Goal: Answer question/provide support: Share knowledge or assist other users

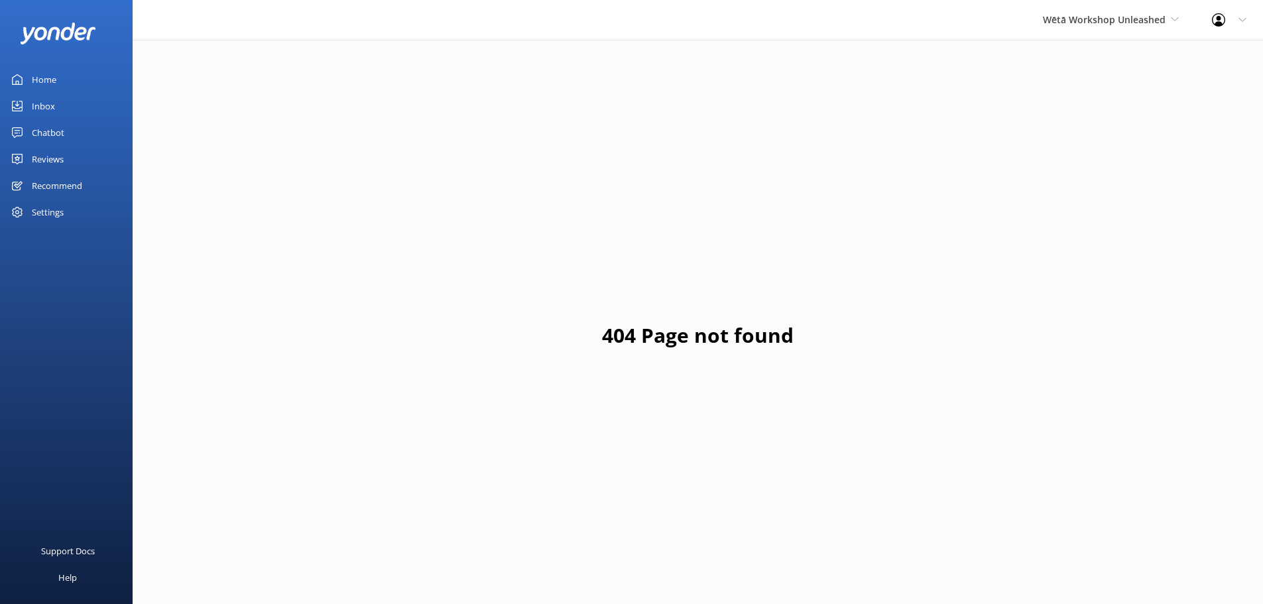
click at [65, 84] on link "Home" at bounding box center [66, 79] width 133 height 27
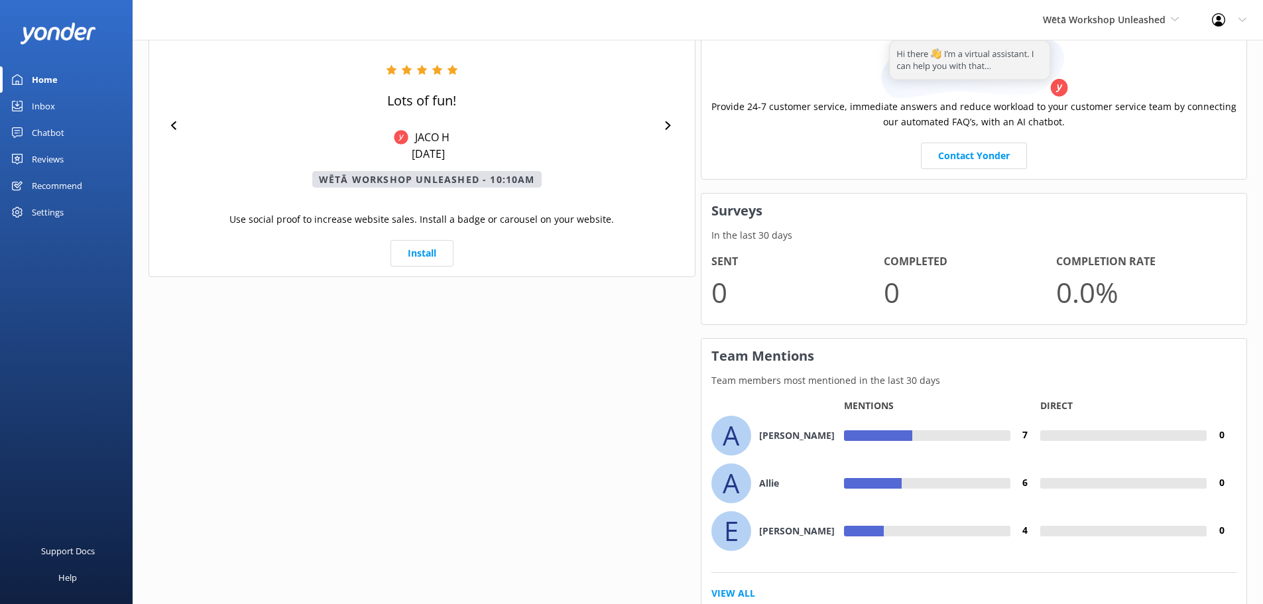
scroll to position [635, 0]
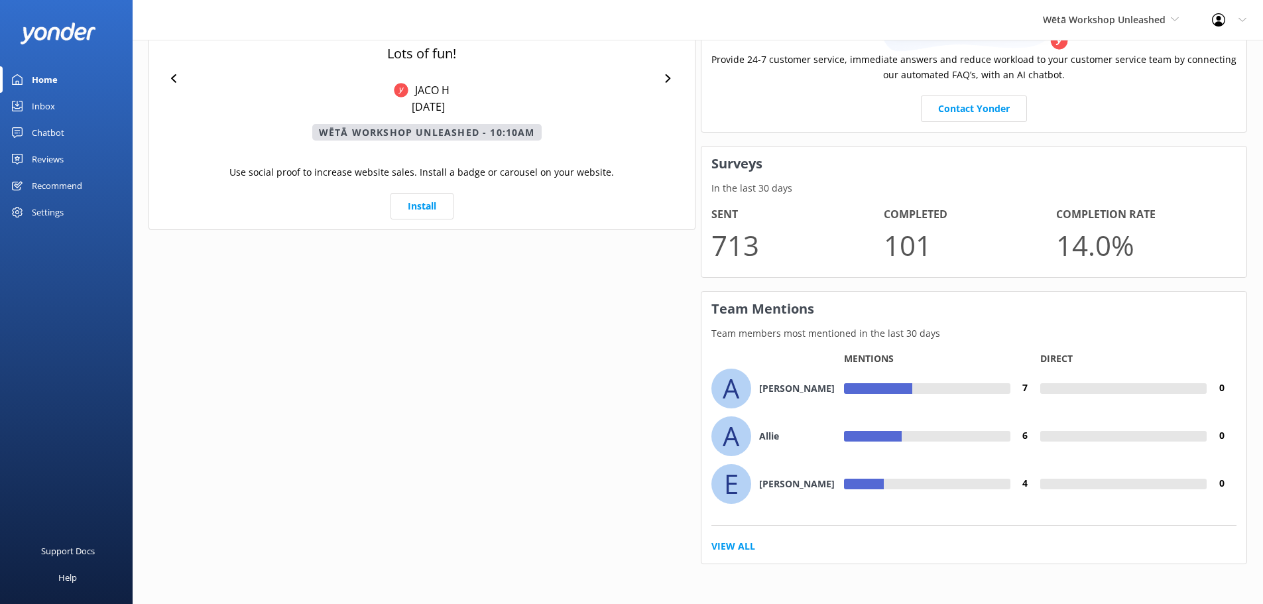
click at [57, 105] on link "Inbox" at bounding box center [66, 106] width 133 height 27
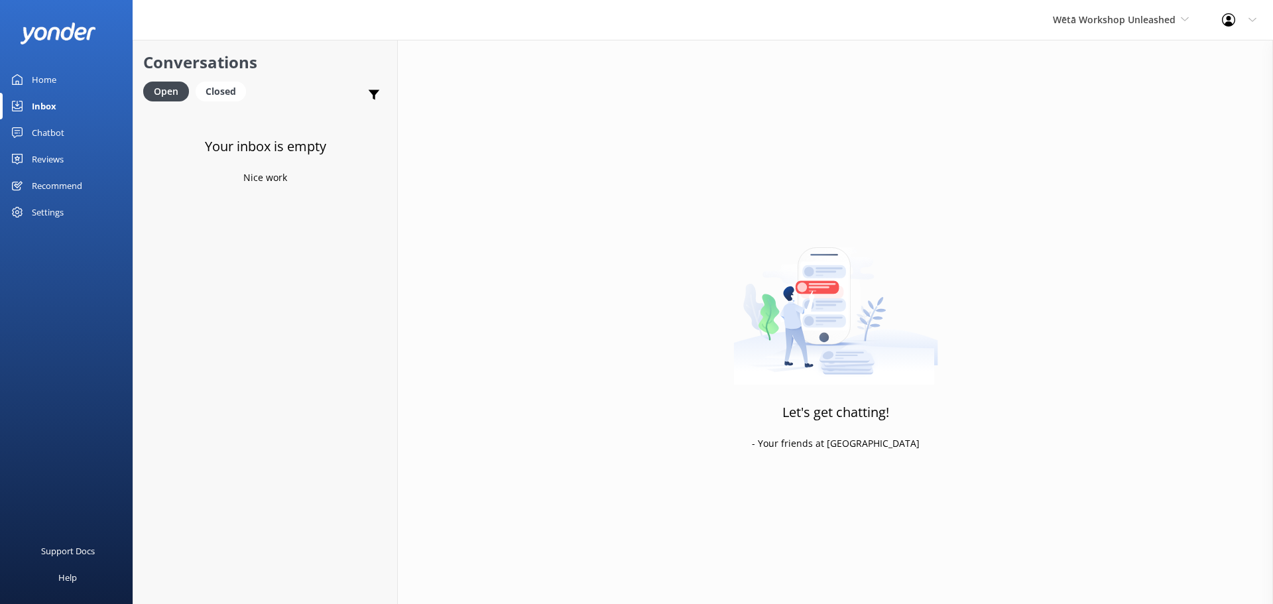
click at [46, 149] on div "Reviews" at bounding box center [48, 159] width 32 height 27
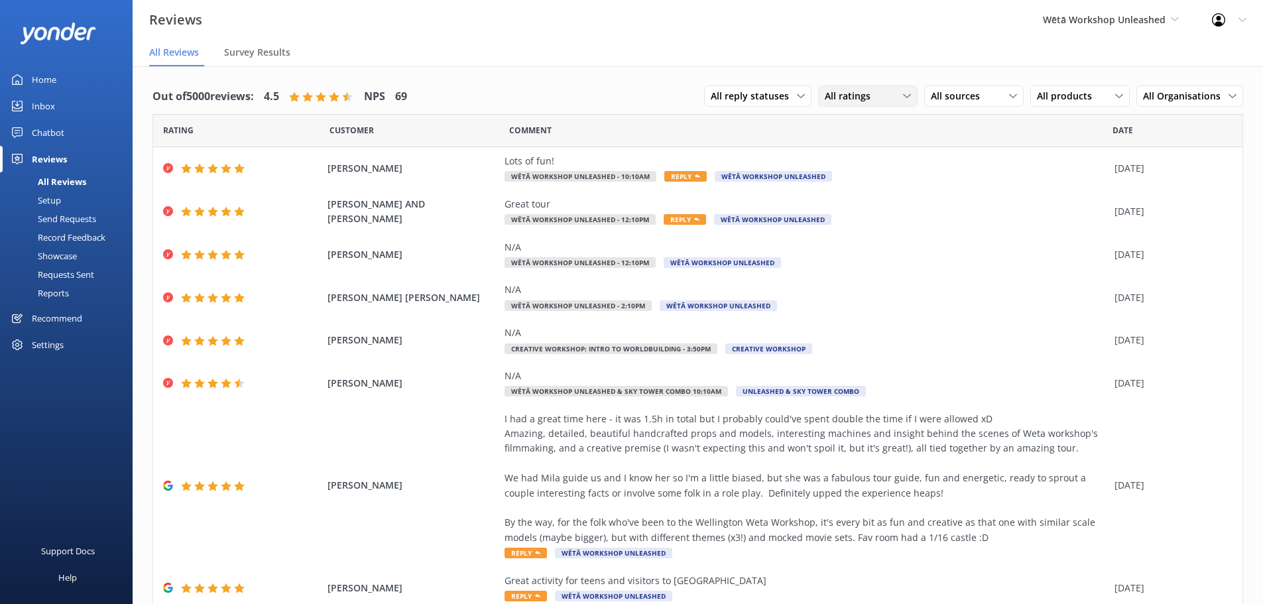
click at [855, 97] on span "All ratings" at bounding box center [852, 96] width 54 height 15
click at [903, 93] on icon at bounding box center [907, 96] width 8 height 8
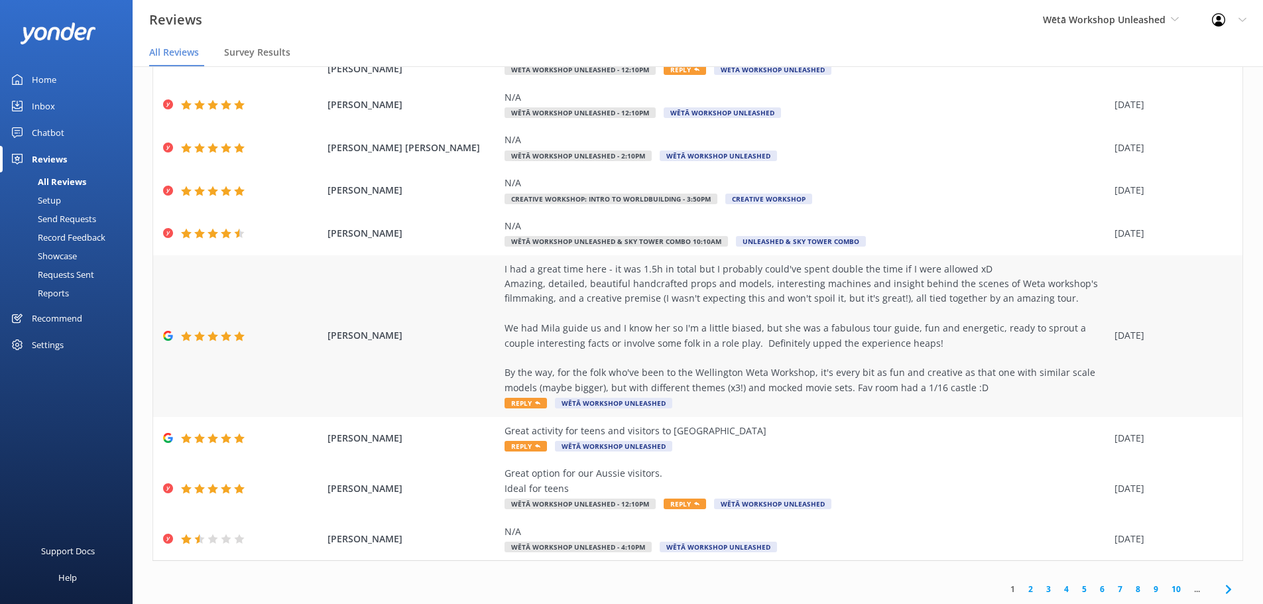
click at [788, 355] on div "I had a great time here - it was 1.5h in total but I probably could've spent do…" at bounding box center [806, 329] width 603 height 134
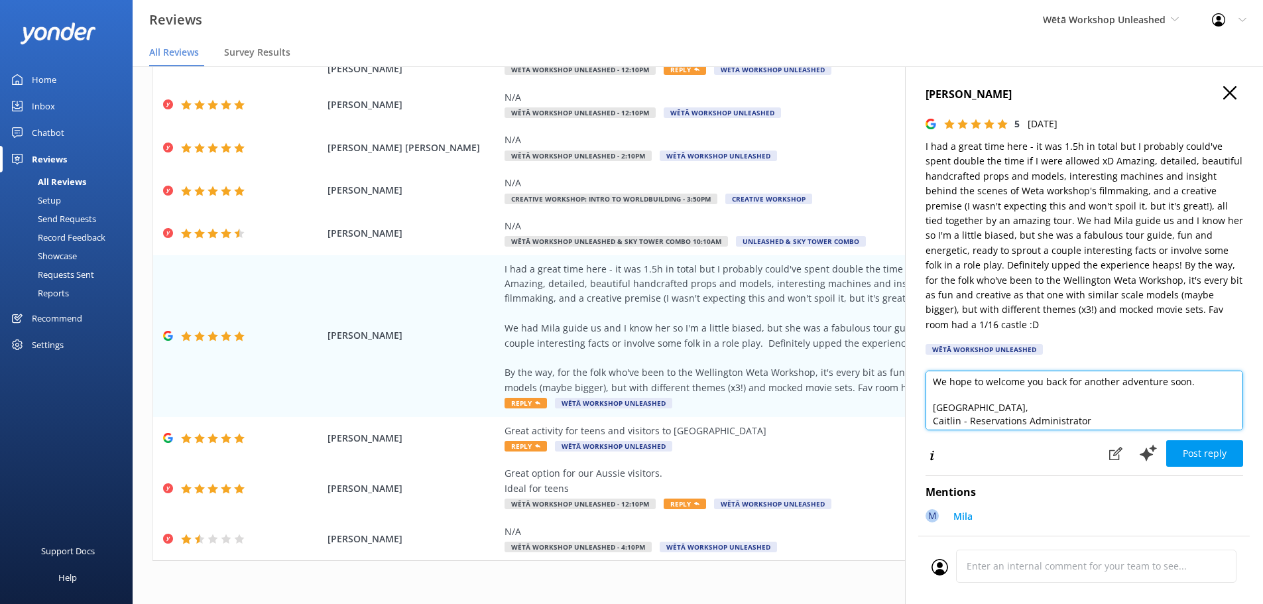
scroll to position [137, 0]
click at [943, 418] on textarea "Kia ora! Thank you so much for your wonderful review! We're thrilled to hear yo…" at bounding box center [1085, 401] width 318 height 60
click at [1083, 412] on textarea "Kia ora! Thank you so much for your wonderful review! We're thrilled to hear yo…" at bounding box center [1085, 401] width 318 height 60
drag, startPoint x: 1097, startPoint y: 415, endPoint x: 932, endPoint y: 420, distance: 165.1
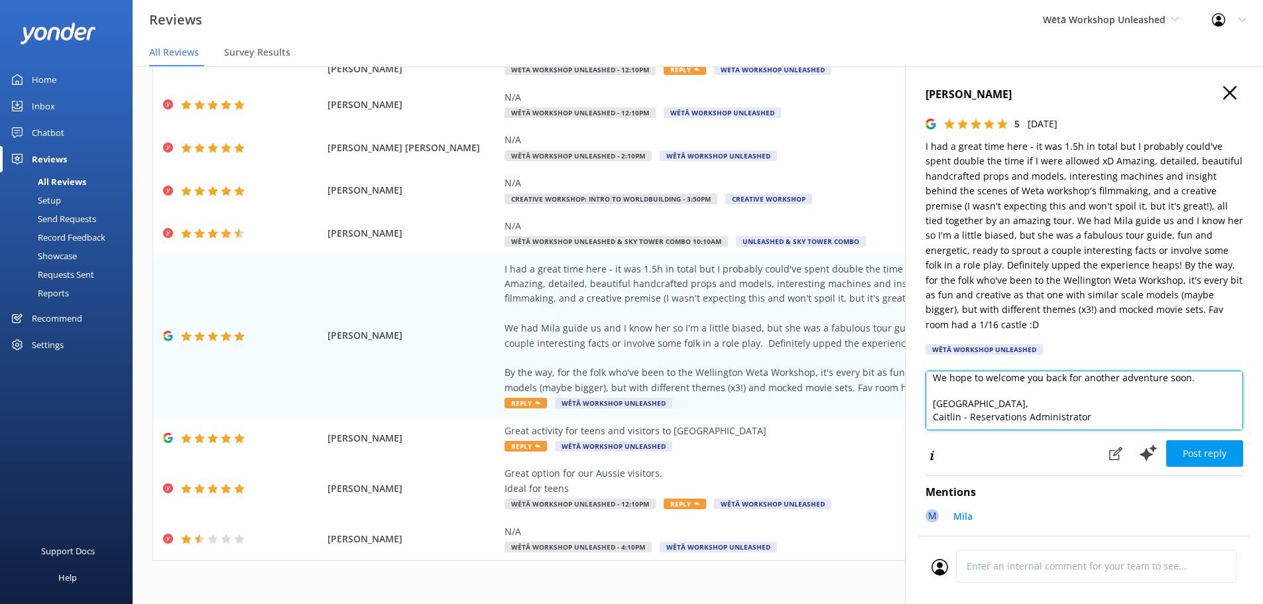
click at [932, 420] on textarea "Kia ora! Thank you so much for your wonderful review! We're thrilled to hear yo…" at bounding box center [1085, 401] width 318 height 60
drag, startPoint x: 1127, startPoint y: 390, endPoint x: 1101, endPoint y: 404, distance: 30.3
click at [1126, 390] on textarea "Kia ora! Thank you so much for your wonderful review! We're thrilled to hear yo…" at bounding box center [1085, 401] width 318 height 60
click at [1063, 405] on textarea "Kia ora! Thank you so much for your wonderful review! We're thrilled to hear yo…" at bounding box center [1085, 401] width 318 height 60
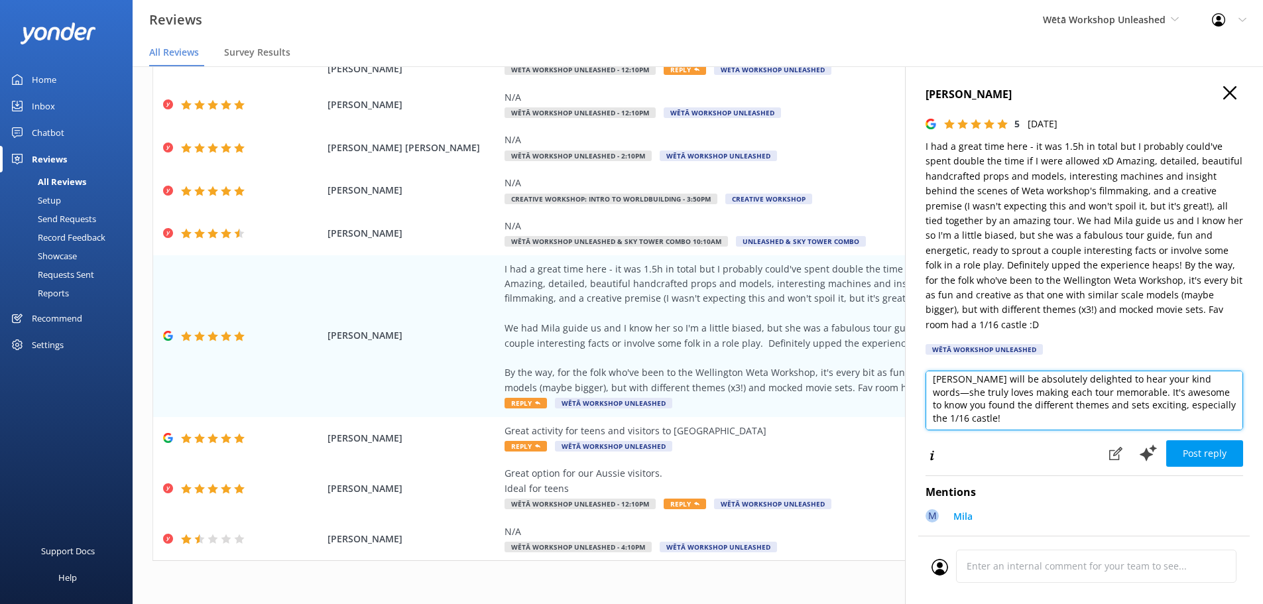
click at [1131, 406] on textarea "Kia ora! Thank you so much for your wonderful review! We're thrilled to hear yo…" at bounding box center [1085, 401] width 318 height 60
click at [1106, 396] on textarea "Kia ora! Thank you so much for your wonderful review! We're thrilled to hear yo…" at bounding box center [1085, 401] width 318 height 60
click at [1130, 408] on textarea "Kia ora! Thank you so much for your wonderful review! We're thrilled to hear yo…" at bounding box center [1085, 401] width 318 height 60
click at [1124, 402] on textarea "Kia ora! Thank you so much for your wonderful review! We're thrilled to hear yo…" at bounding box center [1085, 401] width 318 height 60
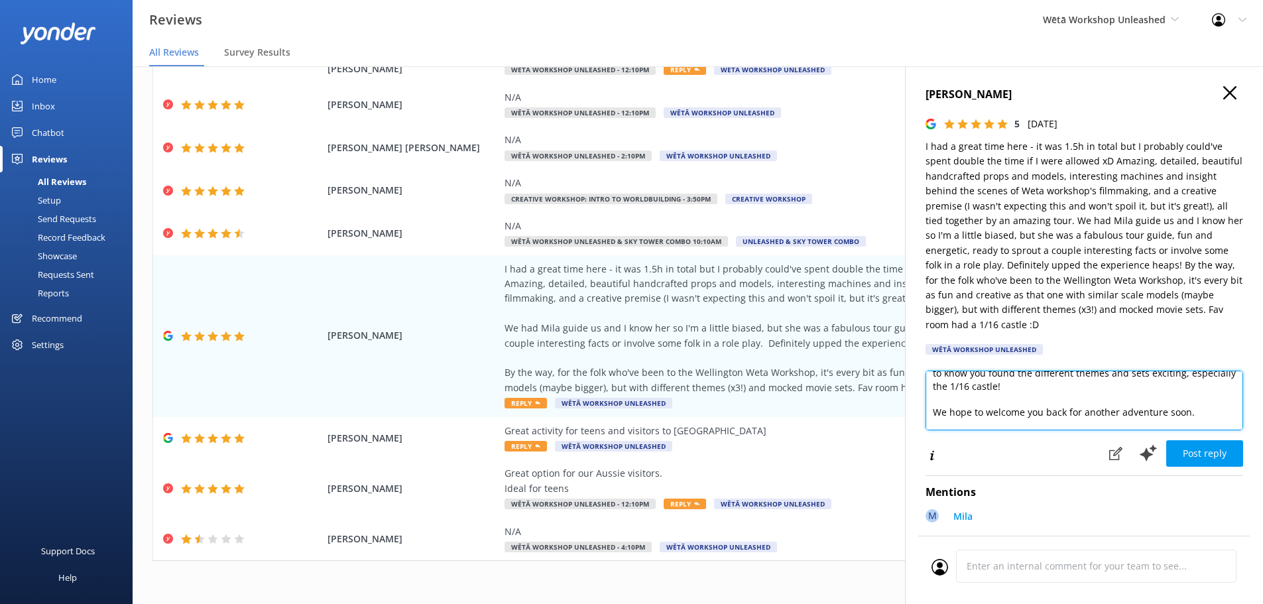
drag, startPoint x: 1129, startPoint y: 402, endPoint x: 1178, endPoint y: 418, distance: 51.8
click at [1178, 418] on textarea "Kia ora! Thank you so much for your wonderful review! We're thrilled to hear yo…" at bounding box center [1085, 401] width 318 height 60
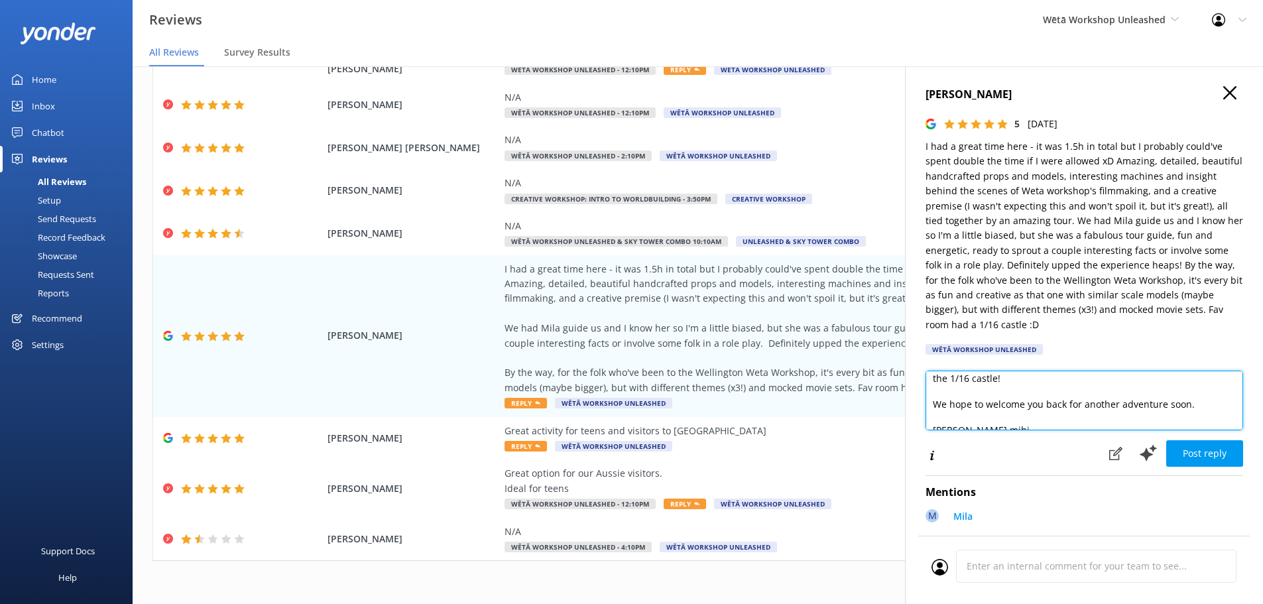
click at [1114, 392] on textarea "Kia ora! Thank you so much for your wonderful review! We're thrilled to hear yo…" at bounding box center [1085, 401] width 318 height 60
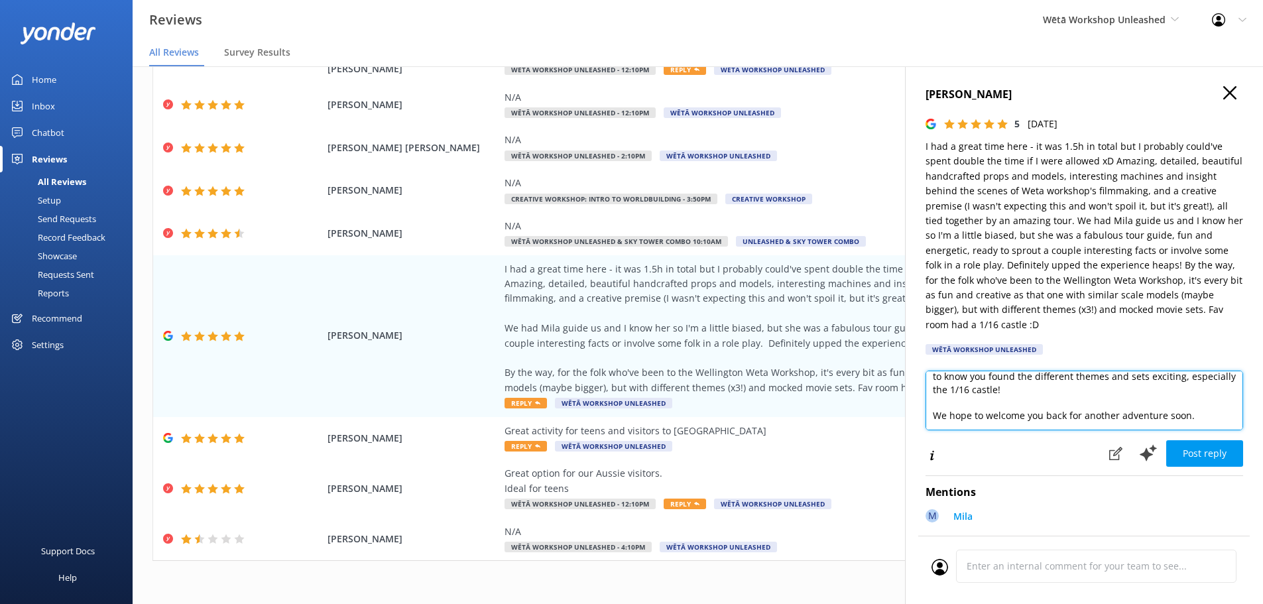
drag, startPoint x: 1043, startPoint y: 389, endPoint x: 931, endPoint y: 381, distance: 111.7
click at [930, 383] on textarea "Kia ora! Thank you so much for your wonderful review! We're thrilled to hear yo…" at bounding box center [1085, 401] width 318 height 60
click at [994, 394] on textarea "Kia ora! Thank you so much for your wonderful review! We're thrilled to hear yo…" at bounding box center [1085, 401] width 318 height 60
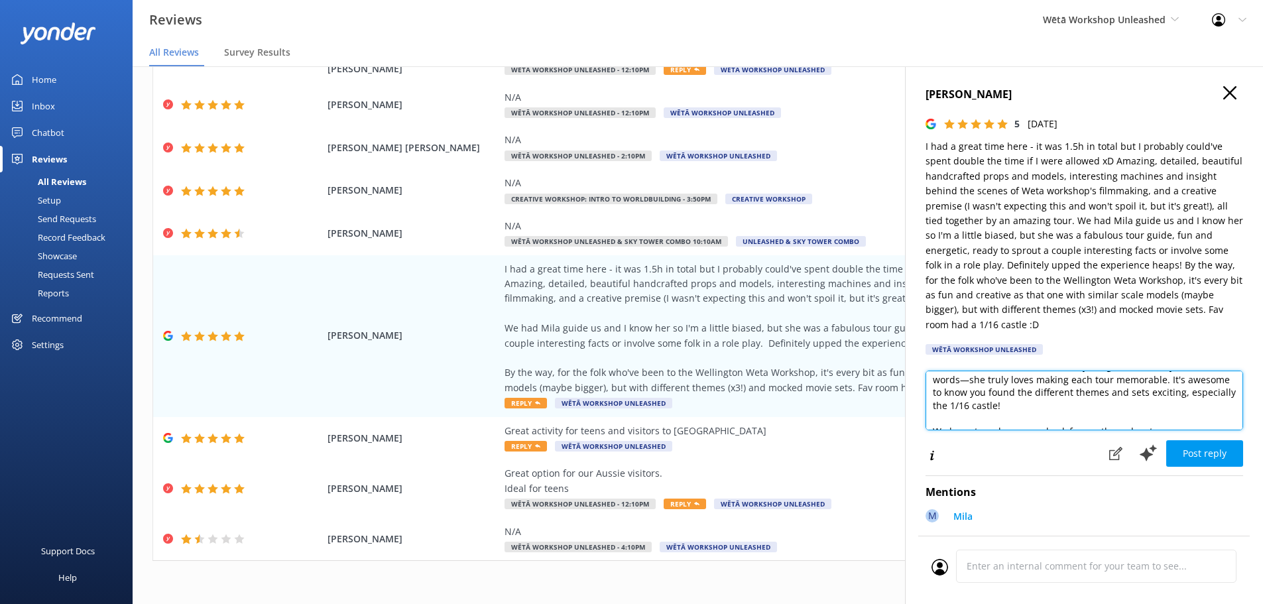
scroll to position [78, 0]
drag, startPoint x: 994, startPoint y: 394, endPoint x: 1126, endPoint y: 401, distance: 132.1
click at [1126, 401] on textarea "Kia ora! Thank you so much for your wonderful review! We're thrilled to hear yo…" at bounding box center [1085, 401] width 318 height 60
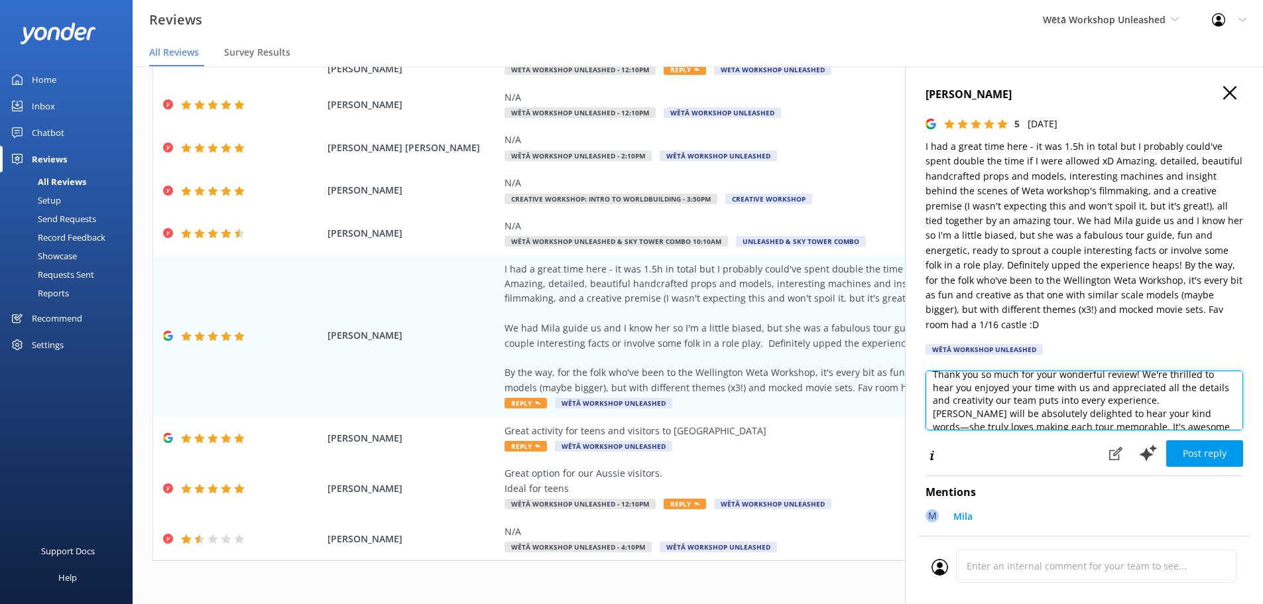
scroll to position [12, 0]
click at [1138, 406] on textarea "Kia ora! Thank you so much for your wonderful review! We're thrilled to hear yo…" at bounding box center [1085, 401] width 318 height 60
click at [1181, 388] on textarea "Kia ora! Thank you so much for your wonderful review! We're thrilled to hear yo…" at bounding box center [1085, 401] width 318 height 60
click at [1176, 387] on textarea "Kia ora! Thank you so much for your wonderful review! We're thrilled to hear yo…" at bounding box center [1085, 401] width 318 height 60
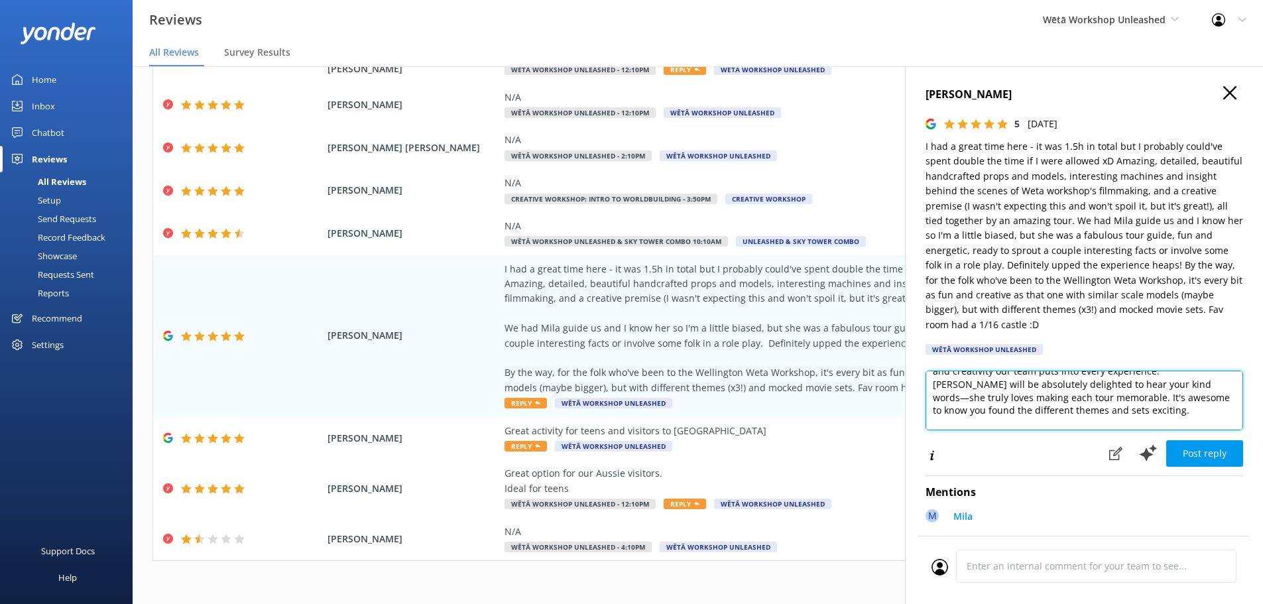
click at [1176, 386] on textarea "Kia ora! Thank you so much for your wonderful review! We're thrilled to hear yo…" at bounding box center [1085, 401] width 318 height 60
click at [1175, 387] on textarea "Kia ora! Thank you so much for your wonderful review! We're thrilled to hear yo…" at bounding box center [1085, 401] width 318 height 60
click at [1154, 392] on textarea "Kia ora! Thank you so much for your wonderful review! We're thrilled to hear yo…" at bounding box center [1085, 401] width 318 height 60
click at [1175, 394] on textarea "Kia ora! Thank you so much for your wonderful review! We're thrilled to hear yo…" at bounding box center [1085, 401] width 318 height 60
click at [1177, 387] on textarea "Kia ora! Thank you so much for your wonderful review! We're thrilled to hear yo…" at bounding box center [1085, 401] width 318 height 60
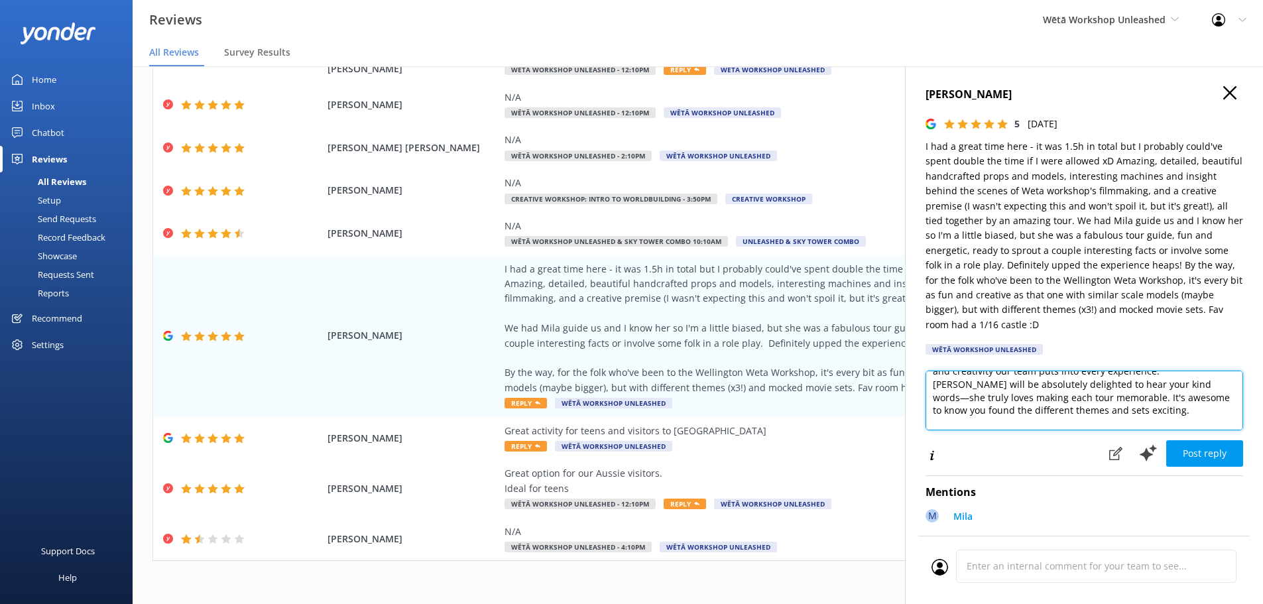
click at [1167, 382] on textarea "Kia ora! Thank you so much for your wonderful review! We're thrilled to hear yo…" at bounding box center [1085, 401] width 318 height 60
drag, startPoint x: 1171, startPoint y: 383, endPoint x: 1091, endPoint y: 404, distance: 83.0
click at [1091, 404] on textarea "Kia ora! Thank you so much for your wonderful review! We're thrilled to hear yo…" at bounding box center [1085, 401] width 318 height 60
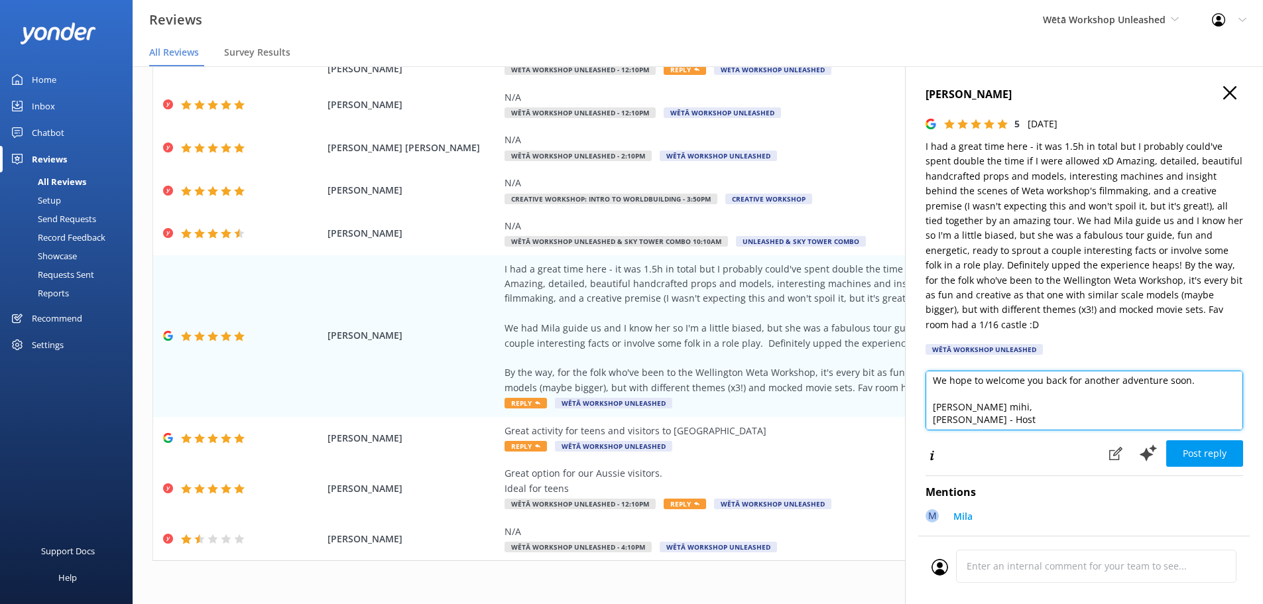
scroll to position [124, 0]
click at [1203, 381] on textarea "Kia ora! Thank you so much for your wonderful review! We're thrilled to hear yo…" at bounding box center [1085, 401] width 318 height 60
type textarea "Kia ora! Thank you so much for your wonderful review! We're thrilled to hear yo…"
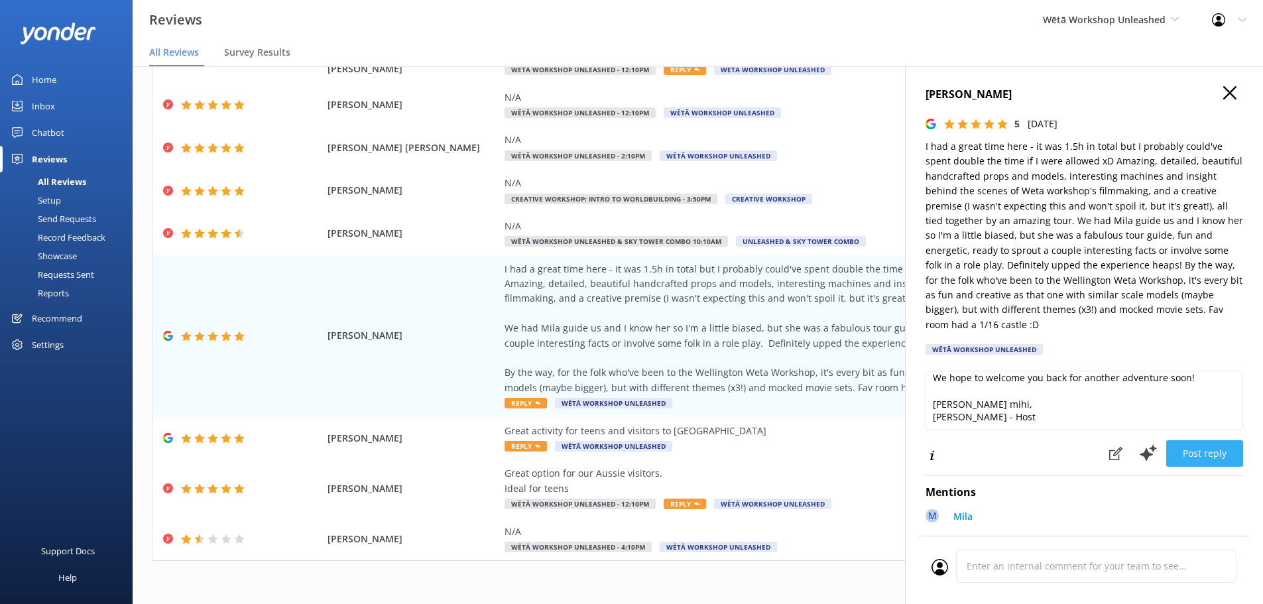
click at [1203, 454] on button "Post reply" at bounding box center [1204, 453] width 77 height 27
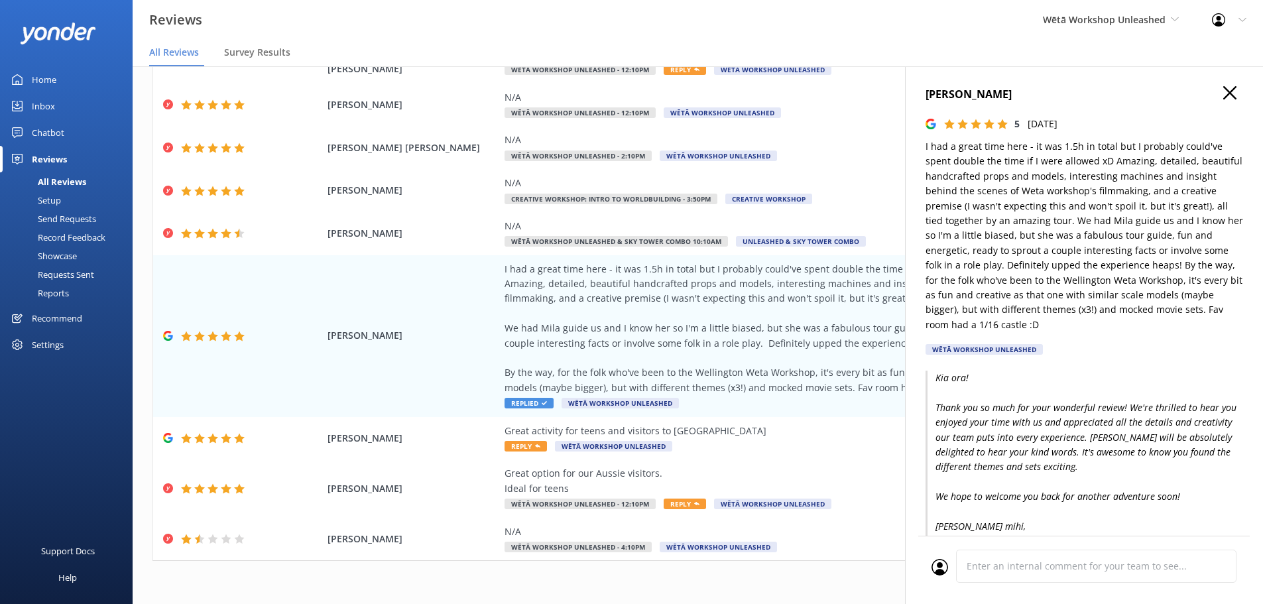
click at [1224, 83] on div "[PERSON_NAME] 5 [DATE] I had a great time here - it was 1.5h in total but I pro…" at bounding box center [1084, 368] width 358 height 604
click at [1225, 95] on icon "button" at bounding box center [1229, 92] width 13 height 13
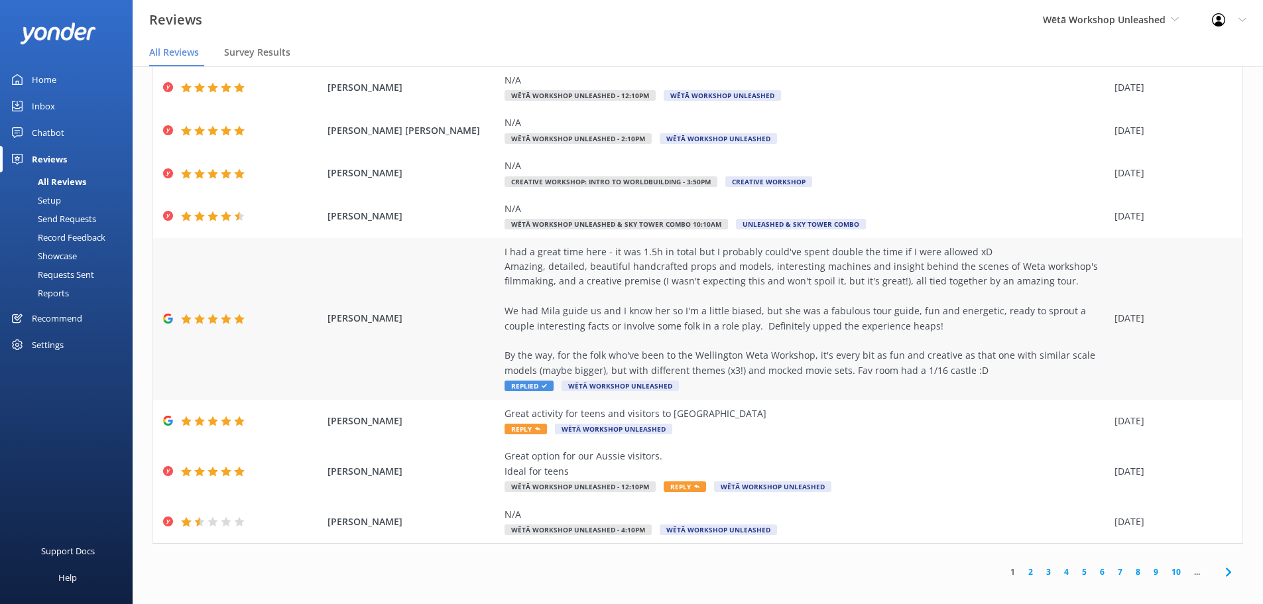
scroll to position [27, 0]
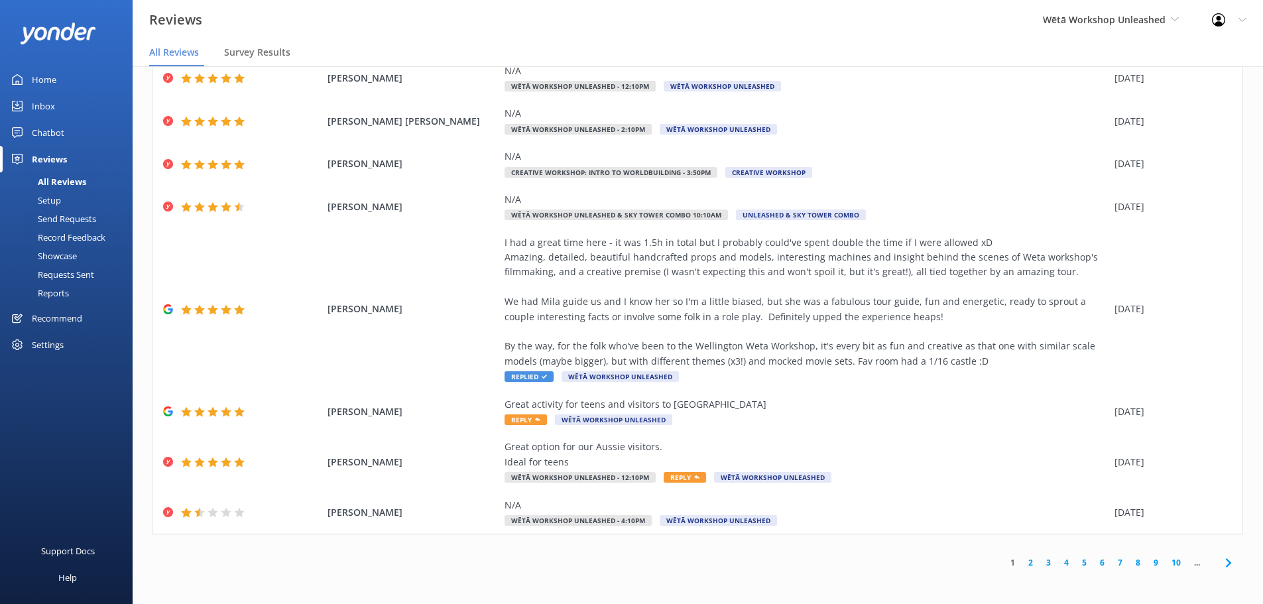
click at [1022, 564] on link "2" at bounding box center [1031, 562] width 18 height 13
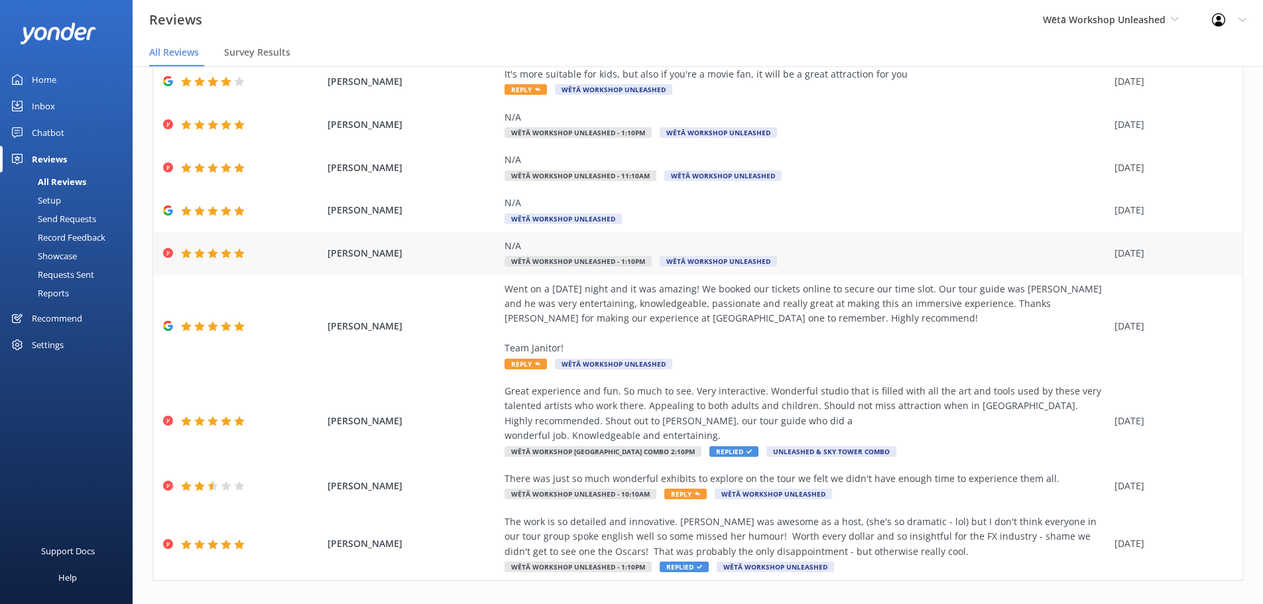
scroll to position [133, 0]
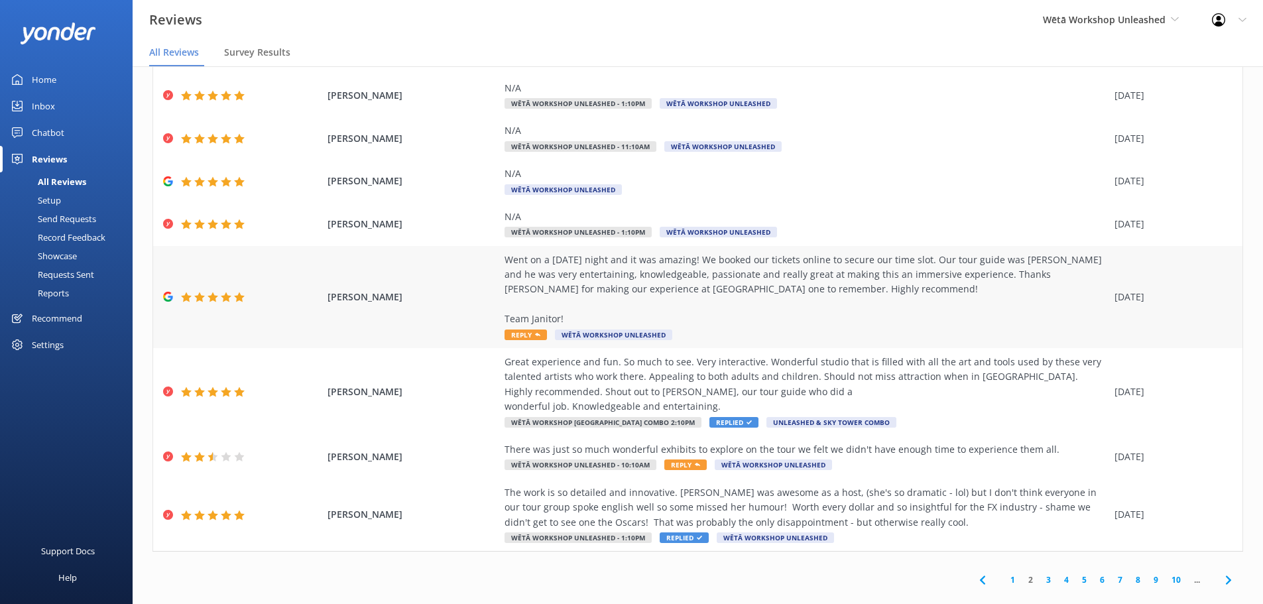
click at [526, 334] on span "Reply" at bounding box center [526, 334] width 42 height 11
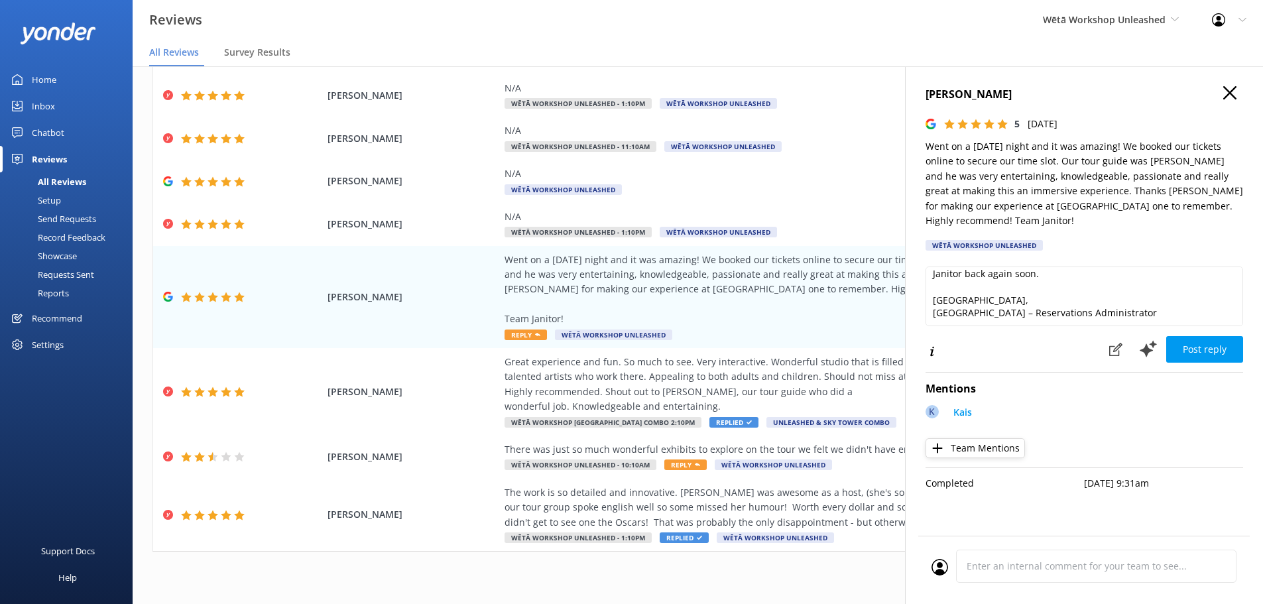
scroll to position [31, 0]
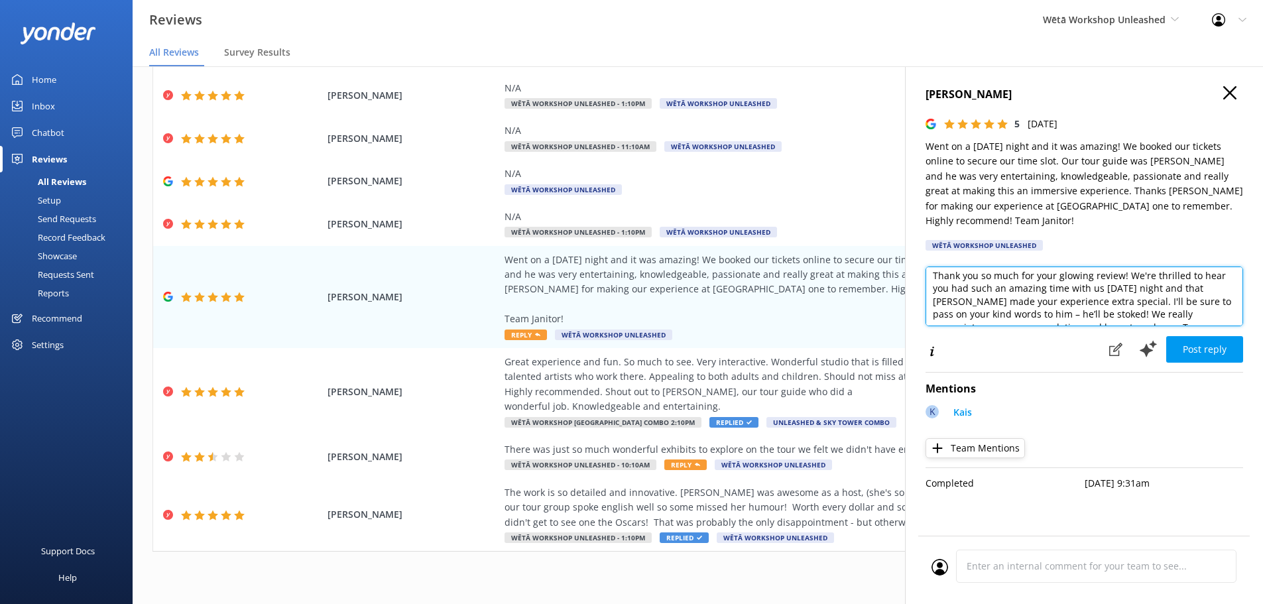
click at [1200, 292] on textarea "Kia ora! Thank you so much for your glowing review! We're thrilled to hear you …" at bounding box center [1085, 297] width 318 height 60
drag, startPoint x: 1106, startPoint y: 286, endPoint x: 1161, endPoint y: 286, distance: 54.4
click at [1161, 286] on textarea "Kia ora! Thank you so much for your glowing review! We're thrilled to hear you …" at bounding box center [1085, 297] width 318 height 60
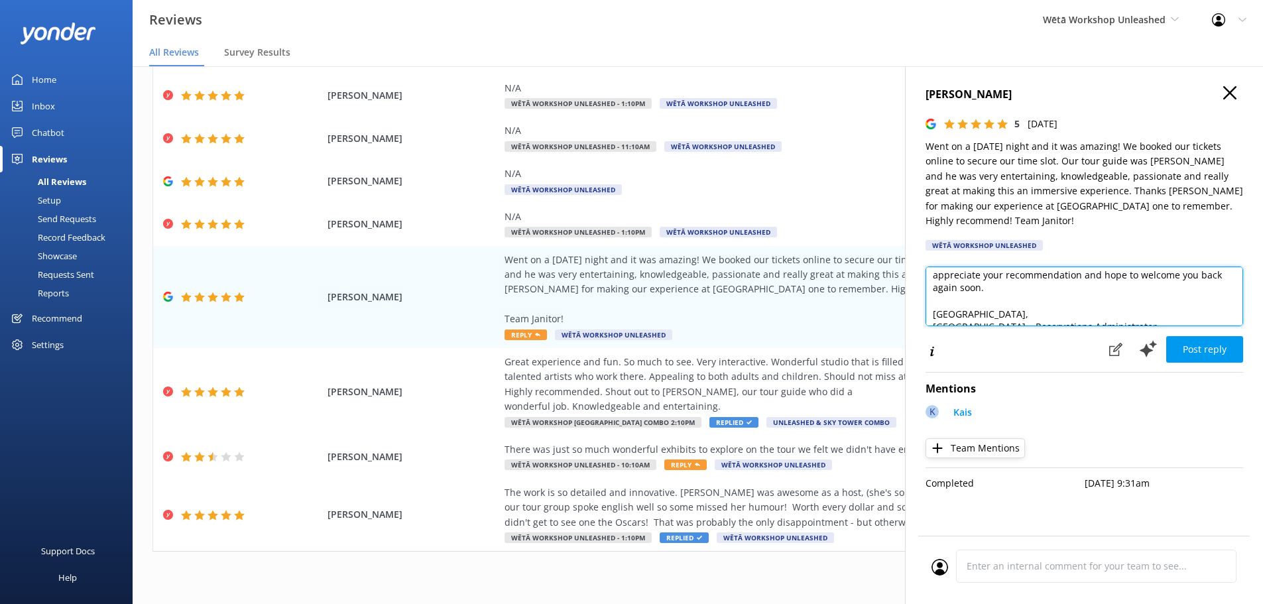
scroll to position [85, 0]
click at [951, 294] on textarea "Kia ora! Thank you so much for your glowing review! We're thrilled to hear you …" at bounding box center [1085, 297] width 318 height 60
drag, startPoint x: 1100, startPoint y: 300, endPoint x: 917, endPoint y: 294, distance: 183.1
click at [917, 294] on div "[PERSON_NAME] 5 [DATE] Went on a [DATE] night and it was amazing! We booked our…" at bounding box center [1084, 368] width 358 height 604
type textarea "Kia ora! Thank you so much for your glowing review! We're thrilled to hear you …"
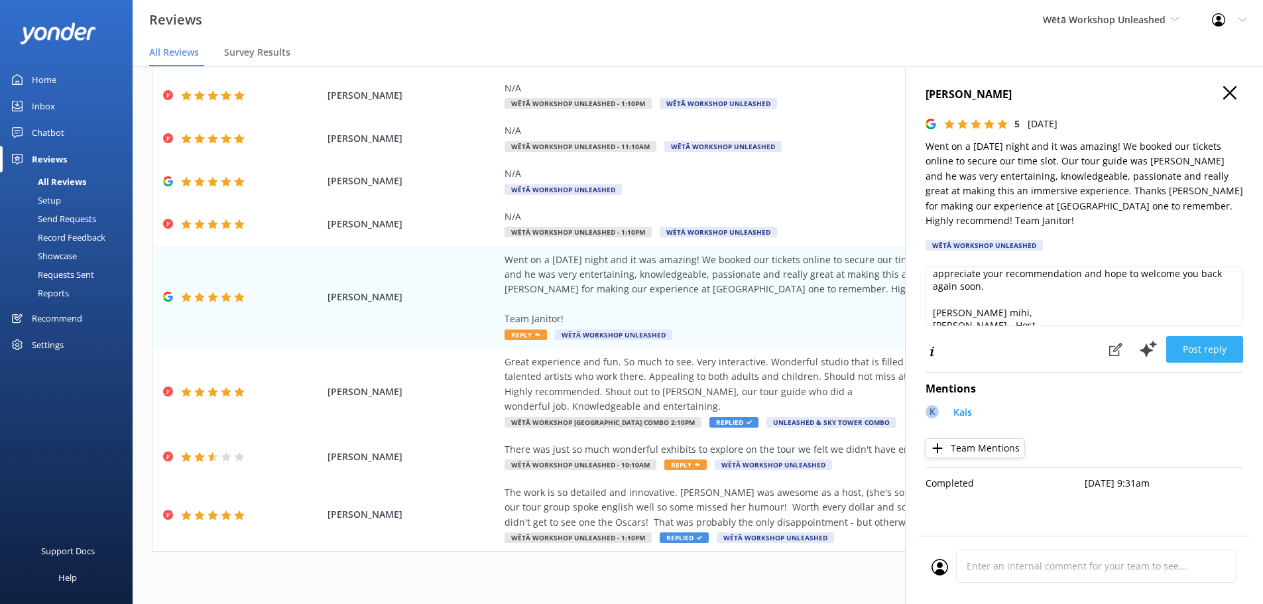
click at [1209, 336] on button "Post reply" at bounding box center [1204, 349] width 77 height 27
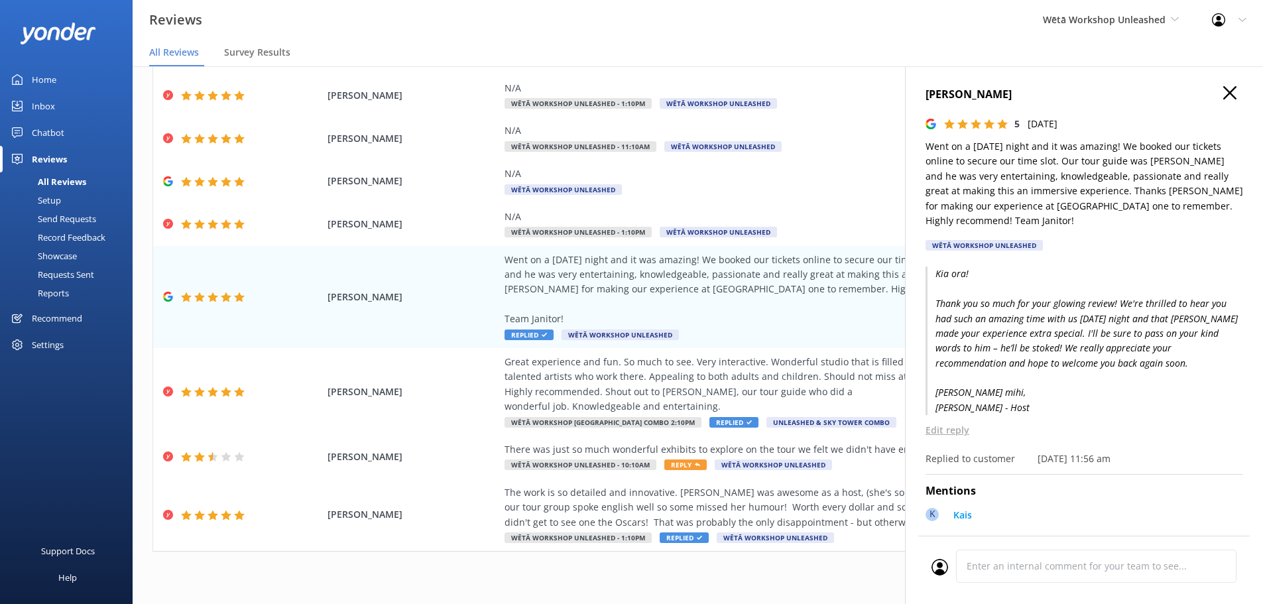
click at [1223, 91] on use "button" at bounding box center [1229, 92] width 13 height 13
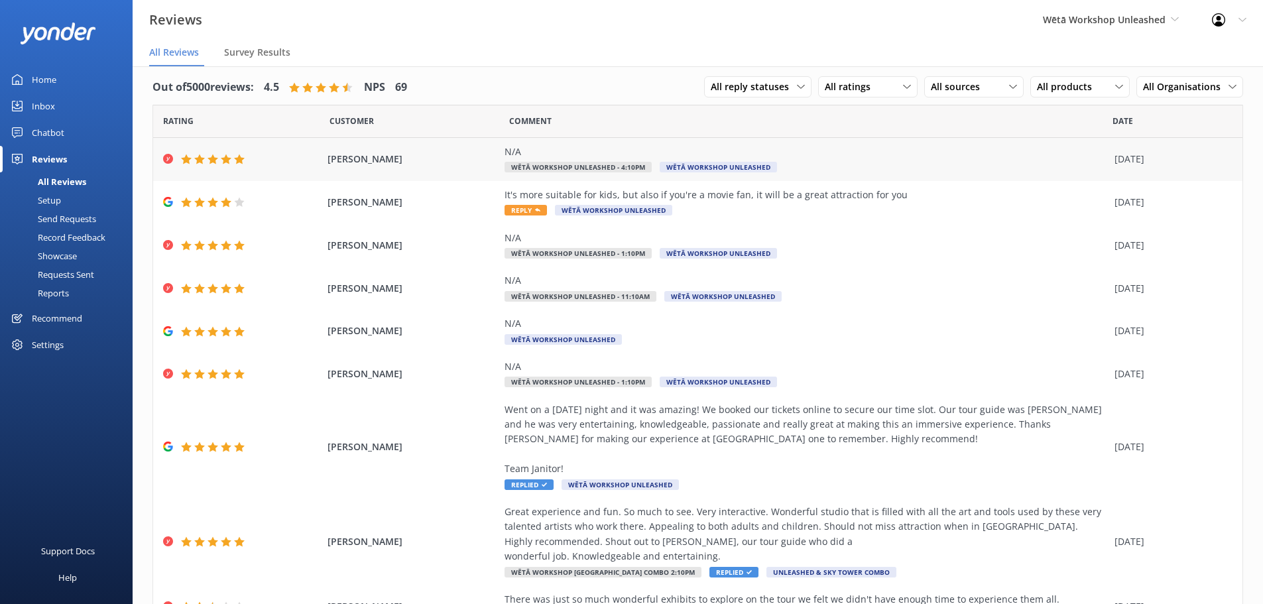
scroll to position [0, 0]
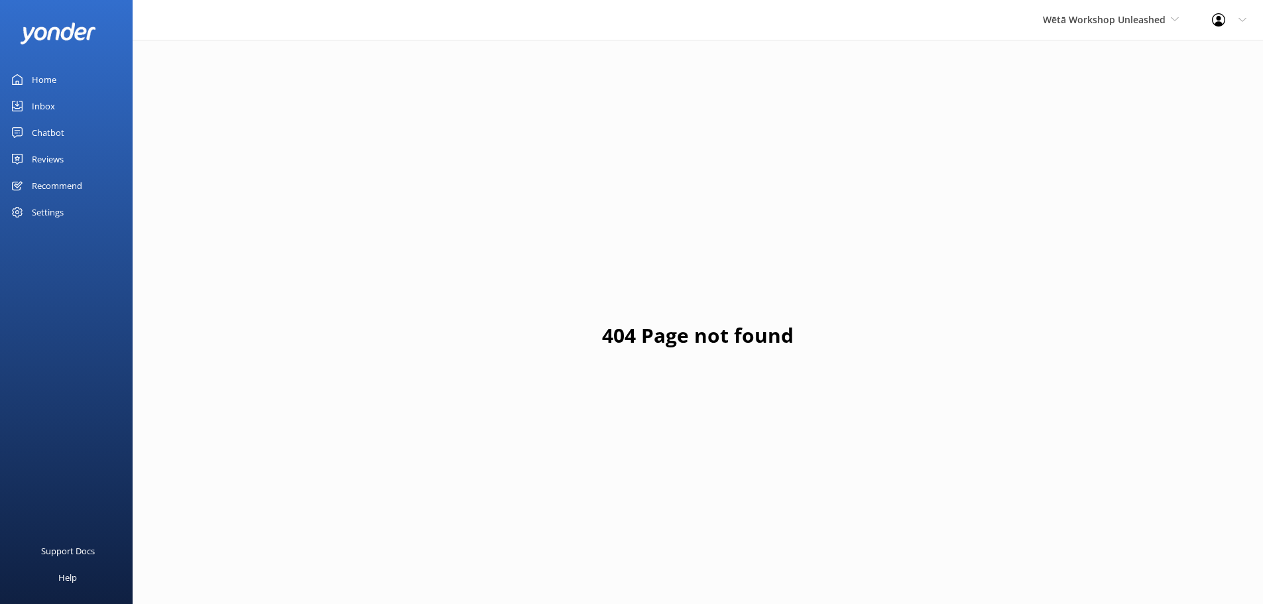
click at [70, 157] on link "Reviews" at bounding box center [66, 159] width 133 height 27
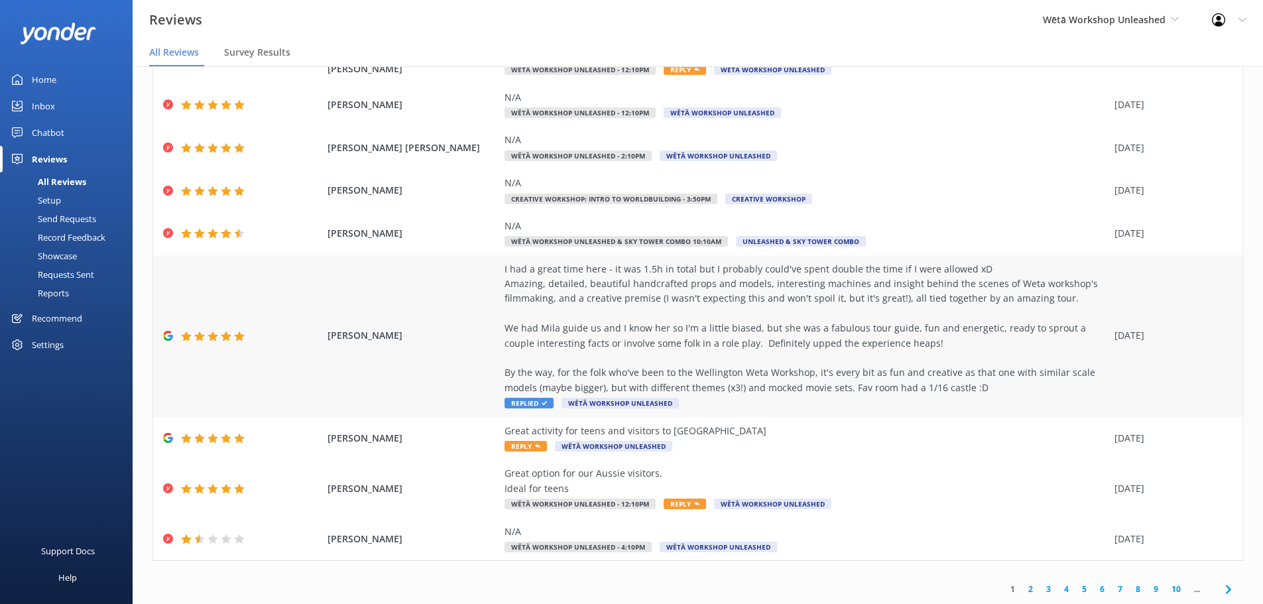
scroll to position [27, 0]
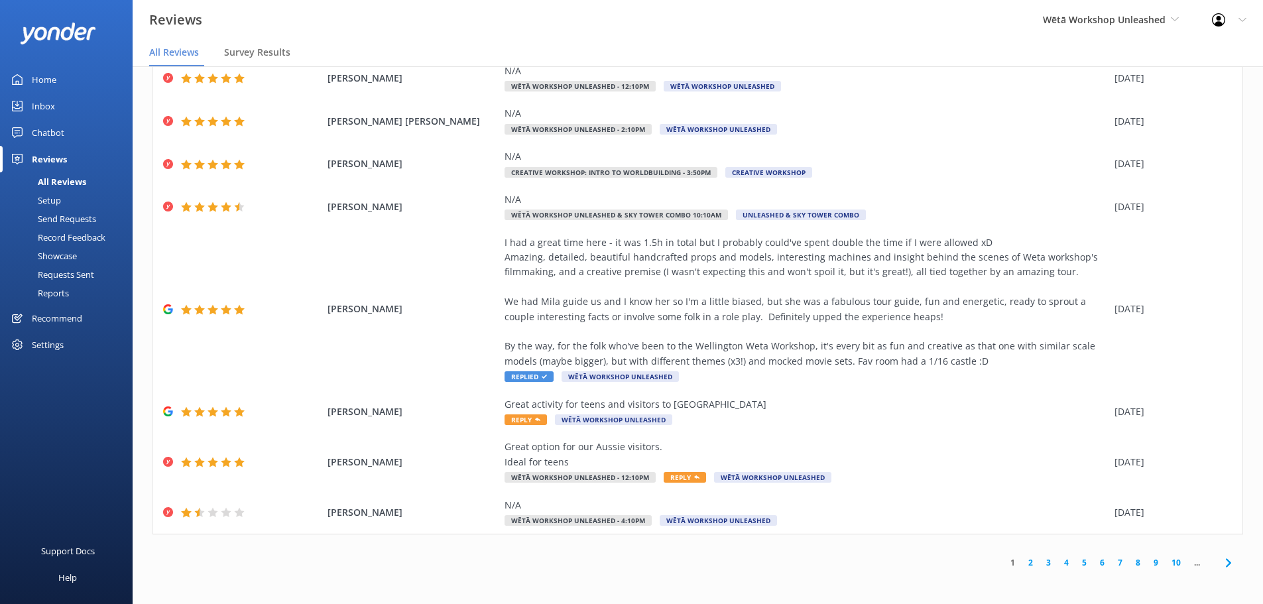
click at [1022, 567] on link "2" at bounding box center [1031, 562] width 18 height 13
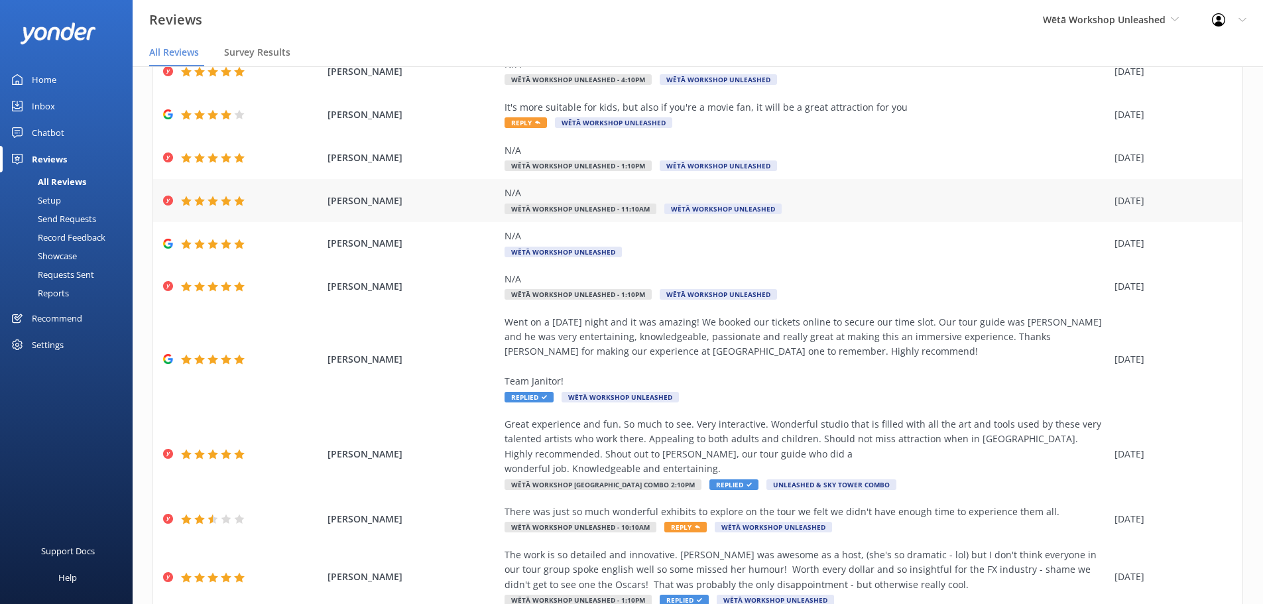
scroll to position [150, 0]
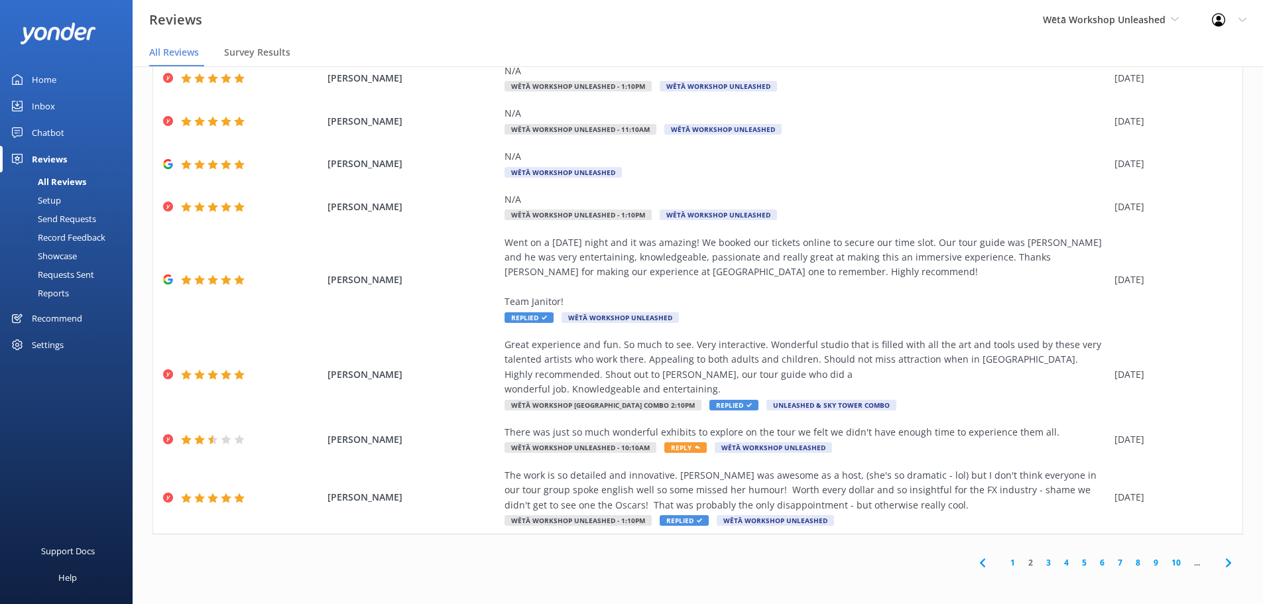
click at [1040, 565] on link "3" at bounding box center [1049, 562] width 18 height 13
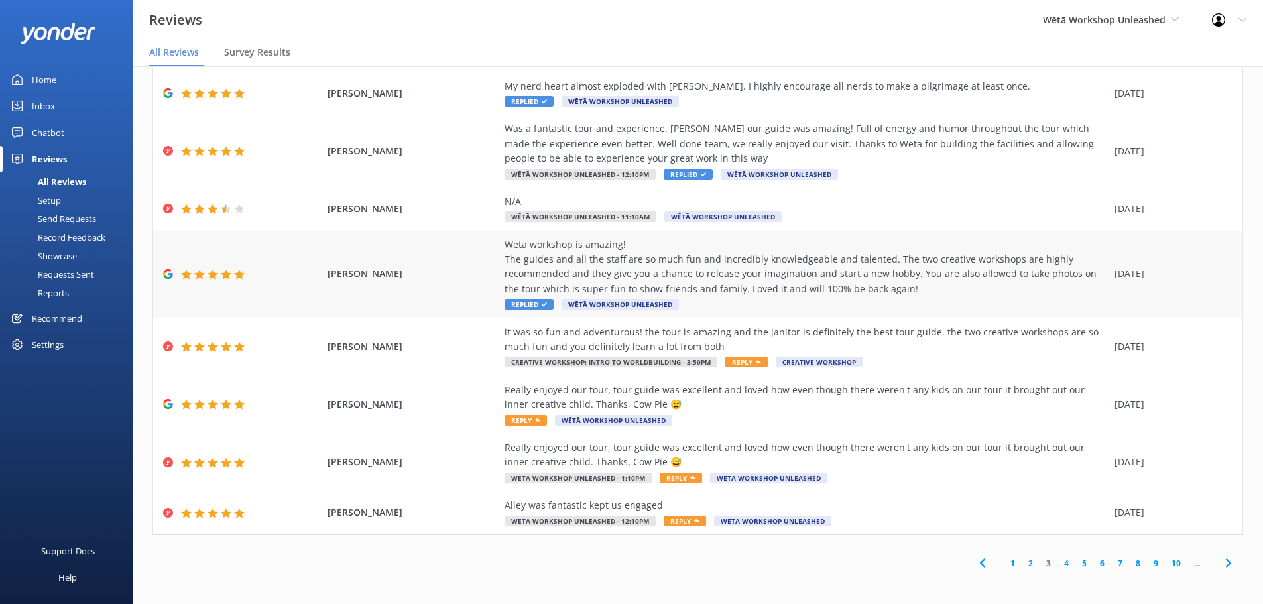
scroll to position [135, 0]
click at [1057, 565] on link "4" at bounding box center [1066, 562] width 18 height 13
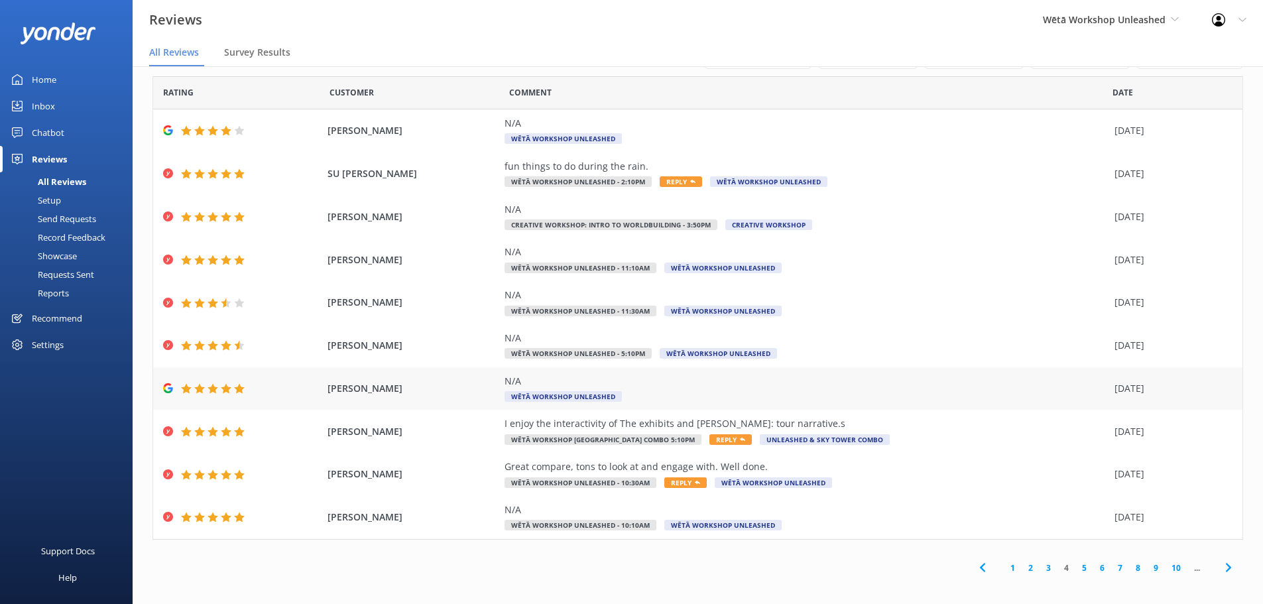
scroll to position [17, 0]
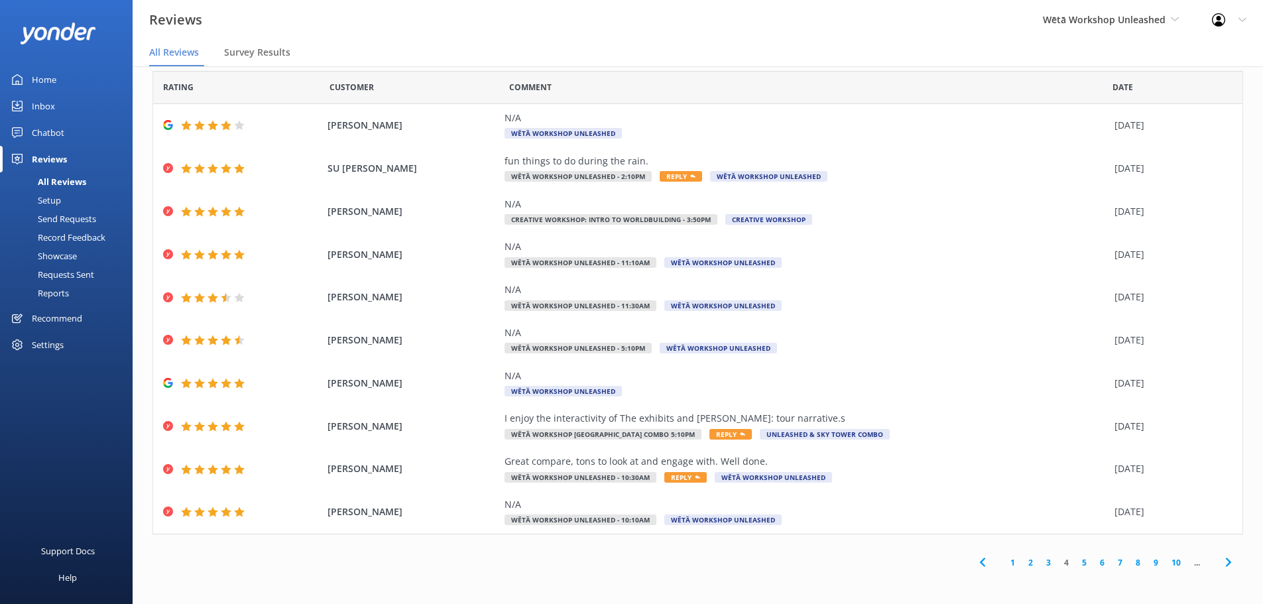
click at [1075, 561] on link "5" at bounding box center [1084, 562] width 18 height 13
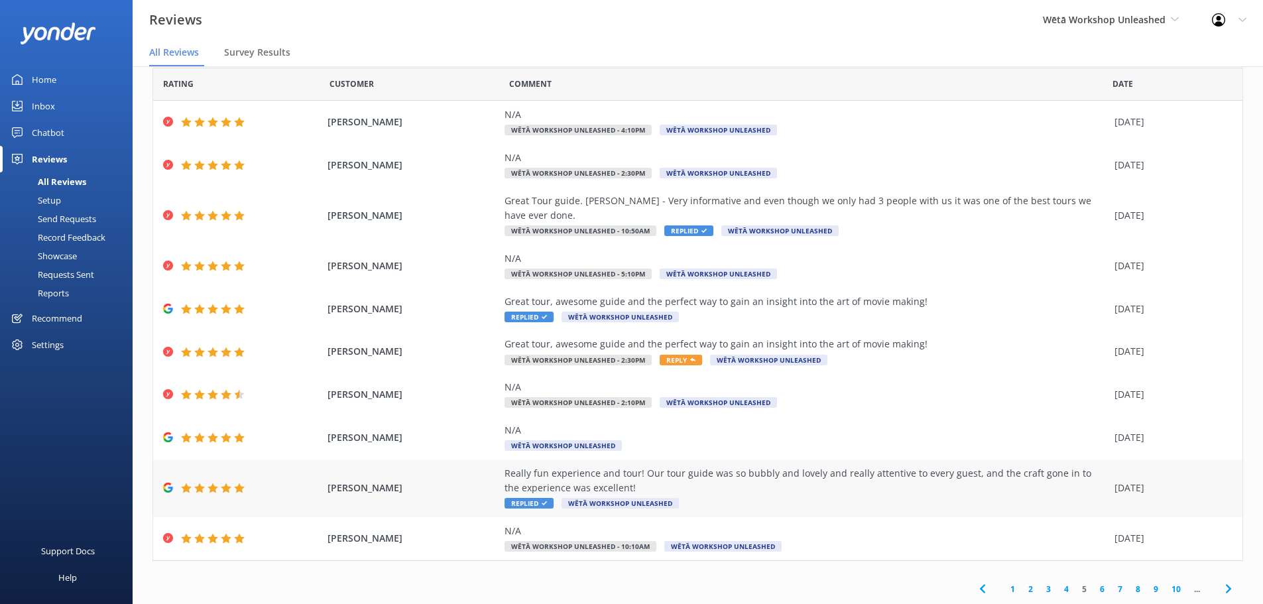
scroll to position [31, 0]
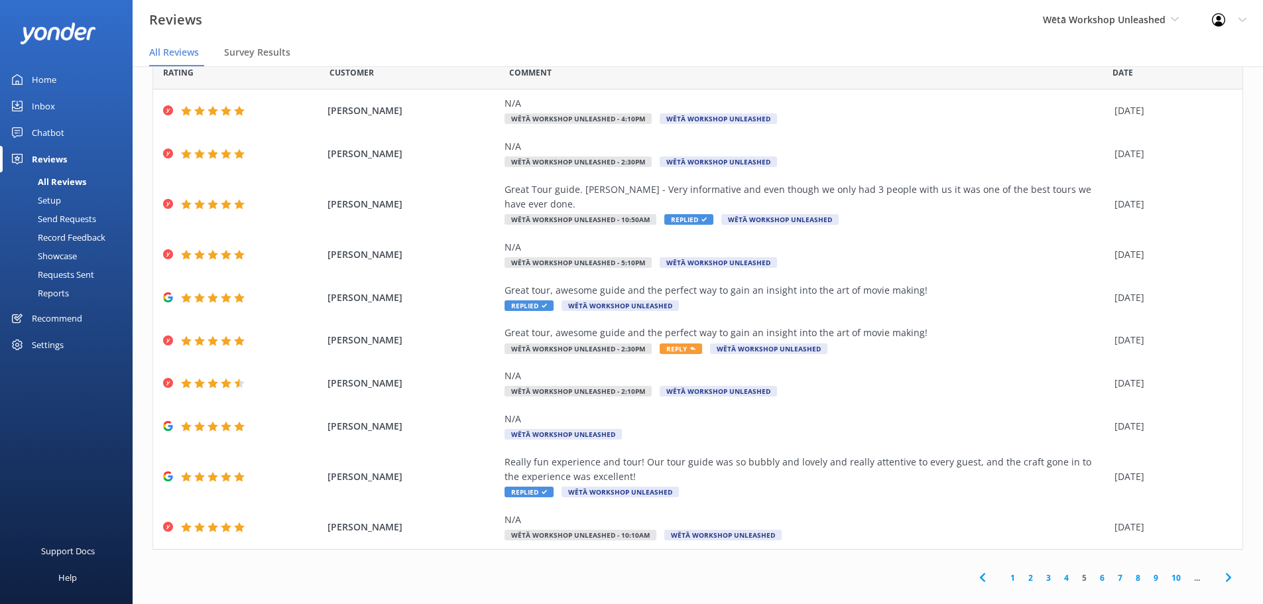
click at [1221, 569] on icon at bounding box center [1229, 577] width 16 height 16
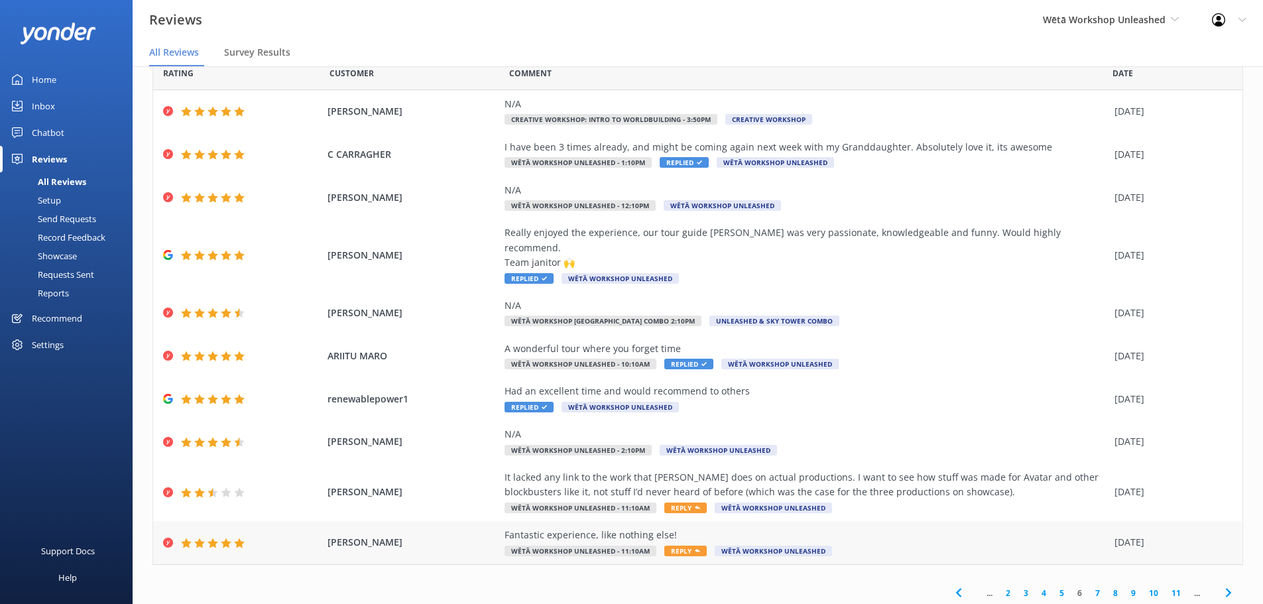
scroll to position [46, 0]
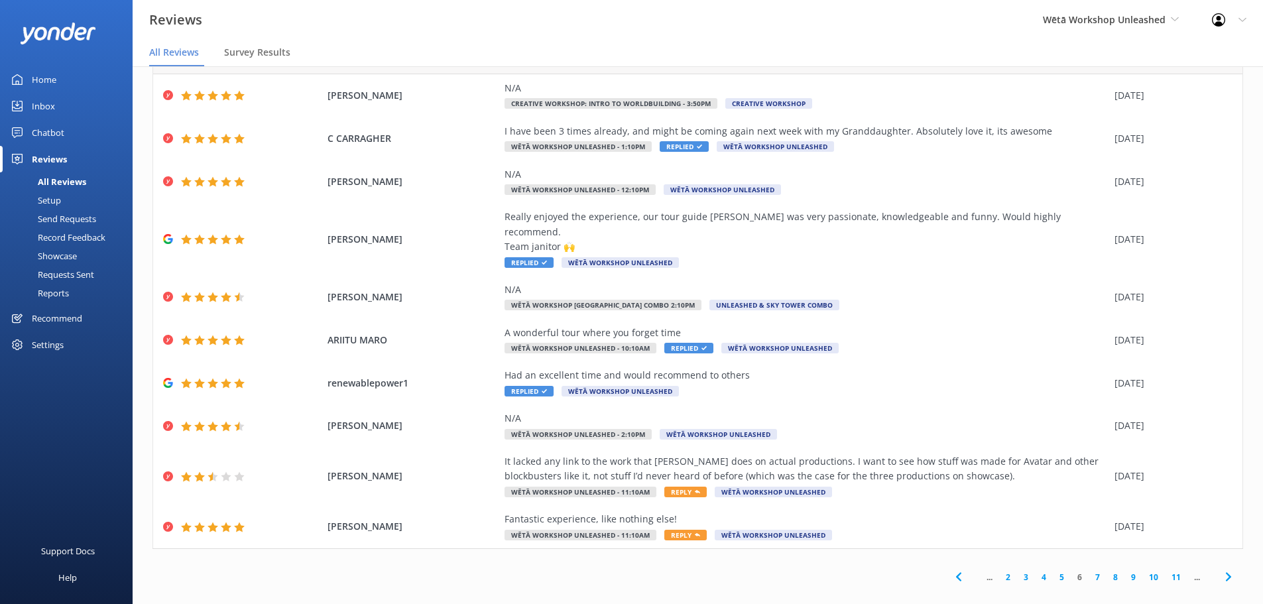
click at [1172, 571] on link "11" at bounding box center [1176, 577] width 23 height 13
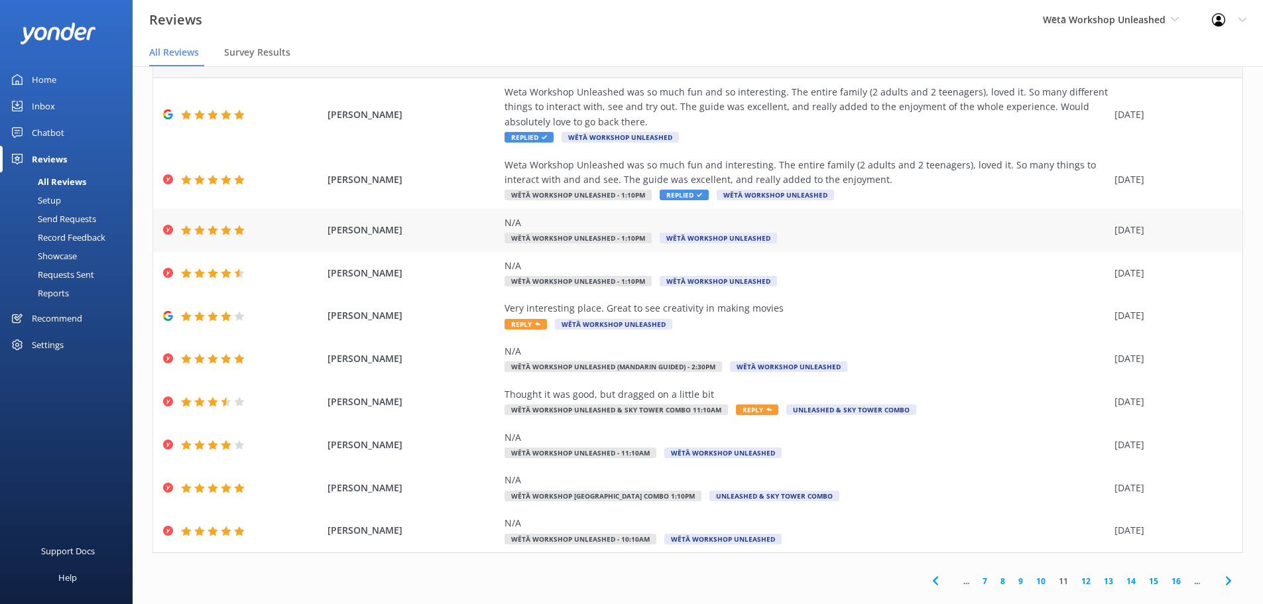
scroll to position [61, 0]
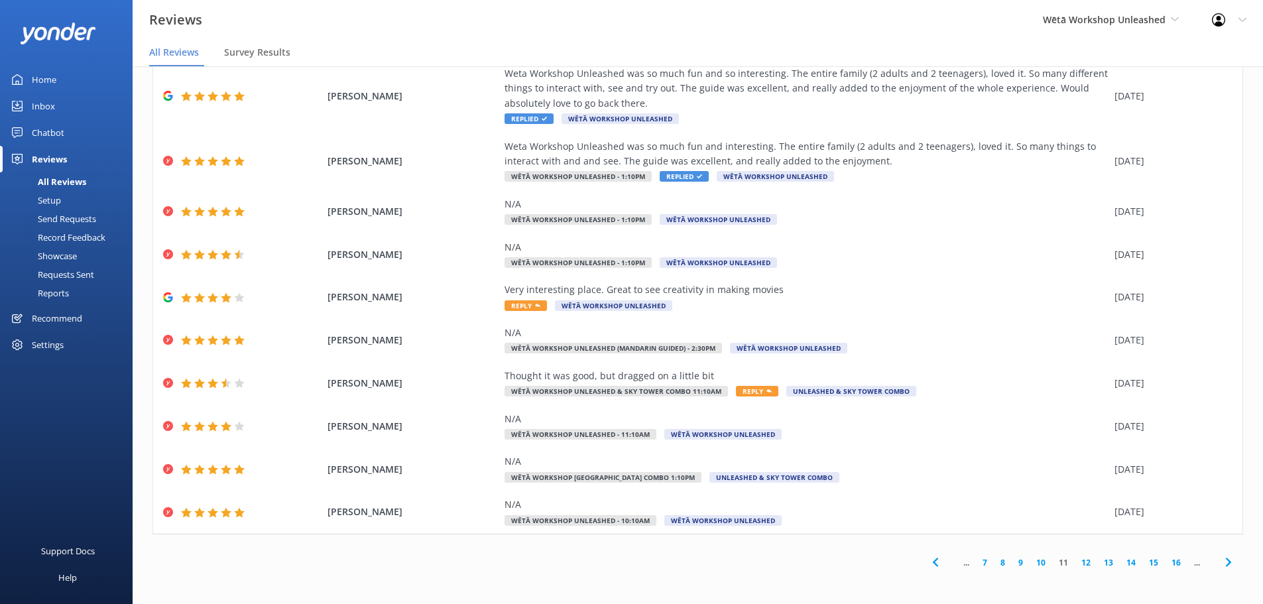
click at [60, 86] on link "Home" at bounding box center [66, 79] width 133 height 27
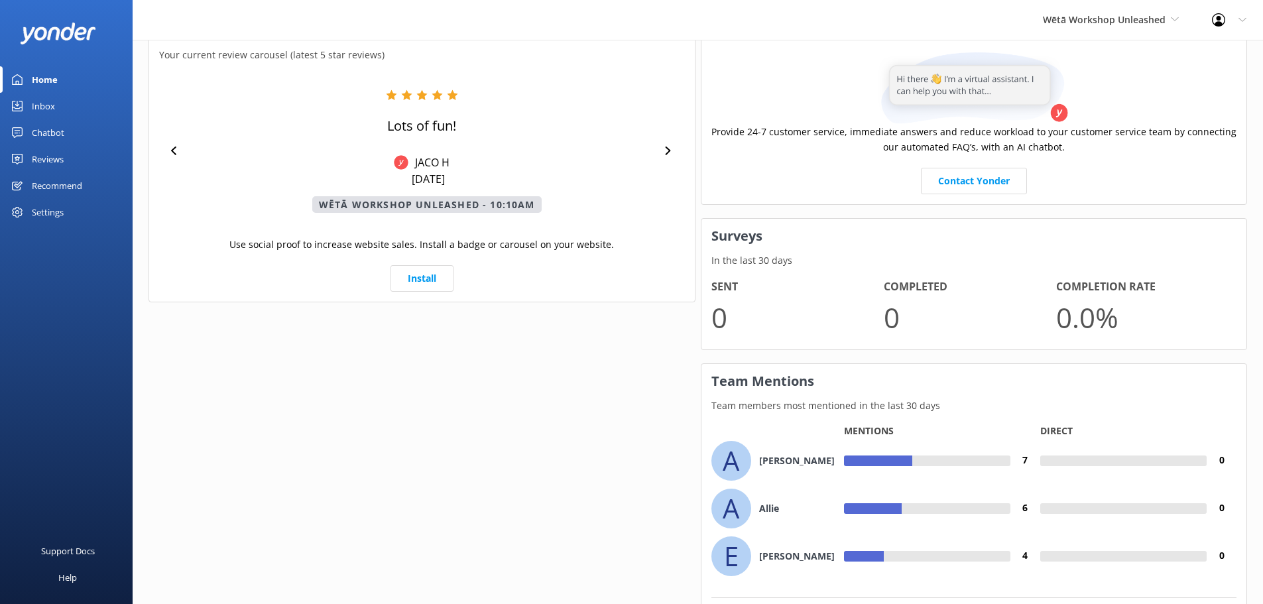
scroll to position [635, 0]
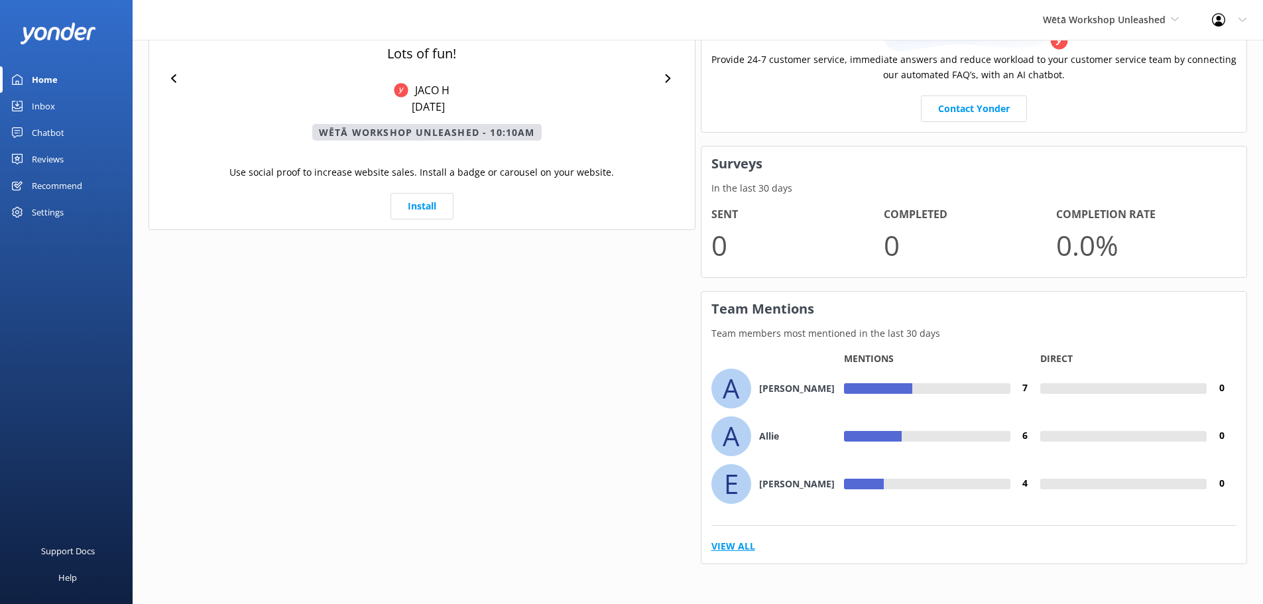
click at [719, 552] on link "View All" at bounding box center [733, 546] width 44 height 15
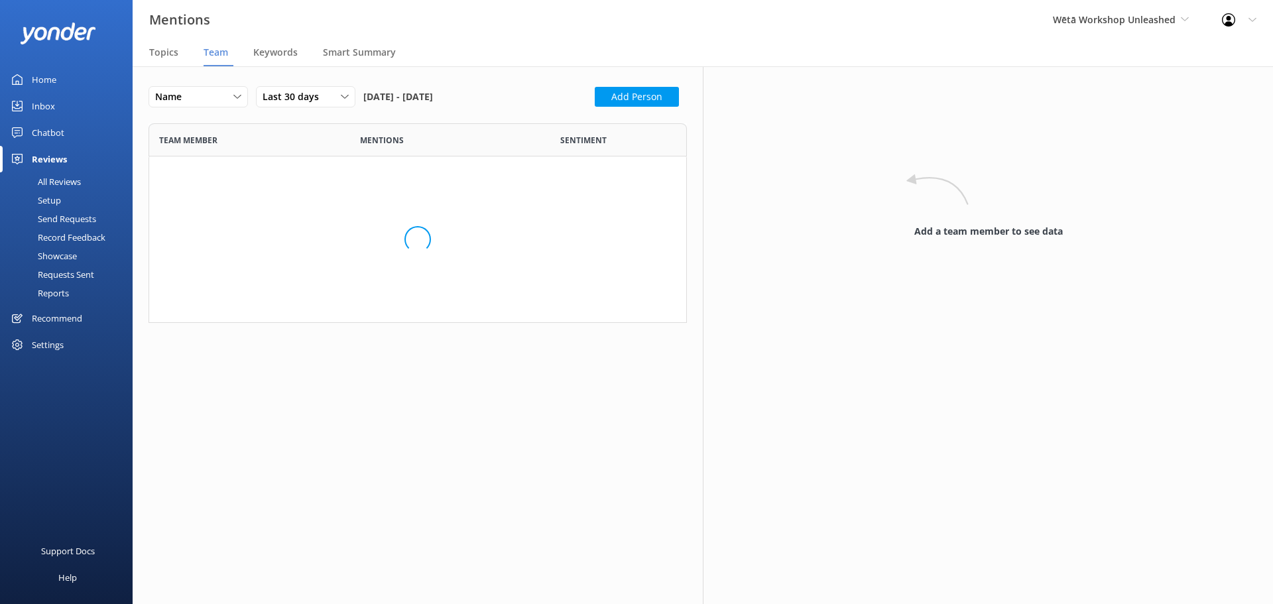
scroll to position [1403, 518]
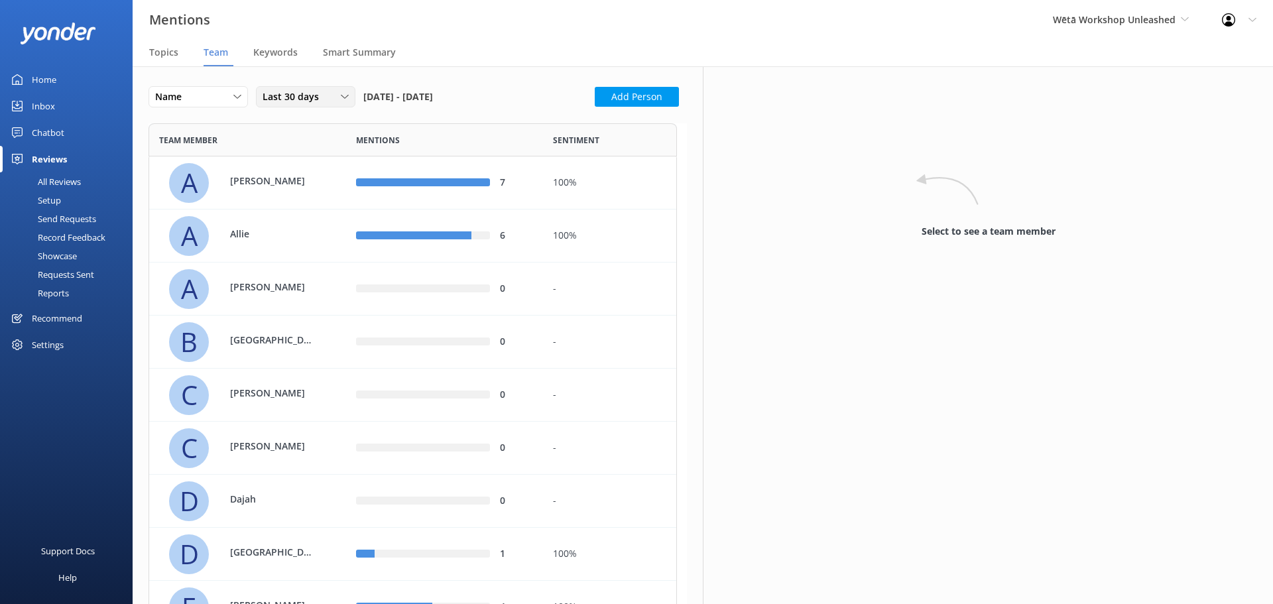
click at [314, 97] on span "Last 30 days" at bounding box center [295, 97] width 64 height 15
click at [202, 97] on div "Name" at bounding box center [198, 97] width 93 height 15
click at [190, 145] on div "Highest mentions" at bounding box center [190, 151] width 68 height 13
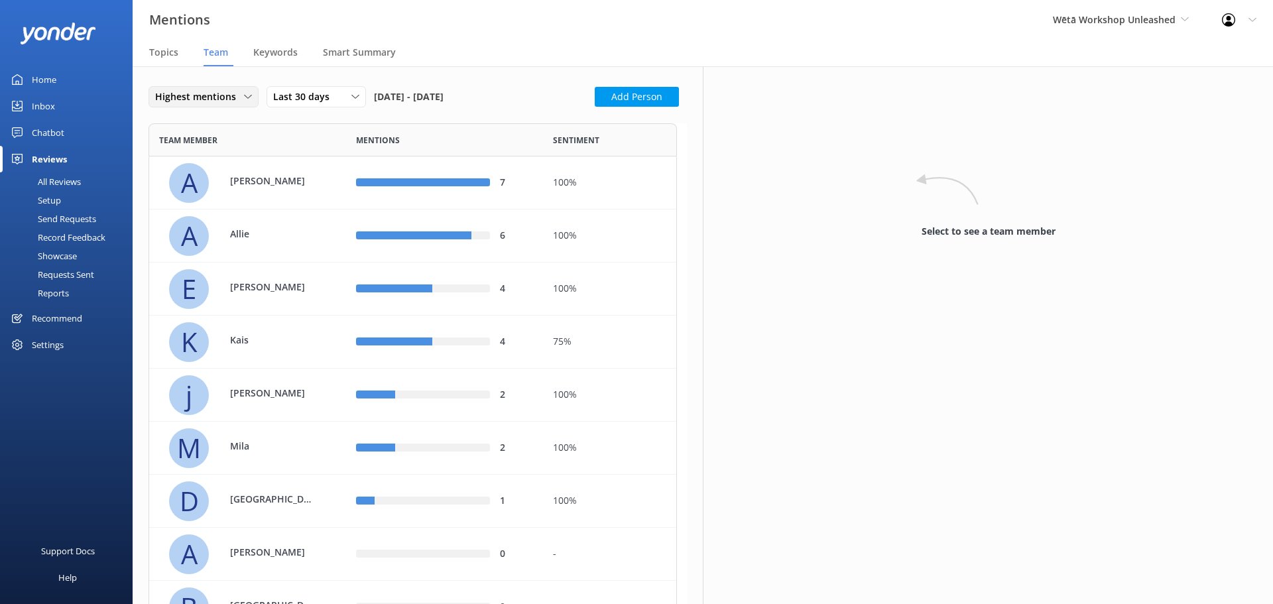
click at [229, 103] on span "Highest mentions" at bounding box center [199, 97] width 89 height 15
click at [304, 101] on span "Last 30 days" at bounding box center [305, 97] width 64 height 15
click at [314, 209] on div "Last 180 days" at bounding box center [300, 204] width 52 height 13
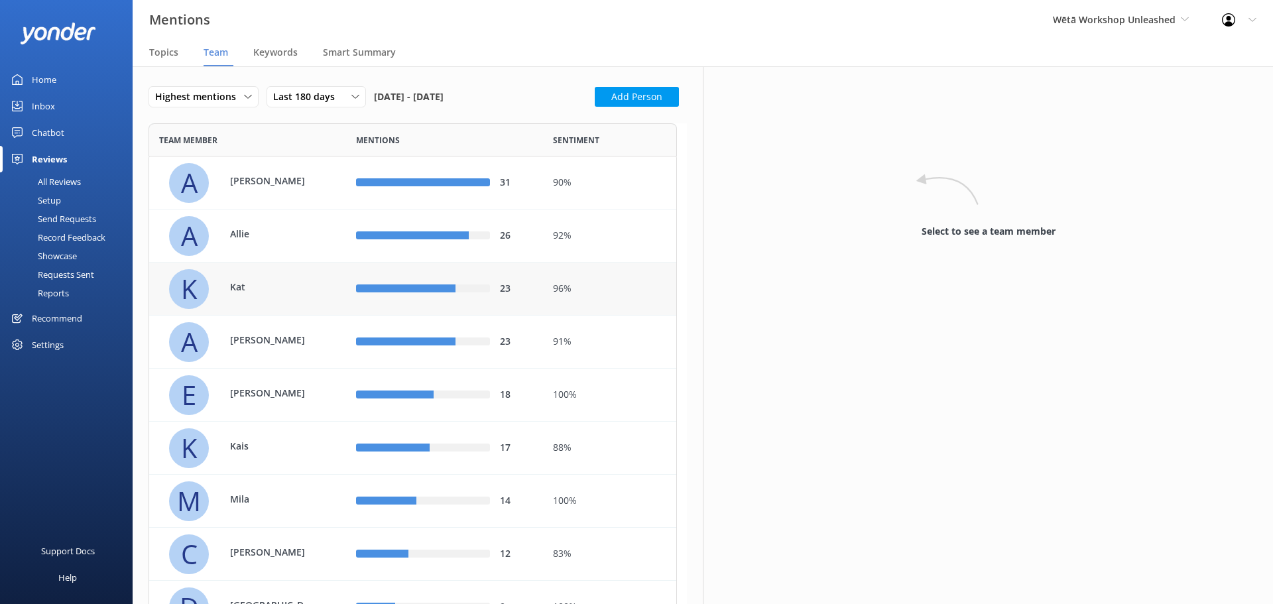
click at [613, 275] on div "96%" at bounding box center [609, 289] width 133 height 53
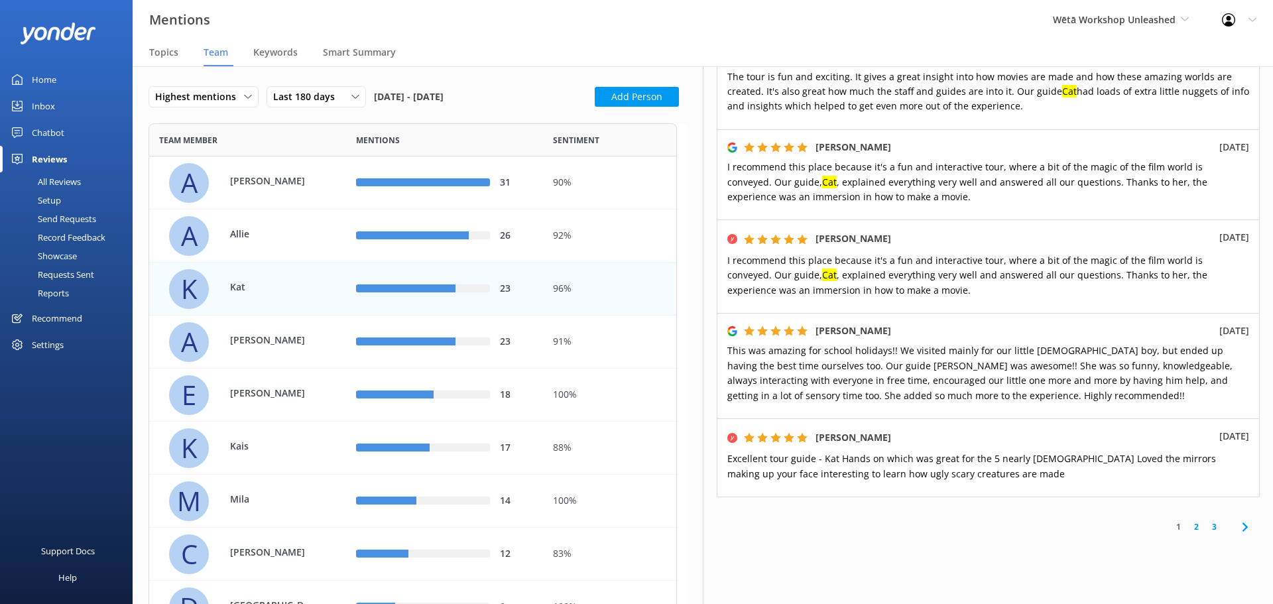
scroll to position [660, 0]
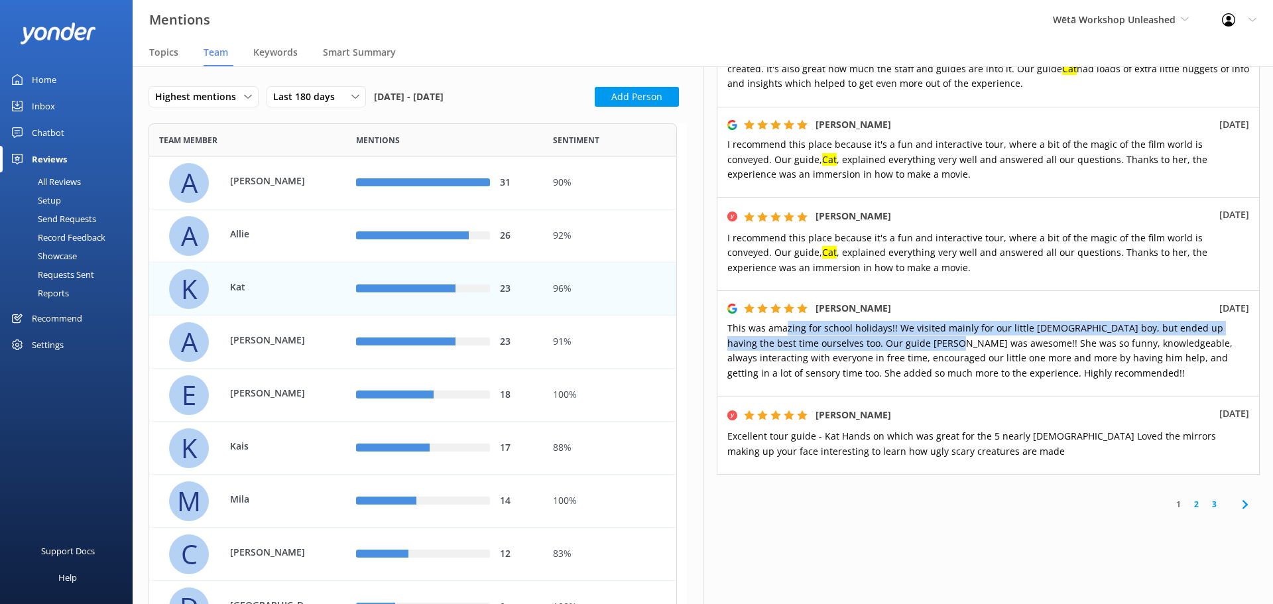
drag, startPoint x: 783, startPoint y: 319, endPoint x: 931, endPoint y: 329, distance: 148.9
click at [930, 329] on span "This was amazing for school holidays!! We visited mainly for our little [DEMOGR…" at bounding box center [979, 350] width 505 height 57
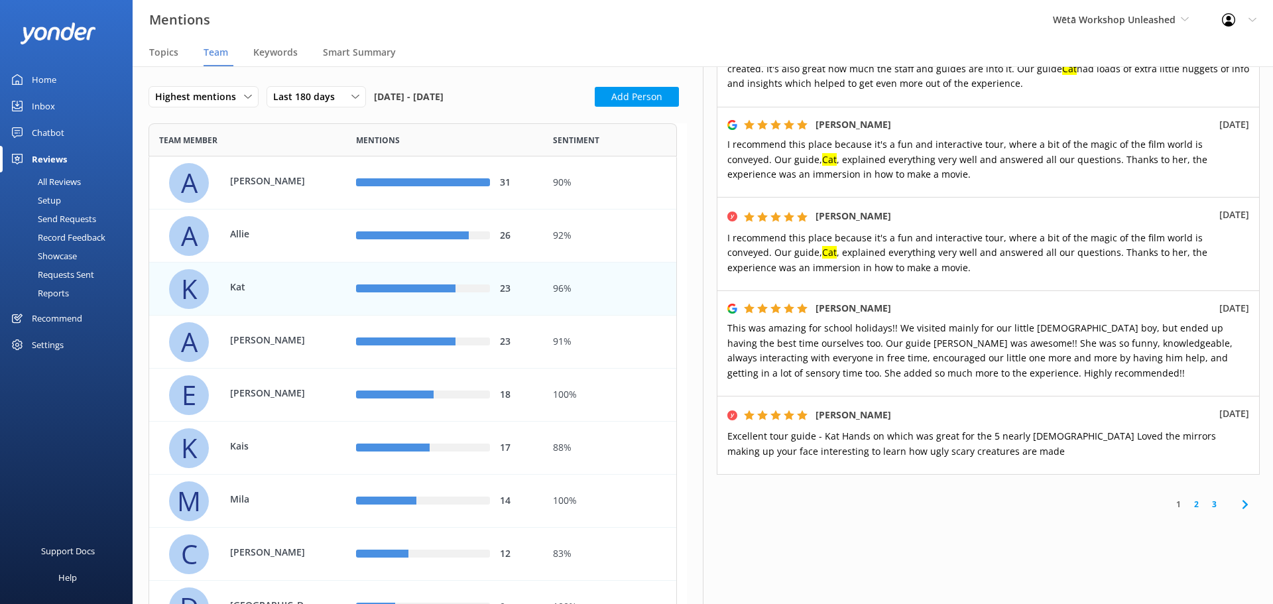
click at [969, 334] on span "This was amazing for school holidays!! We visited mainly for our little [DEMOGR…" at bounding box center [979, 350] width 505 height 57
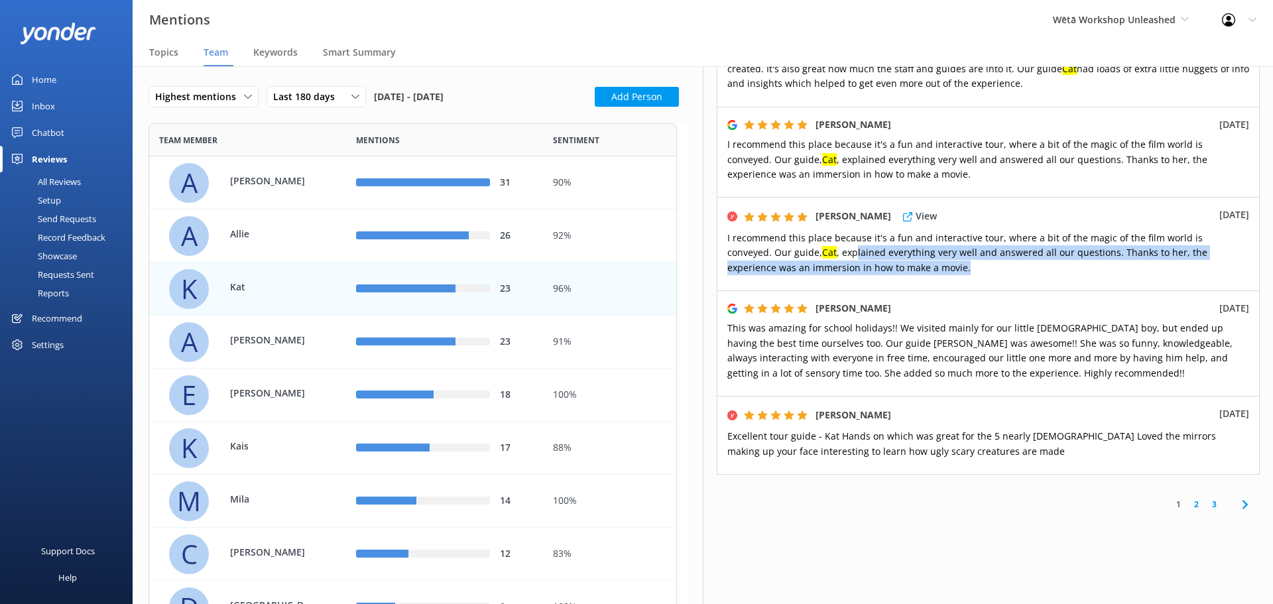
drag, startPoint x: 808, startPoint y: 239, endPoint x: 995, endPoint y: 261, distance: 188.3
click at [990, 261] on div "ANA LÓPEZ View 10th Jul 2025 I recommend this place because it's a fun and inte…" at bounding box center [988, 243] width 543 height 93
click at [856, 256] on span "I recommend this place because it's a fun and interactive tour, where a bit of …" at bounding box center [967, 252] width 480 height 42
click at [855, 245] on p "I recommend this place because it's a fun and interactive tour, where a bit of …" at bounding box center [988, 253] width 522 height 44
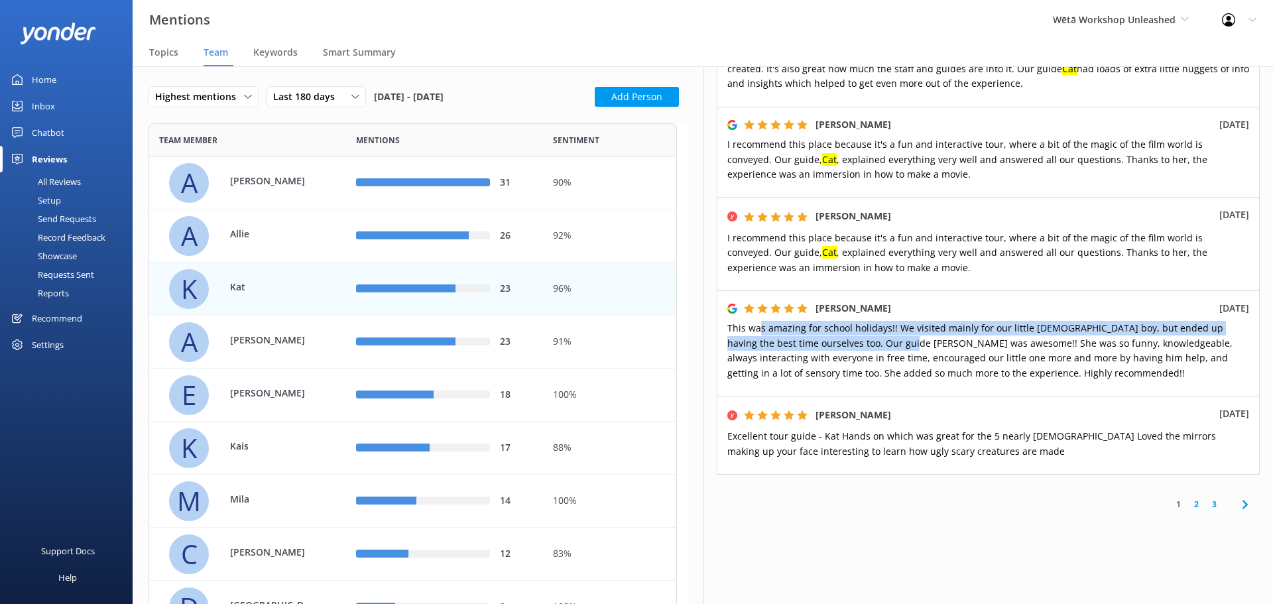
drag, startPoint x: 760, startPoint y: 316, endPoint x: 884, endPoint y: 325, distance: 124.3
click at [884, 325] on span "This was amazing for school holidays!! We visited mainly for our little 6 year …" at bounding box center [979, 350] width 505 height 57
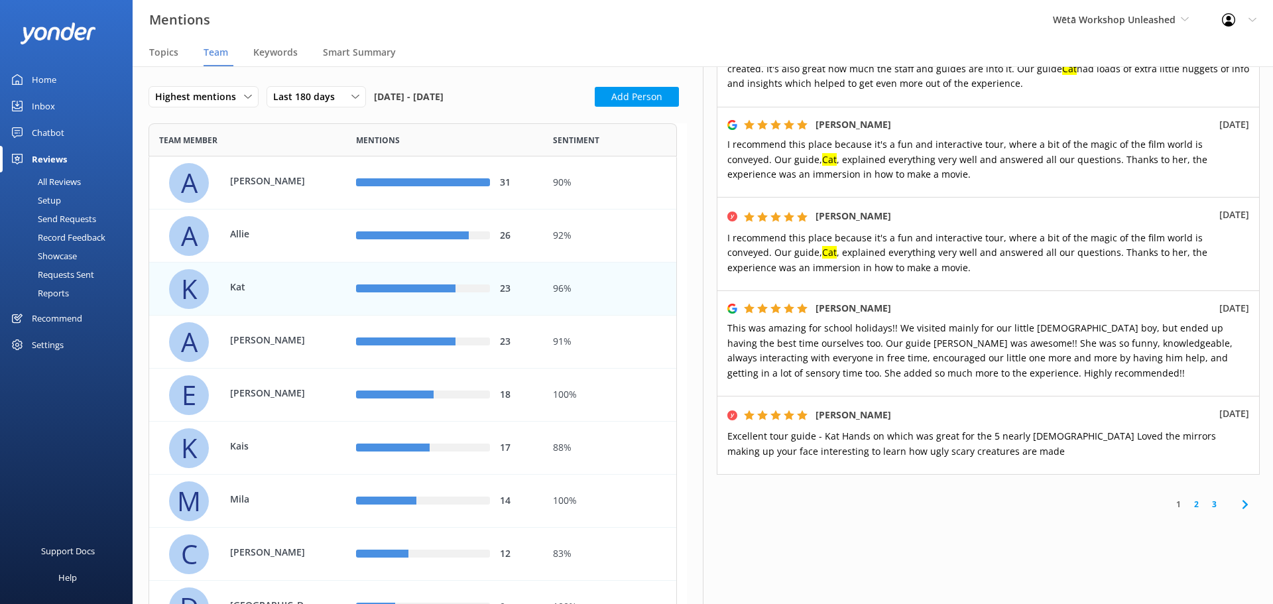
click at [915, 329] on span "This was amazing for school holidays!! We visited mainly for our little 6 year …" at bounding box center [979, 350] width 505 height 57
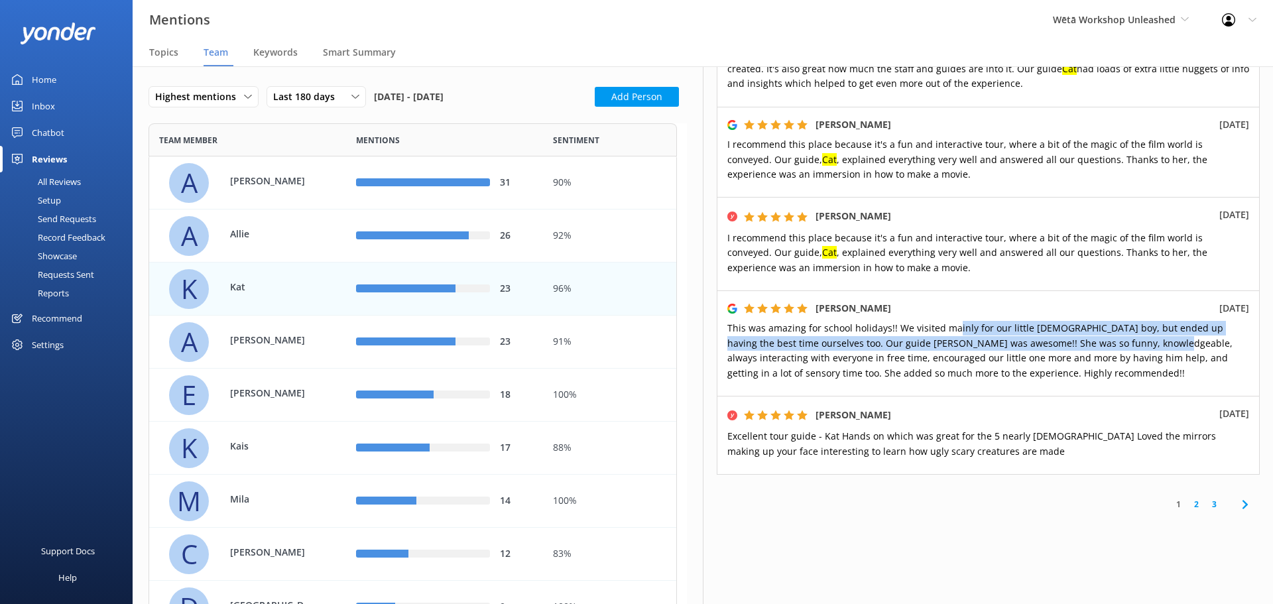
drag, startPoint x: 983, startPoint y: 321, endPoint x: 1132, endPoint y: 322, distance: 149.8
click at [1132, 322] on span "This was amazing for school holidays!! We visited mainly for our little 6 year …" at bounding box center [979, 350] width 505 height 57
click at [1099, 330] on span "This was amazing for school holidays!! We visited mainly for our little 6 year …" at bounding box center [979, 350] width 505 height 57
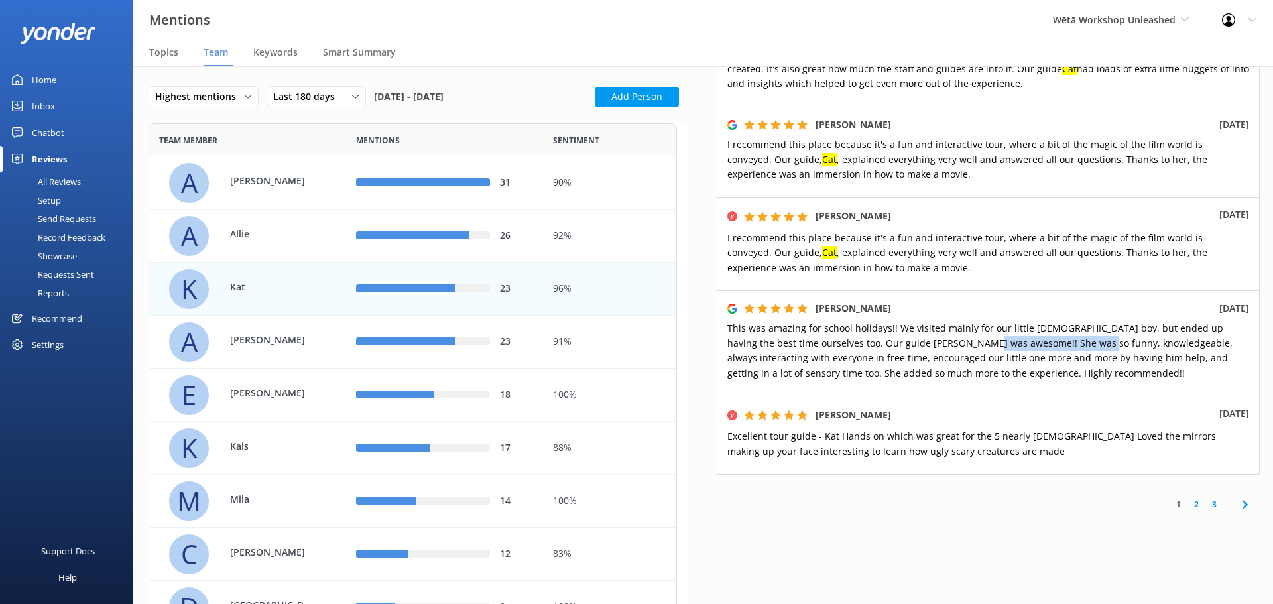
drag, startPoint x: 952, startPoint y: 331, endPoint x: 1071, endPoint y: 331, distance: 118.7
click at [1069, 331] on span "This was amazing for school holidays!! We visited mainly for our little 6 year …" at bounding box center [979, 350] width 505 height 57
click at [1014, 331] on span "This was amazing for school holidays!! We visited mainly for our little 6 year …" at bounding box center [979, 350] width 505 height 57
drag, startPoint x: 951, startPoint y: 327, endPoint x: 1127, endPoint y: 319, distance: 175.9
click at [1085, 326] on span "This was amazing for school holidays!! We visited mainly for our little 6 year …" at bounding box center [979, 350] width 505 height 57
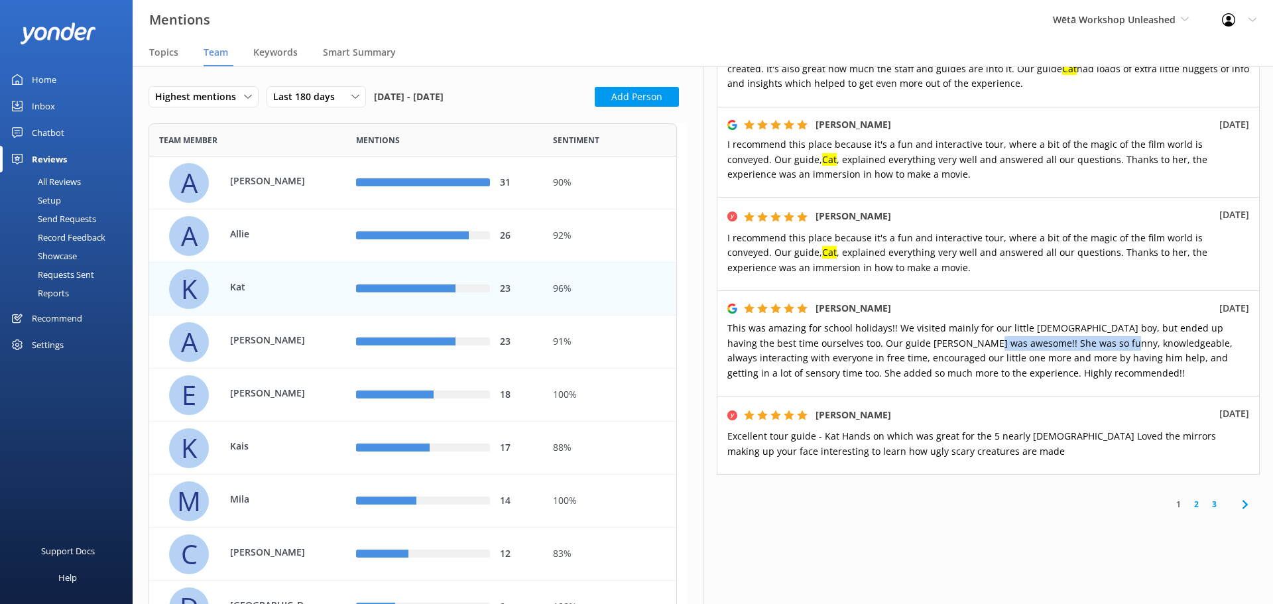
click at [1085, 327] on span "This was amazing for school holidays!! We visited mainly for our little 6 year …" at bounding box center [979, 350] width 505 height 57
drag, startPoint x: 878, startPoint y: 347, endPoint x: 1012, endPoint y: 331, distance: 134.9
click at [999, 334] on span "This was amazing for school holidays!! We visited mainly for our little 6 year …" at bounding box center [979, 350] width 505 height 57
click at [852, 327] on span "This was amazing for school holidays!! We visited mainly for our little 6 year …" at bounding box center [979, 350] width 505 height 57
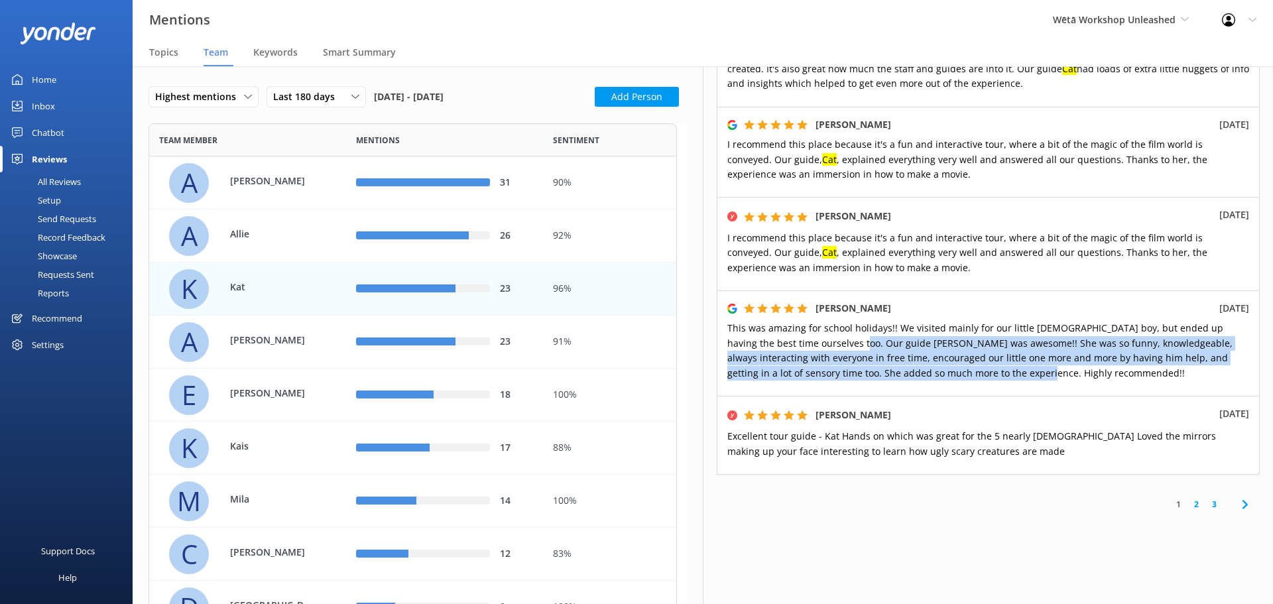
drag, startPoint x: 832, startPoint y: 333, endPoint x: 960, endPoint y: 355, distance: 129.7
click at [960, 355] on span "This was amazing for school holidays!! We visited mainly for our little 6 year …" at bounding box center [979, 350] width 505 height 57
click at [865, 329] on span "This was amazing for school holidays!! We visited mainly for our little 6 year …" at bounding box center [979, 350] width 505 height 57
drag, startPoint x: 786, startPoint y: 333, endPoint x: 968, endPoint y: 372, distance: 186.3
click at [975, 366] on div "Kat F 10th Jul 2025 This was amazing for school holidays!! We visited mainly fo…" at bounding box center [988, 342] width 543 height 105
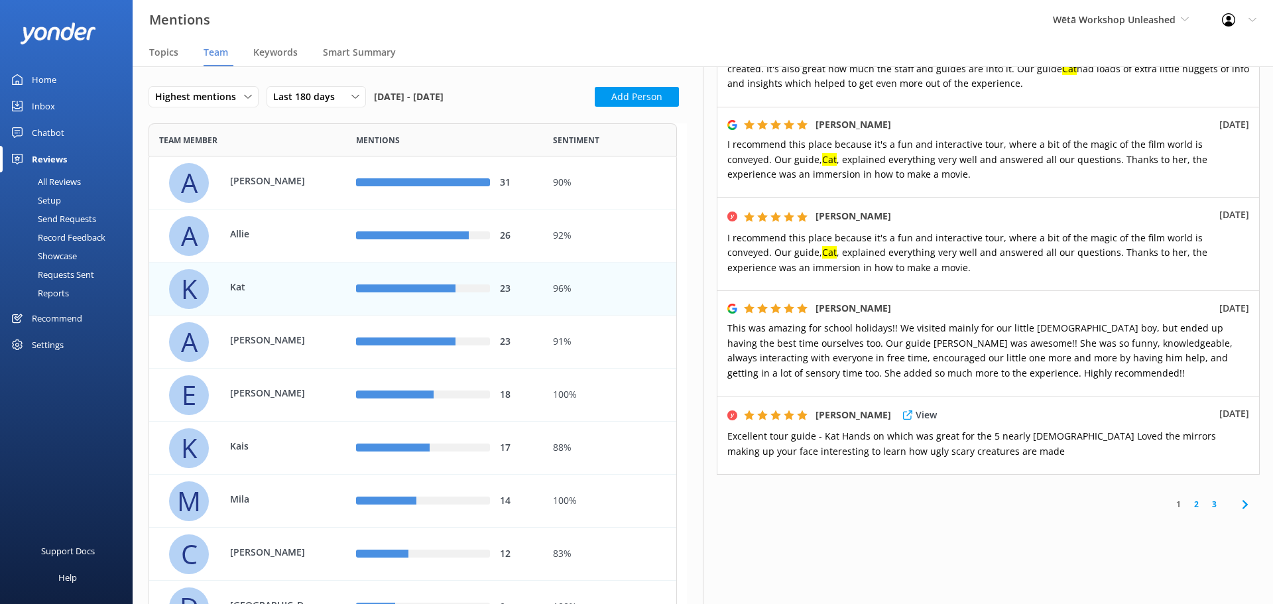
click at [905, 431] on span "Excellent tour guide - Kat Hands on which was great for the 5 nearly 6 year old…" at bounding box center [971, 443] width 489 height 27
drag, startPoint x: 853, startPoint y: 425, endPoint x: 964, endPoint y: 423, distance: 110.7
click at [964, 430] on span "Excellent tour guide - Kat Hands on which was great for the 5 nearly 6 year old…" at bounding box center [971, 443] width 489 height 27
click at [960, 430] on span "Excellent tour guide - Kat Hands on which was great for the 5 nearly 6 year old…" at bounding box center [971, 443] width 489 height 27
drag, startPoint x: 1191, startPoint y: 493, endPoint x: 1183, endPoint y: 508, distance: 17.8
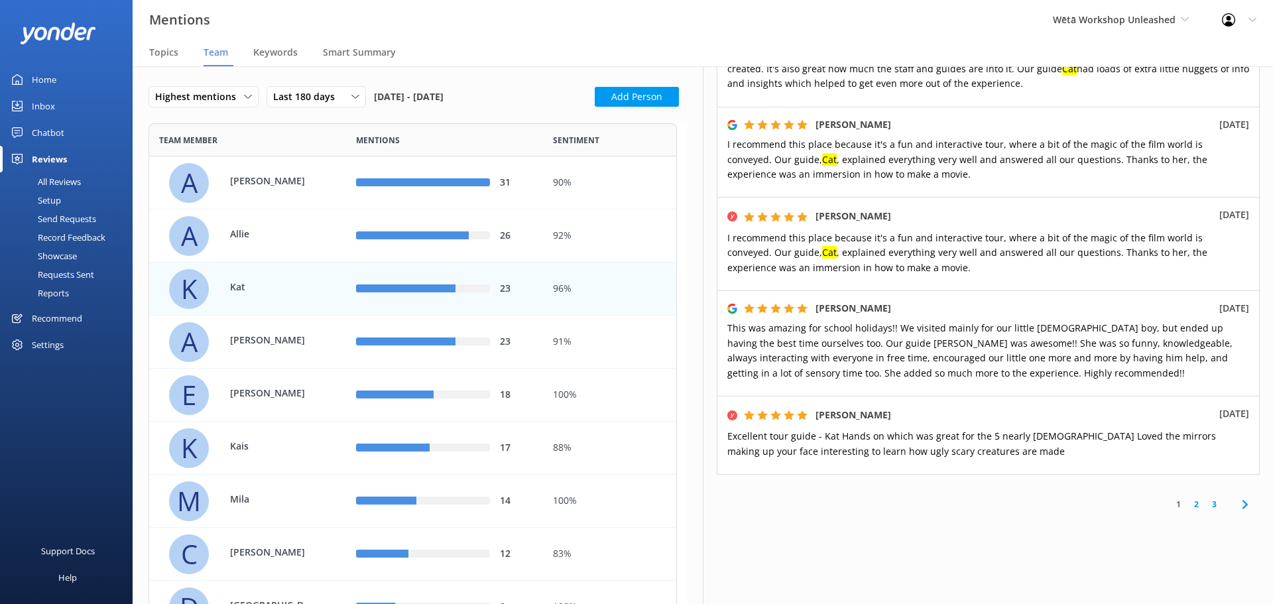
click at [1191, 498] on link "2" at bounding box center [1196, 504] width 18 height 13
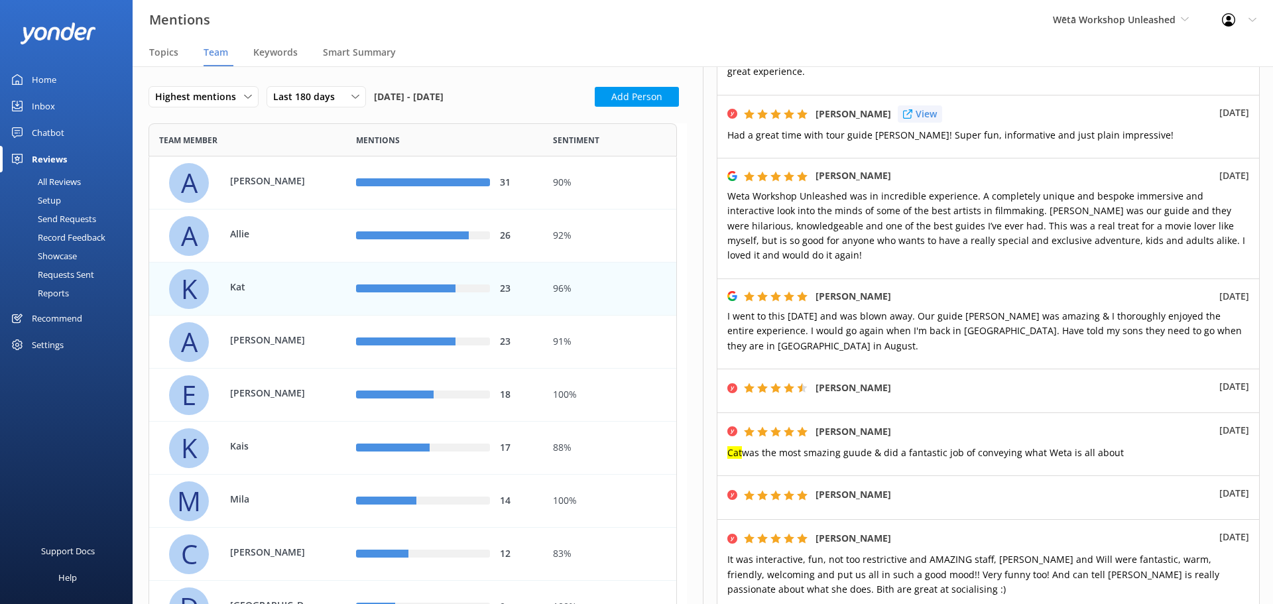
scroll to position [464, 0]
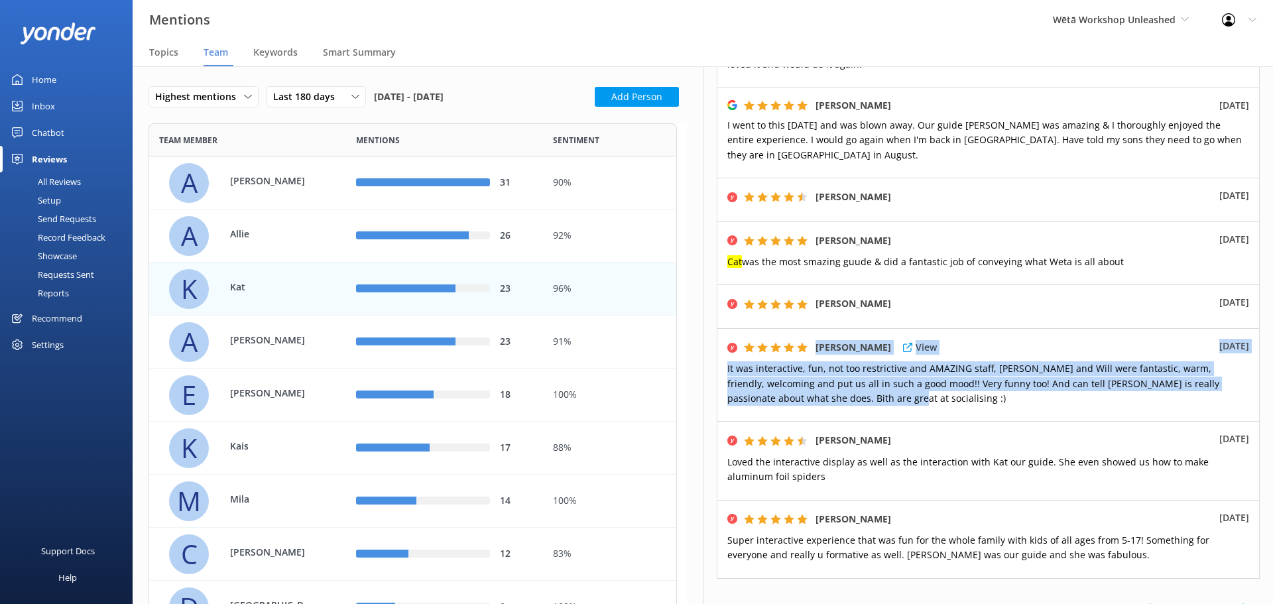
drag, startPoint x: 794, startPoint y: 331, endPoint x: 1111, endPoint y: 369, distance: 319.1
click at [1108, 371] on div "SAHAAM AL-MUHAISEN View 5th May 2025 It was interactive, fun, not too restricti…" at bounding box center [988, 374] width 543 height 93
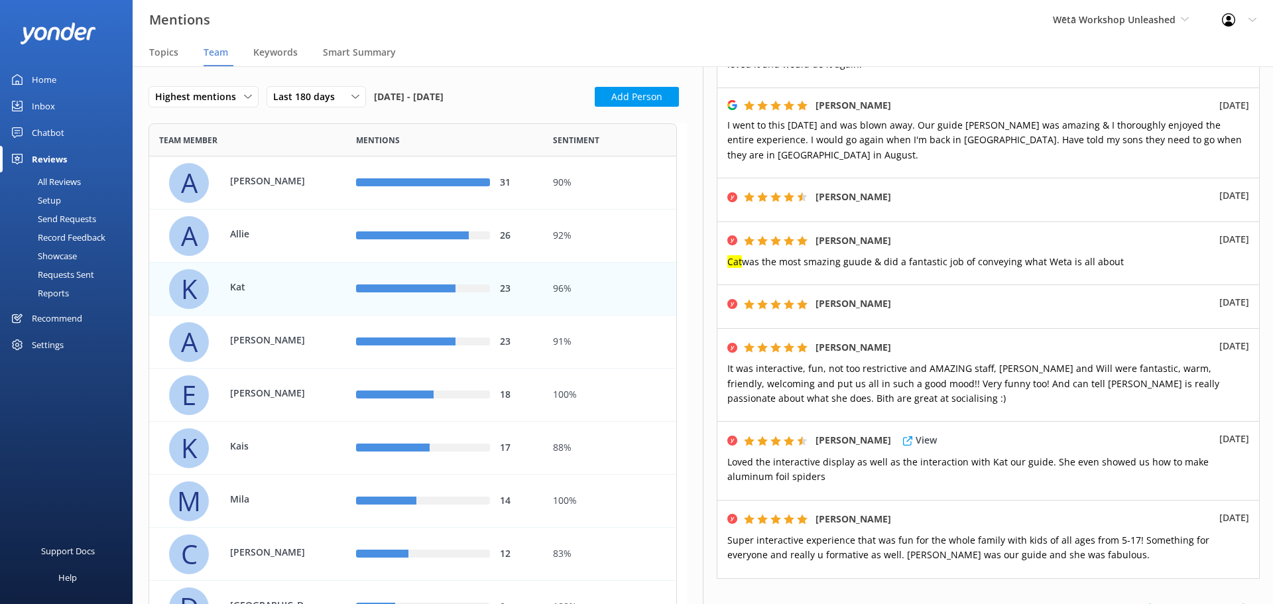
click at [1124, 455] on span "Loved the interactive display as well as the interaction with Kat our guide. Sh…" at bounding box center [967, 468] width 481 height 27
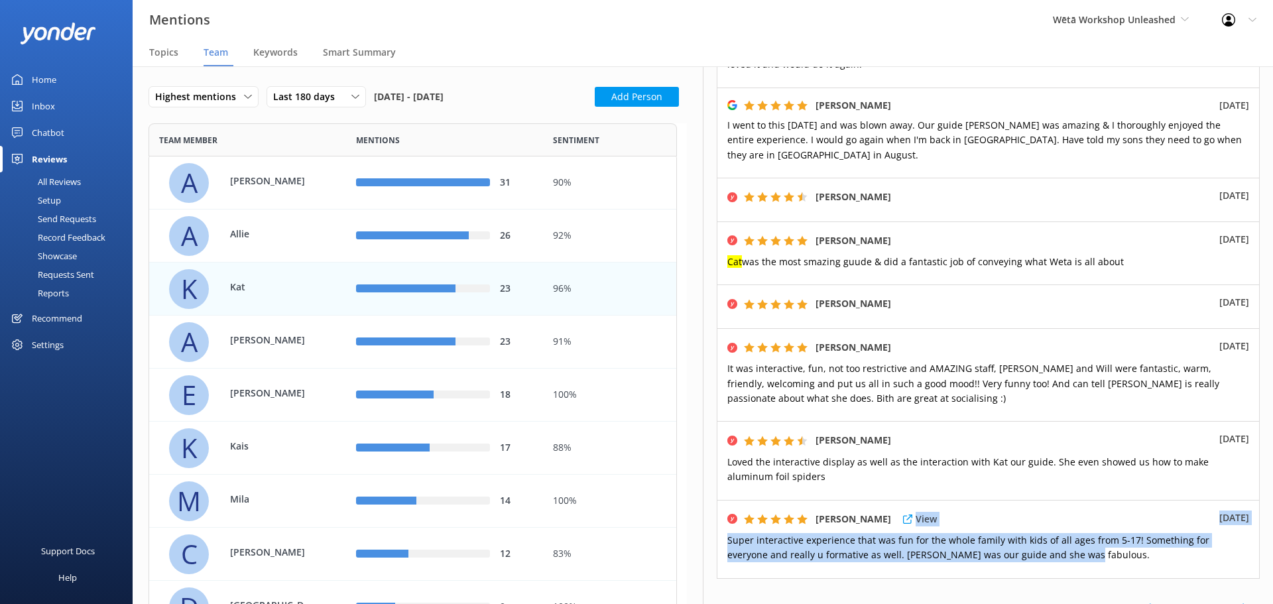
drag, startPoint x: 1054, startPoint y: 520, endPoint x: 886, endPoint y: 497, distance: 170.1
click at [886, 500] on div "BELINDA MISIKO View 20th Apr 2025 Super interactive experience that was fun for…" at bounding box center [988, 539] width 543 height 79
click at [886, 512] on h5 "BELINDA MISIKO" at bounding box center [853, 519] width 76 height 15
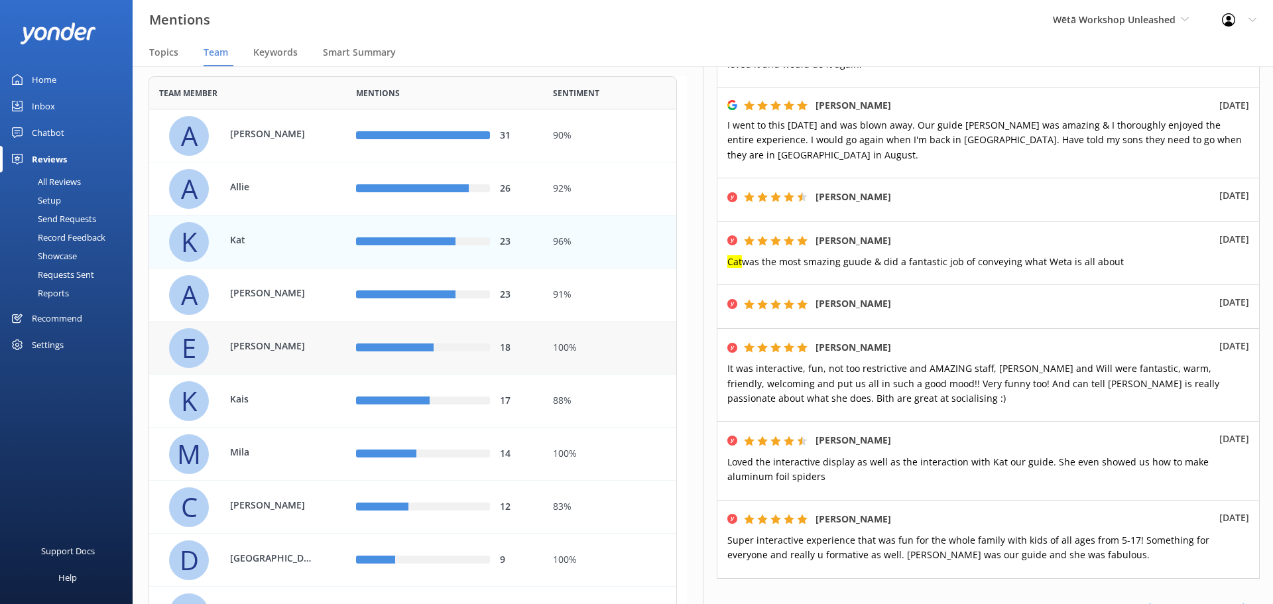
scroll to position [133, 0]
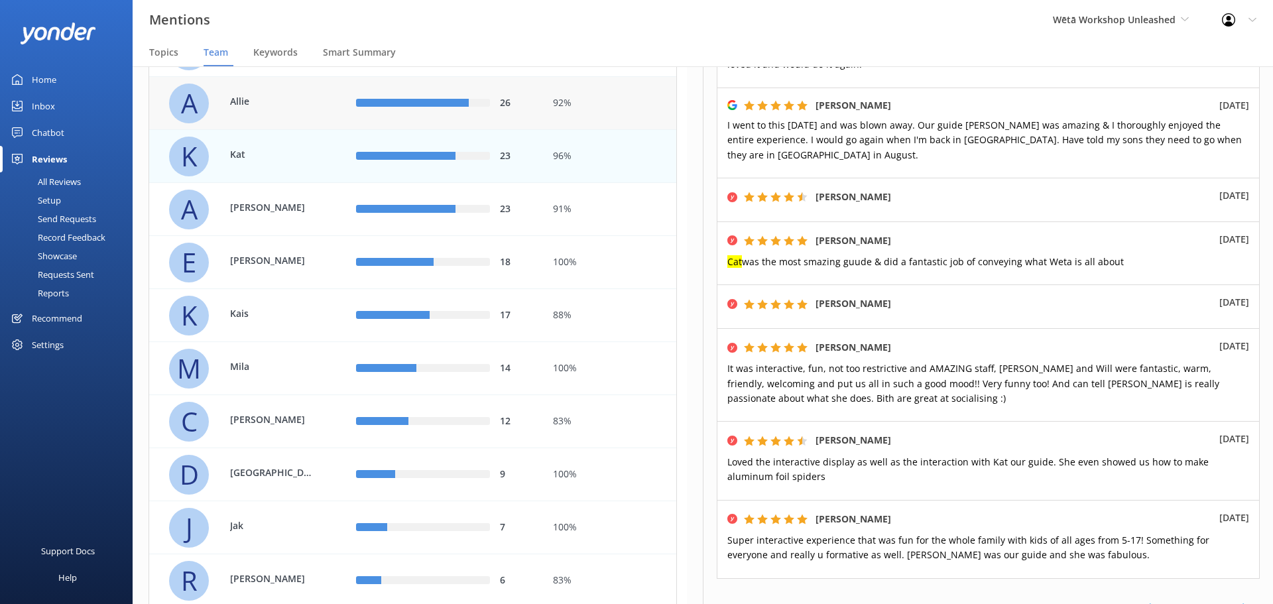
click at [280, 111] on div "Allie" at bounding box center [266, 103] width 99 height 18
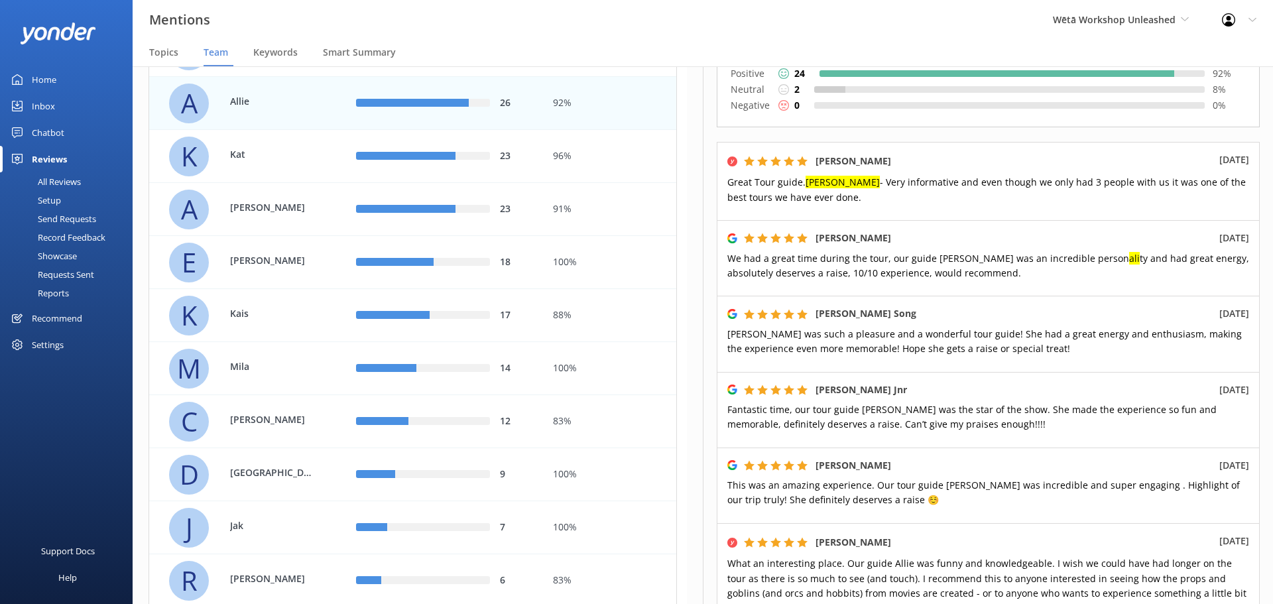
scroll to position [265, 0]
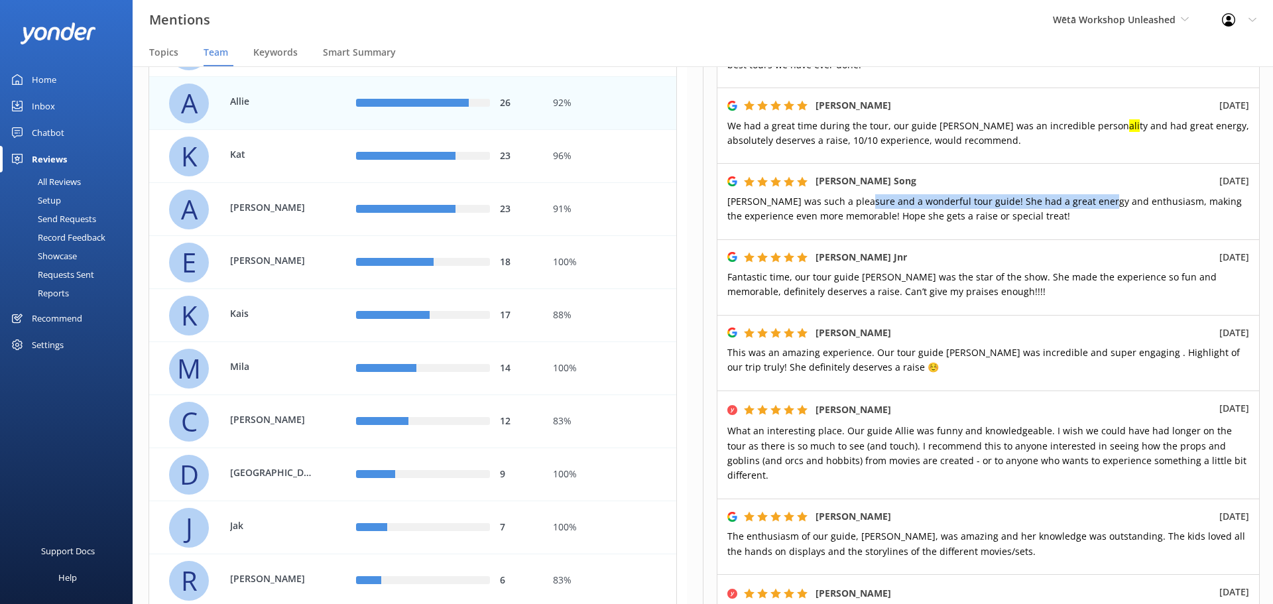
drag, startPoint x: 853, startPoint y: 208, endPoint x: 1084, endPoint y: 208, distance: 230.7
click at [1084, 208] on p "Allie was such a pleasure and a wonderful tour guide! She had a great energy an…" at bounding box center [988, 209] width 522 height 30
click at [1010, 220] on p "Allie was such a pleasure and a wonderful tour guide! She had a great energy an…" at bounding box center [988, 209] width 522 height 30
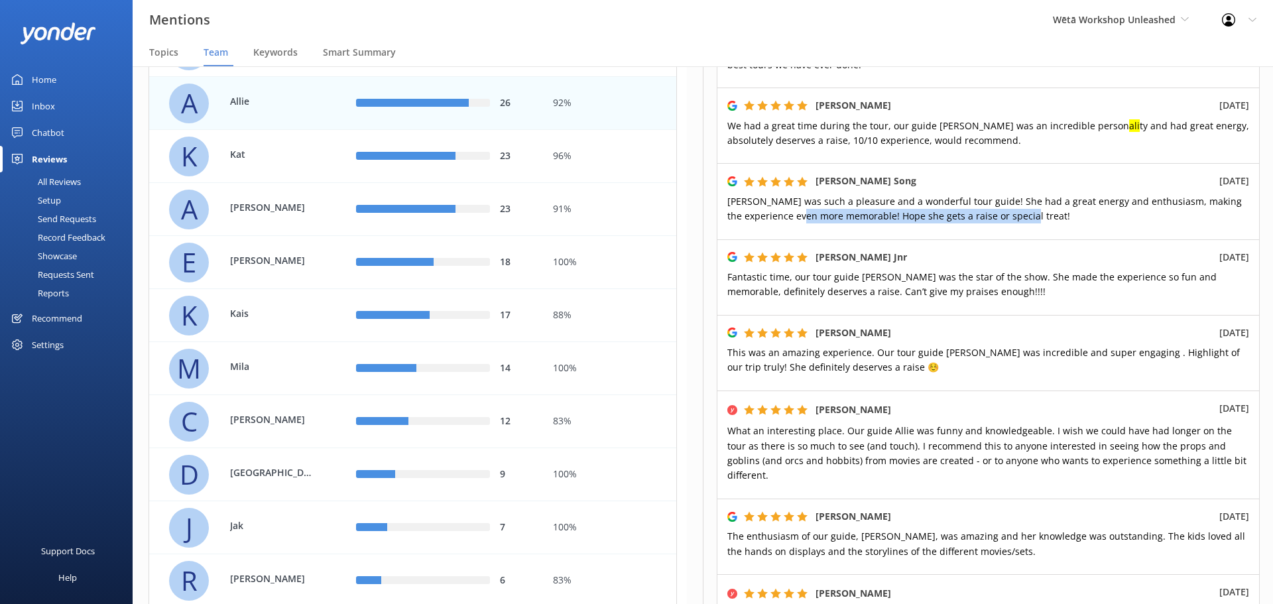
drag, startPoint x: 972, startPoint y: 232, endPoint x: 776, endPoint y: 221, distance: 196.5
click at [776, 221] on p "Allie was such a pleasure and a wonderful tour guide! She had a great energy an…" at bounding box center [988, 209] width 522 height 30
drag, startPoint x: 748, startPoint y: 223, endPoint x: 744, endPoint y: 256, distance: 32.8
click at [748, 226] on div "Morgan Song 17th Aug 2025 Allie was such a pleasure and a wonderful tour guide!…" at bounding box center [988, 201] width 543 height 76
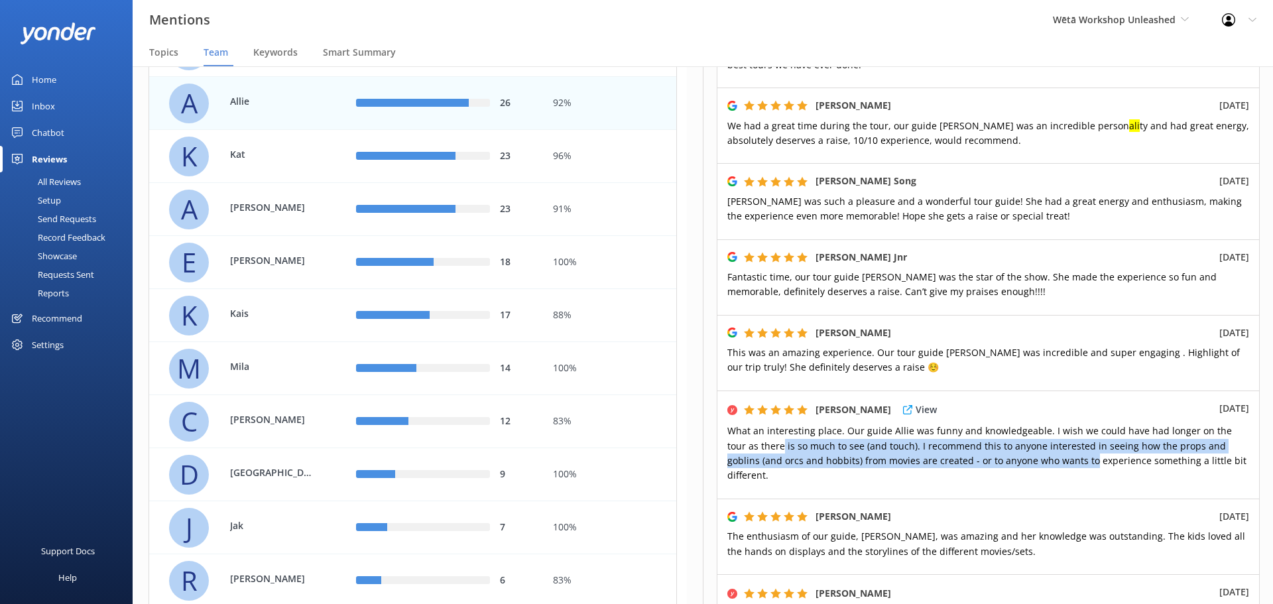
drag, startPoint x: 762, startPoint y: 440, endPoint x: 1110, endPoint y: 467, distance: 349.8
click at [1093, 469] on div "MEGAN AXELSEN View 14th Aug 2025 What an interesting place. Our guide Allie was…" at bounding box center [988, 444] width 543 height 108
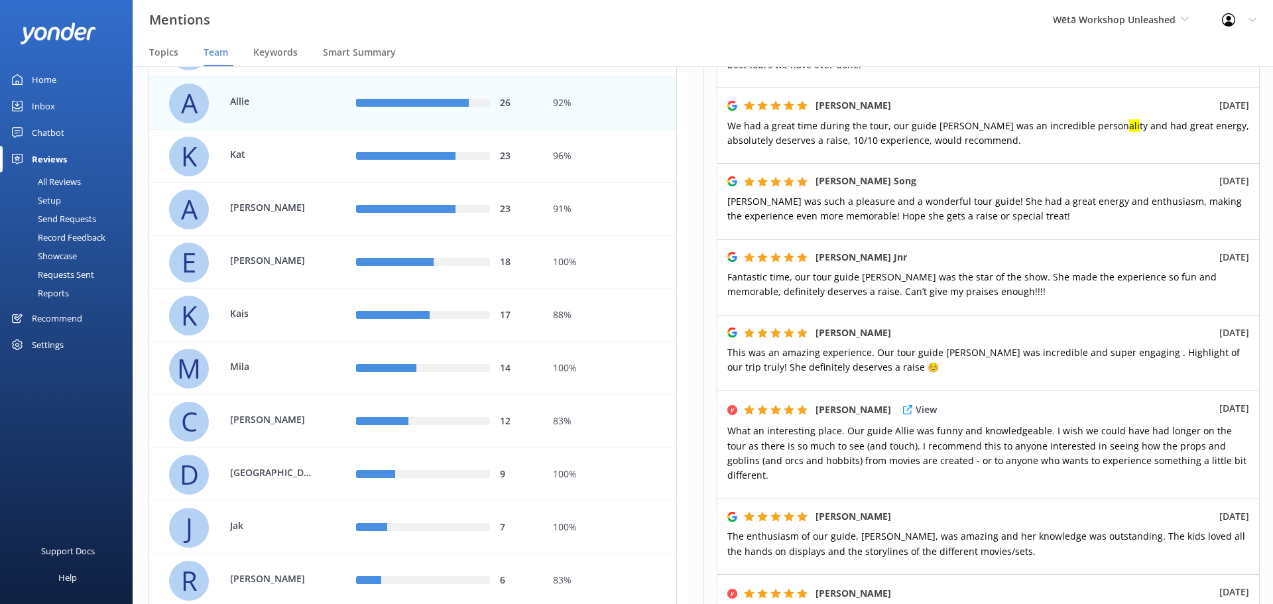
click at [1110, 461] on span "What an interesting place. Our guide Allie was funny and knowledgeable. I wish …" at bounding box center [986, 452] width 519 height 57
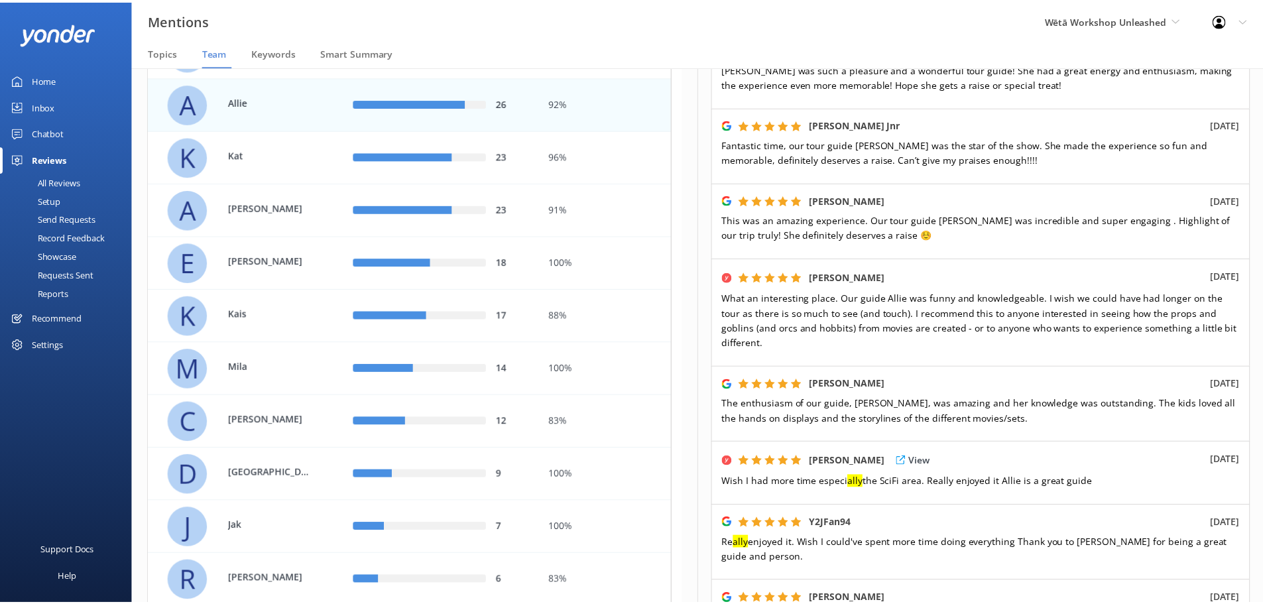
scroll to position [595, 0]
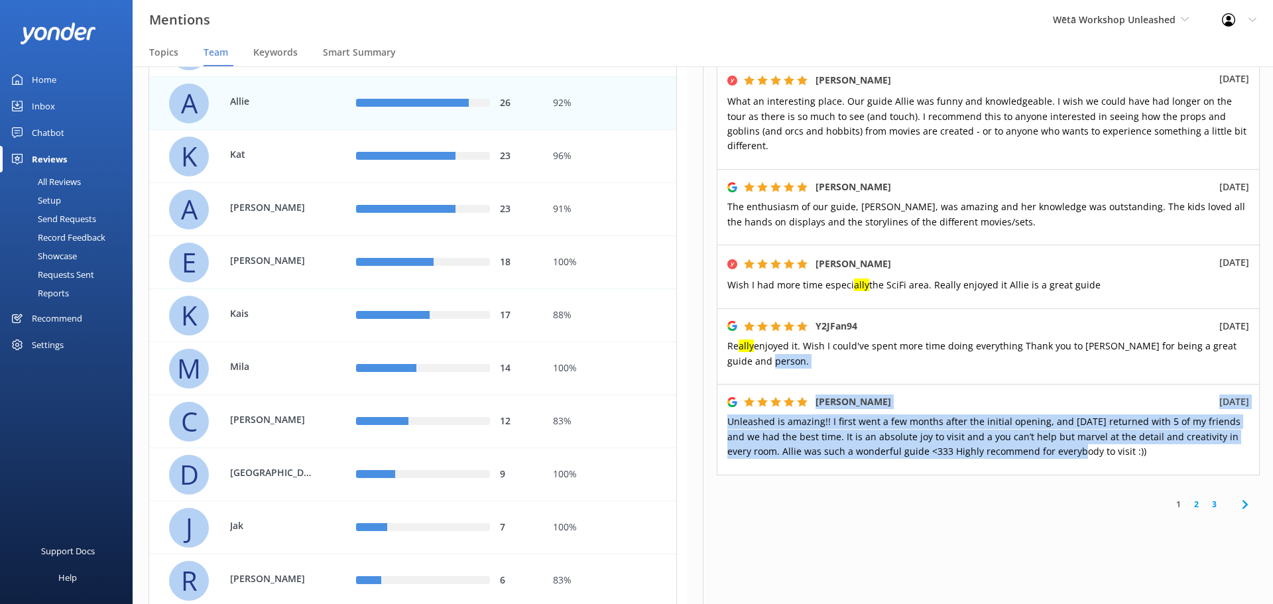
drag, startPoint x: 1057, startPoint y: 441, endPoint x: 829, endPoint y: 347, distance: 246.7
click at [829, 347] on div "Positive 24 92 % Neutral 2 8 % Negative 0 0 % STEVE SULLIVAN View 8th Sep 2025 …" at bounding box center [988, 33] width 543 height 886
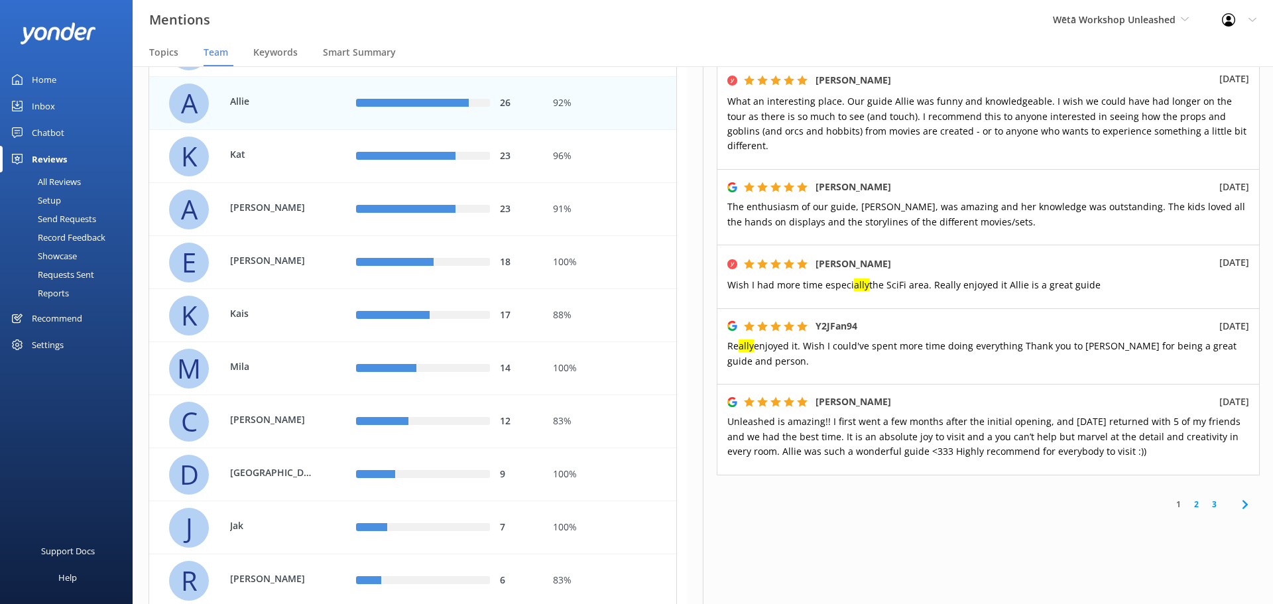
click at [831, 308] on div "Y2JFan94 25th Jul 2025 Re ally enjoyed it. Wish I could've spent more time doin…" at bounding box center [988, 346] width 543 height 76
click at [82, 82] on link "Home" at bounding box center [66, 79] width 133 height 27
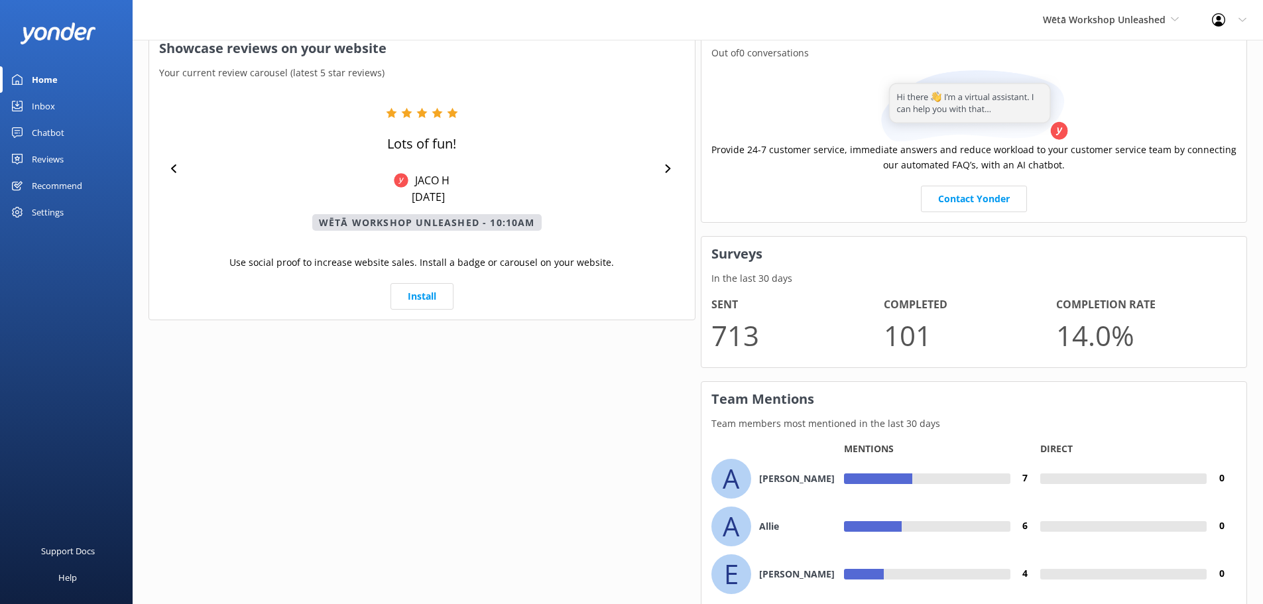
scroll to position [635, 0]
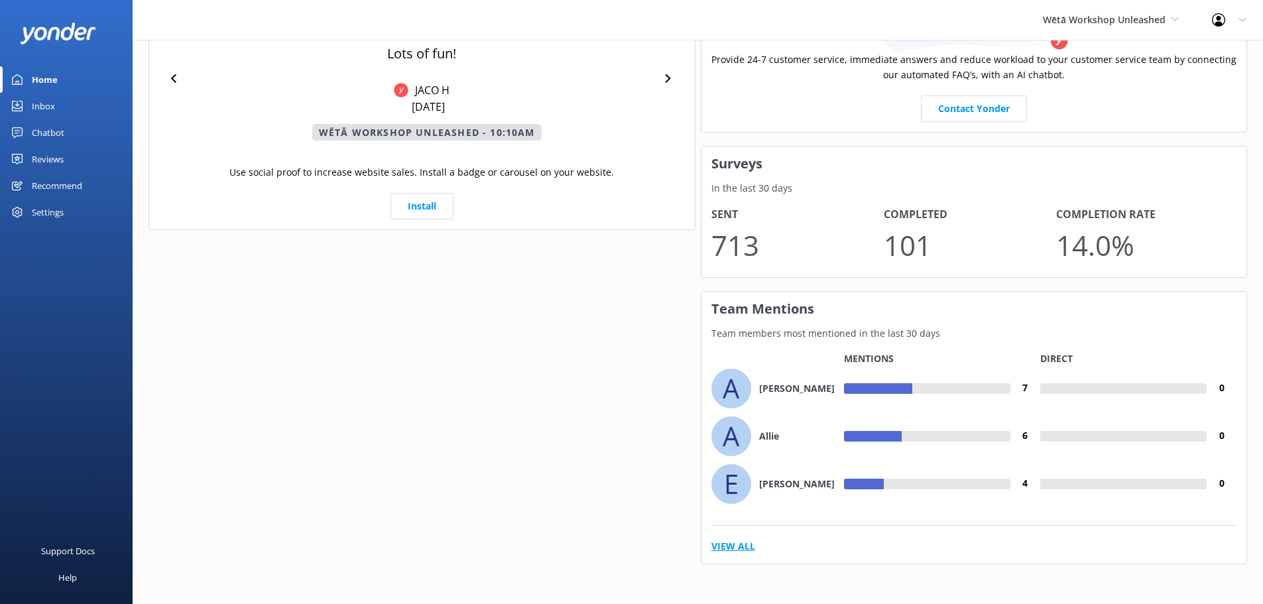
click at [748, 547] on link "View All" at bounding box center [733, 546] width 44 height 15
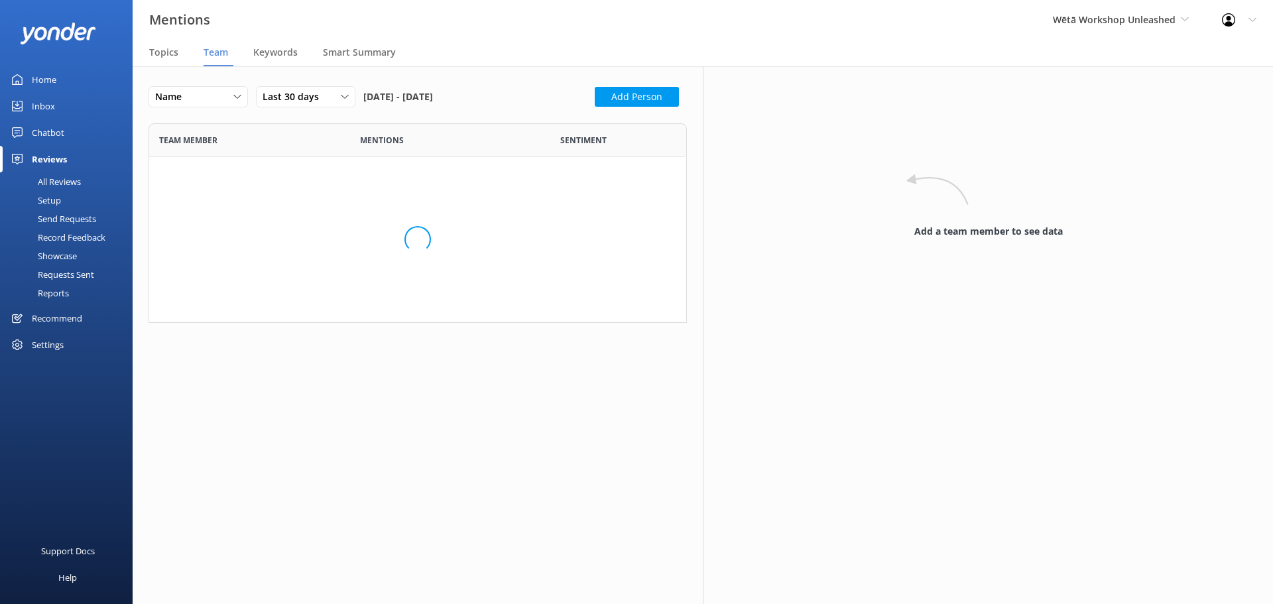
scroll to position [1403, 518]
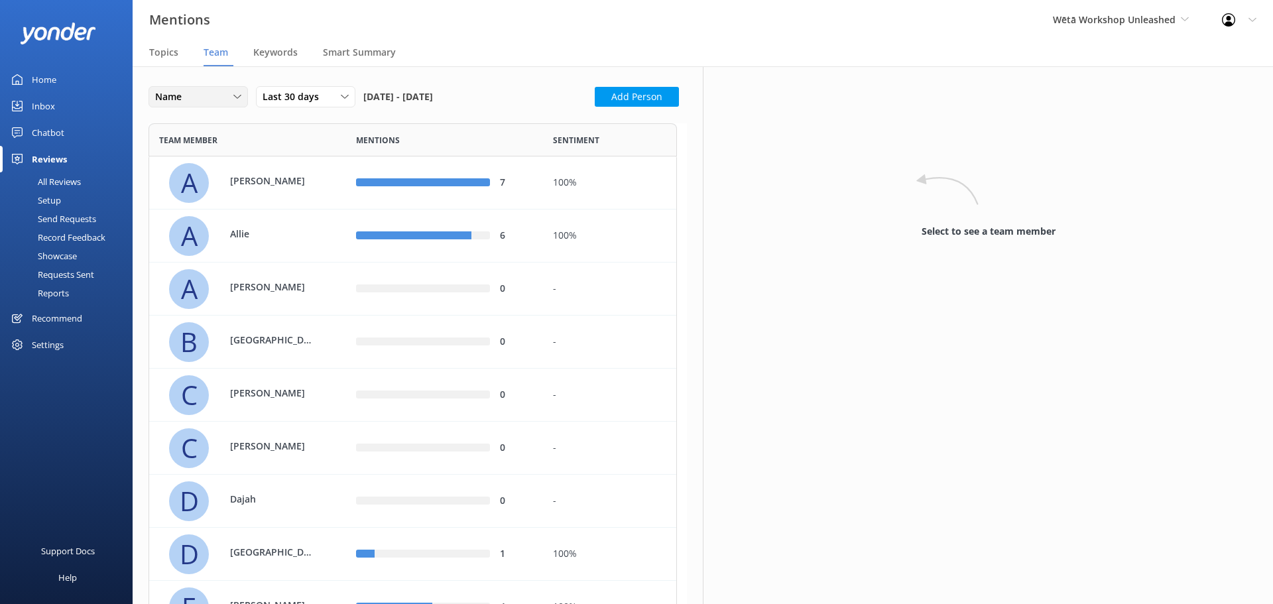
click at [235, 103] on div "Name" at bounding box center [198, 97] width 93 height 15
drag, startPoint x: 211, startPoint y: 153, endPoint x: 225, endPoint y: 156, distance: 14.8
click at [211, 153] on div "Highest mentions" at bounding box center [190, 151] width 68 height 13
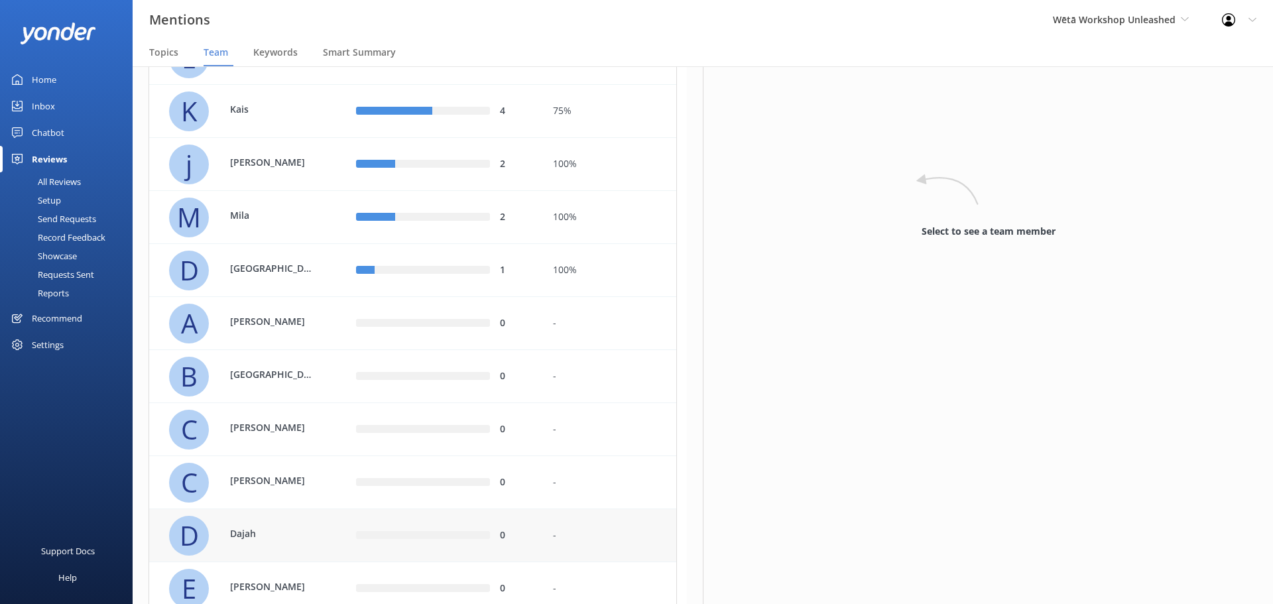
scroll to position [0, 0]
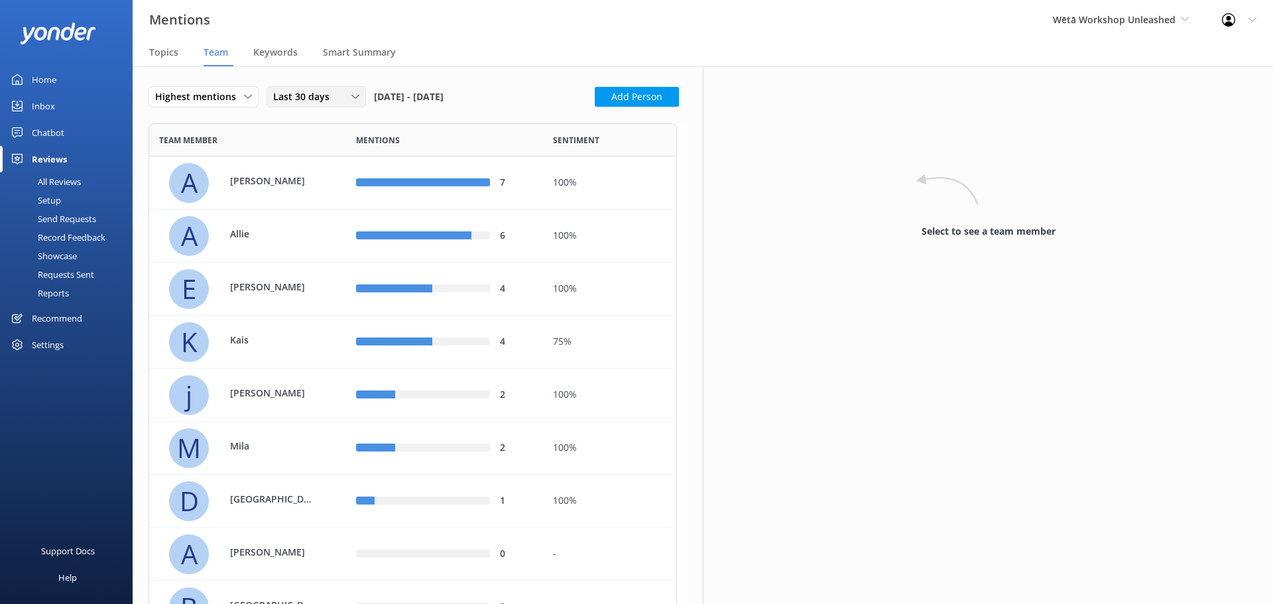
click at [289, 89] on div "Last 30 days Last 7 days Last 30 days Last 90 days Last 180 days Custom" at bounding box center [316, 96] width 99 height 21
click at [303, 209] on div "Last 180 days" at bounding box center [300, 204] width 52 height 13
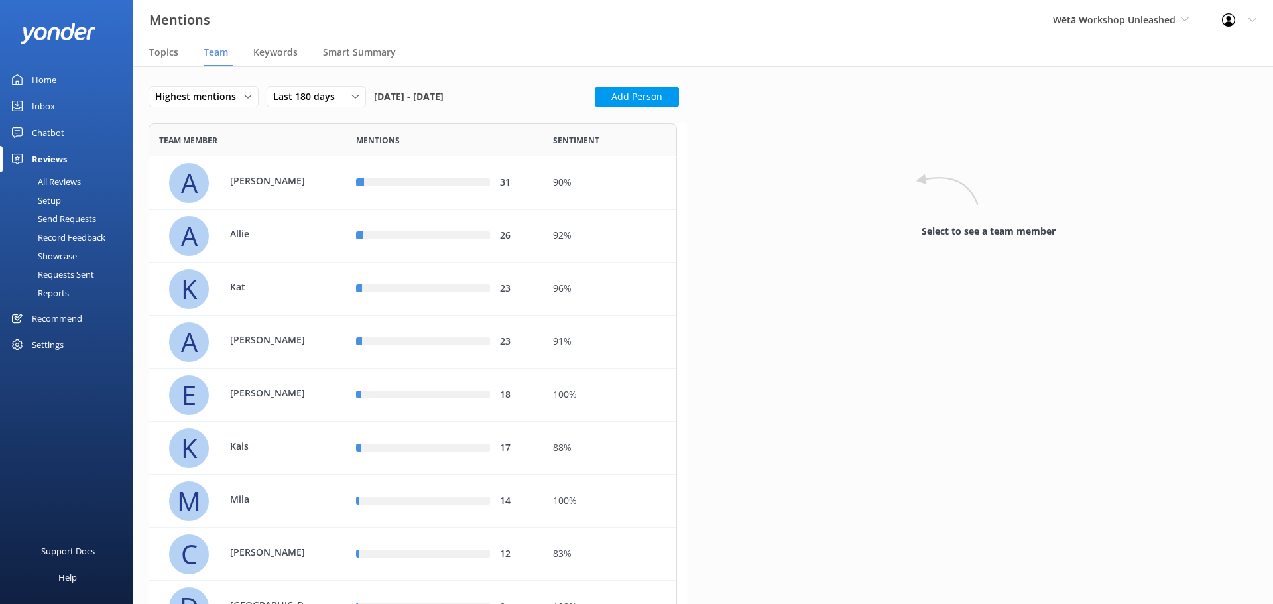
scroll to position [1403, 518]
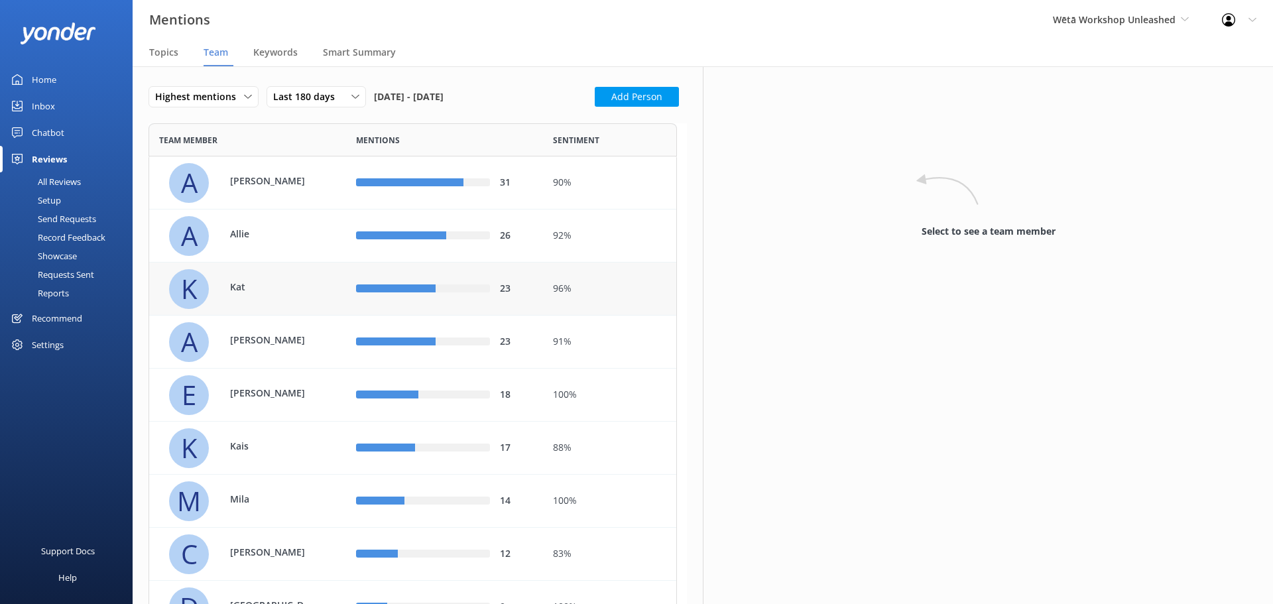
click at [257, 270] on div "K Kat" at bounding box center [252, 289] width 167 height 40
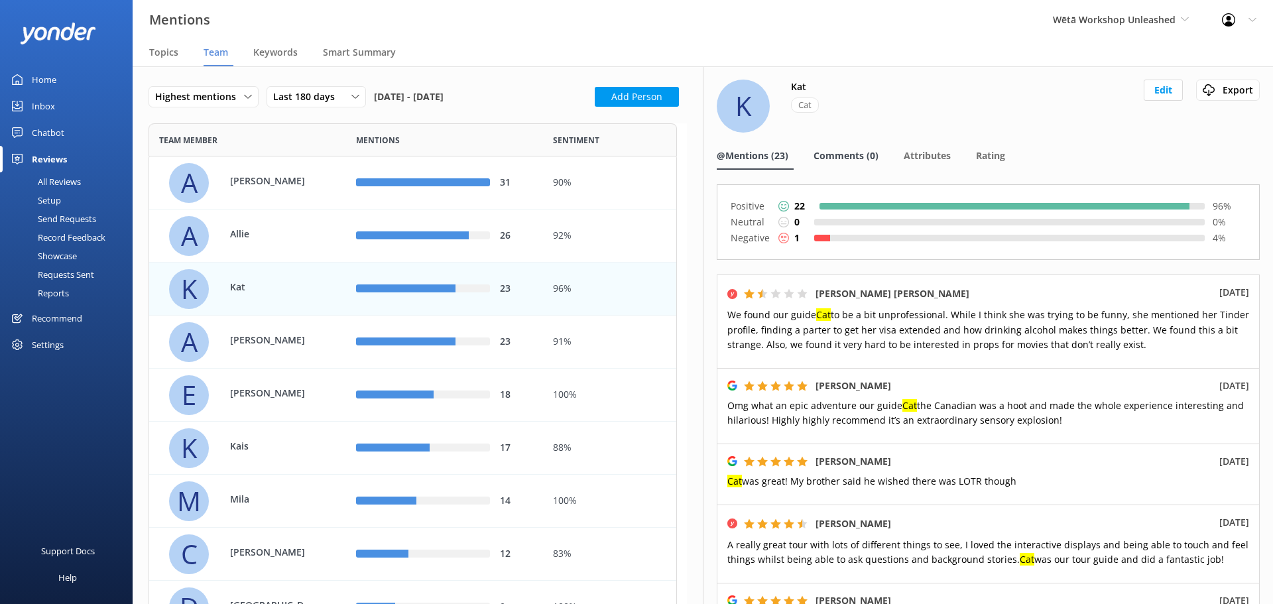
click at [819, 147] on div "Comments (0)" at bounding box center [848, 156] width 70 height 27
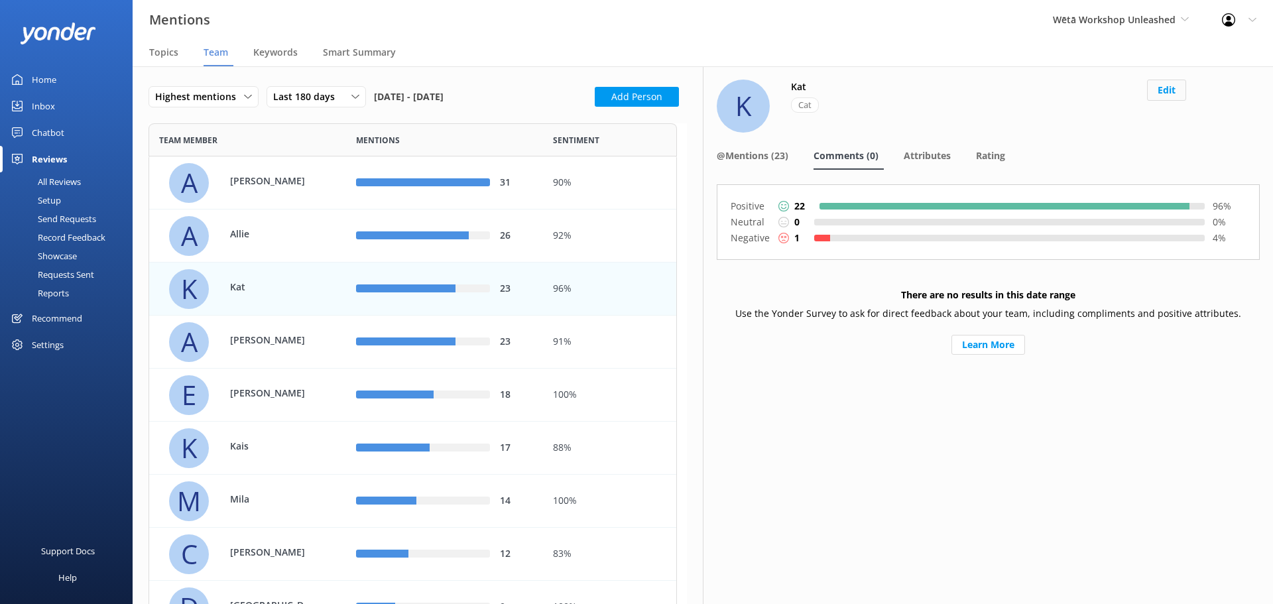
click at [1163, 93] on button "Edit" at bounding box center [1166, 90] width 39 height 21
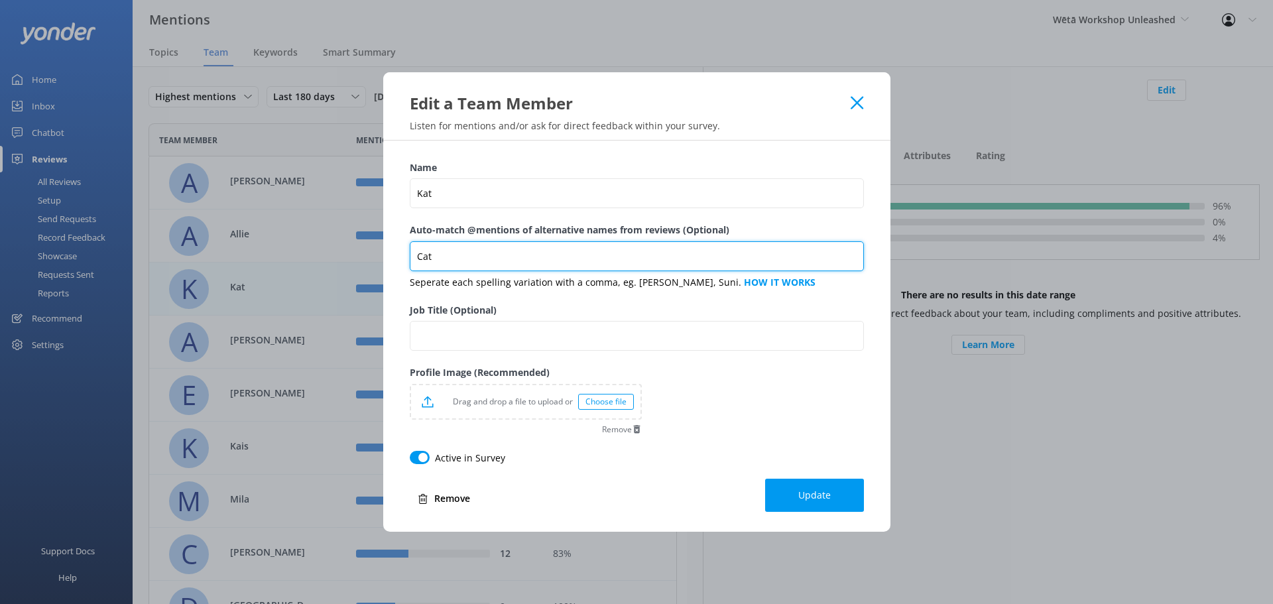
click at [496, 269] on input "Cat" at bounding box center [637, 256] width 454 height 30
type input "Cat, Canadian"
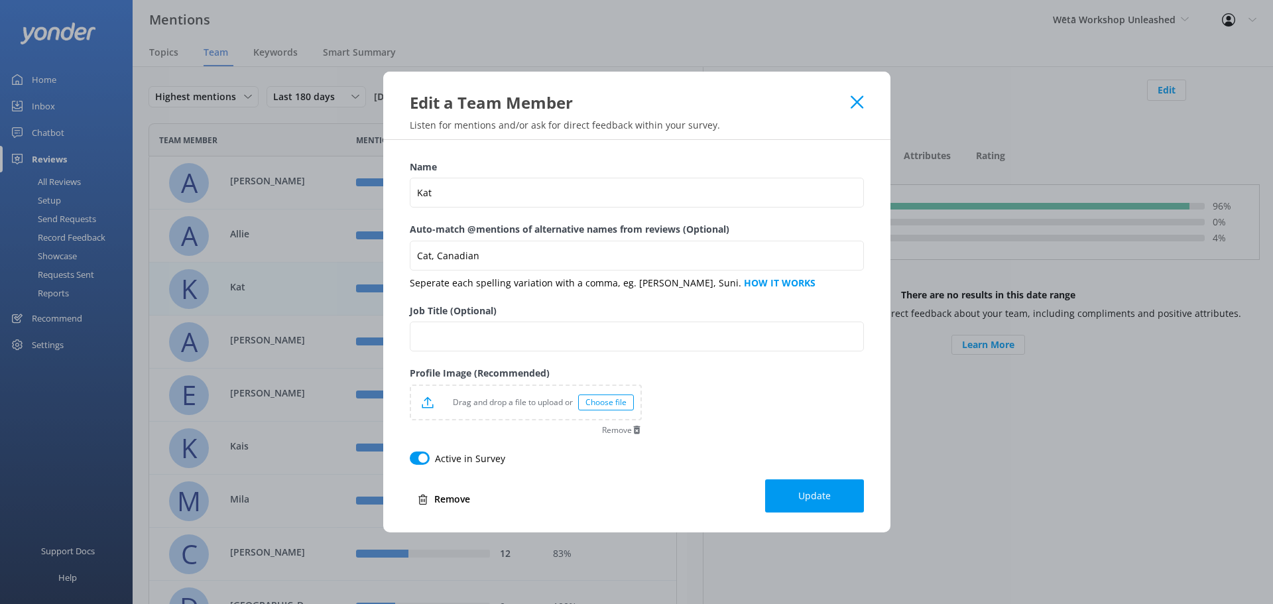
click at [829, 495] on span "Update" at bounding box center [814, 495] width 32 height 13
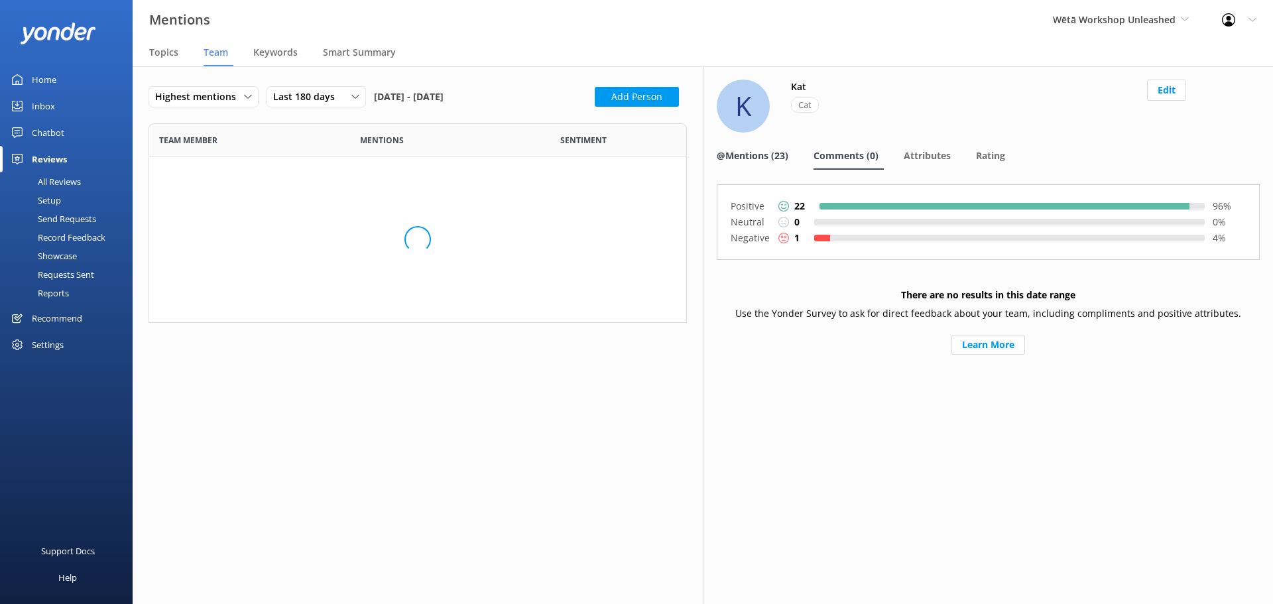
scroll to position [1403, 518]
click at [745, 168] on div "@Mentions (23)" at bounding box center [755, 156] width 77 height 27
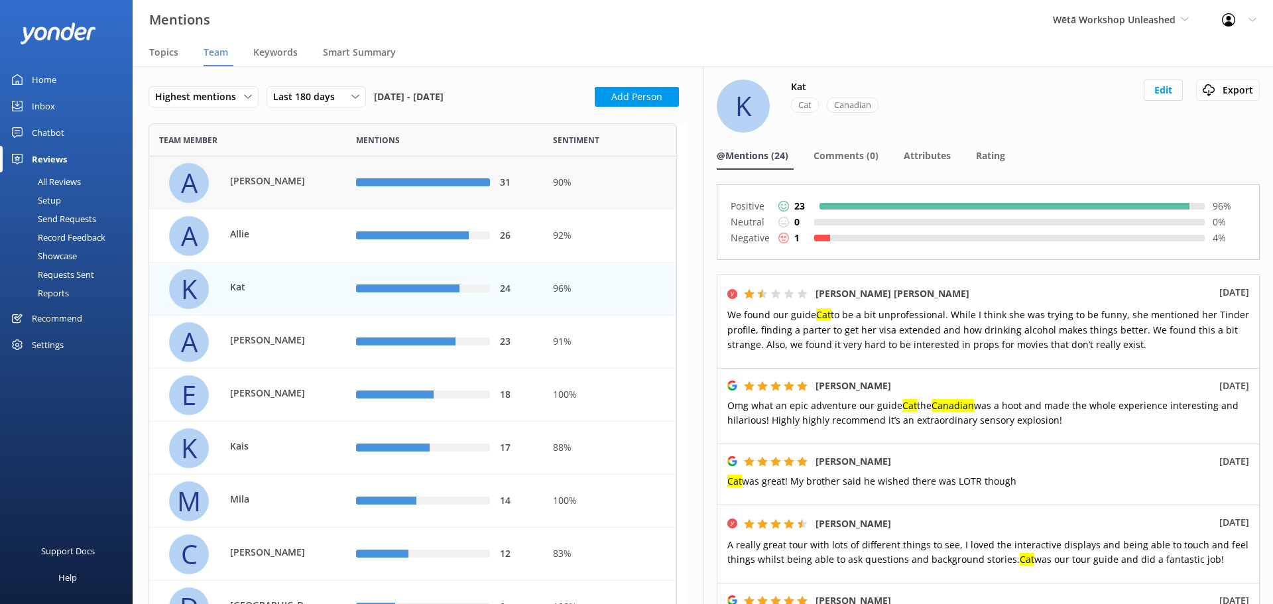
drag, startPoint x: 362, startPoint y: 171, endPoint x: 108, endPoint y: 270, distance: 272.7
click at [359, 171] on div "31" at bounding box center [444, 182] width 197 height 53
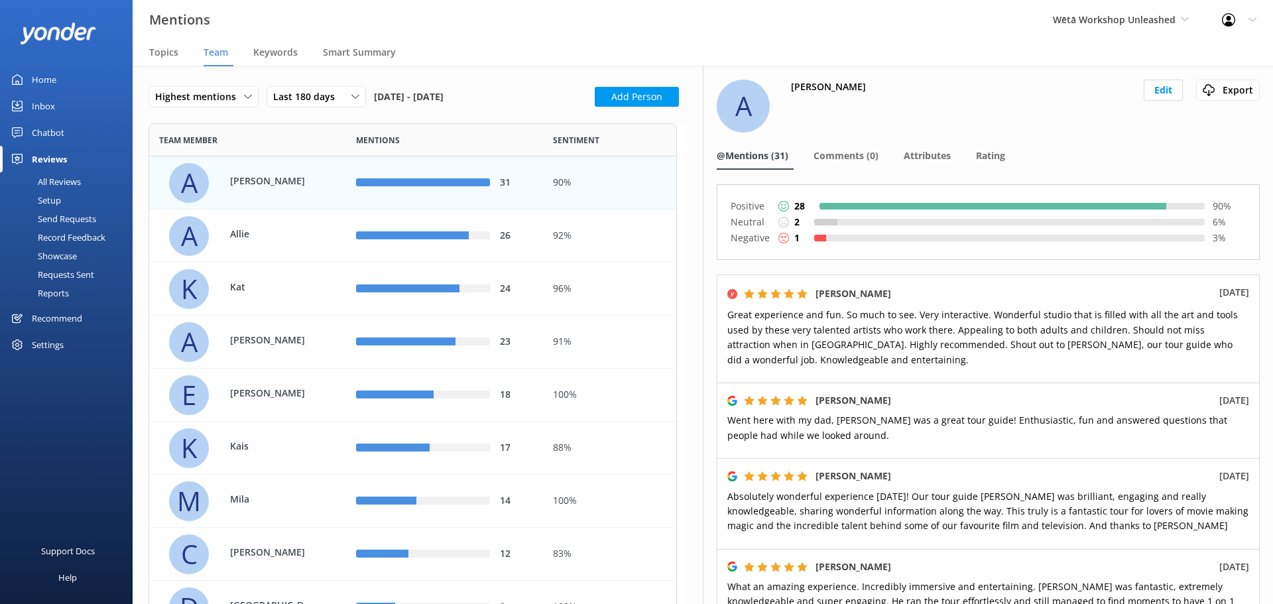
click at [743, 243] on p "Negative" at bounding box center [751, 238] width 40 height 16
click at [828, 243] on div "Negative 1 3 %" at bounding box center [988, 238] width 515 height 16
click at [854, 239] on div at bounding box center [1015, 238] width 379 height 7
drag, startPoint x: 757, startPoint y: 238, endPoint x: 899, endPoint y: 243, distance: 142.0
click at [757, 237] on p "Negative" at bounding box center [751, 238] width 40 height 16
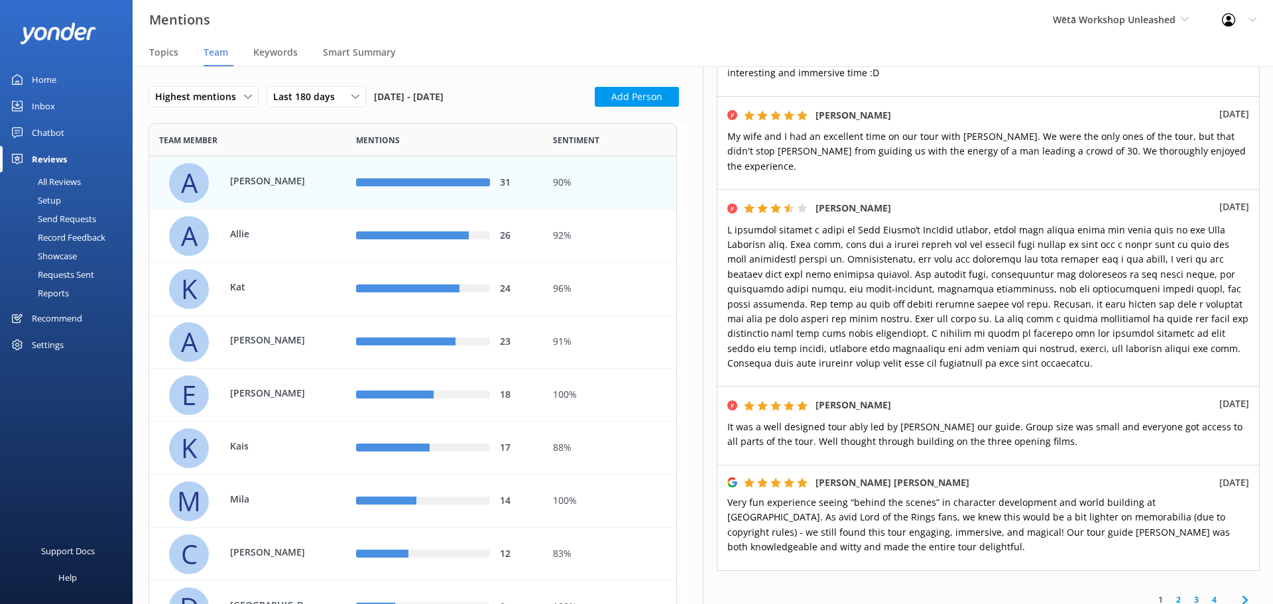
scroll to position [591, 0]
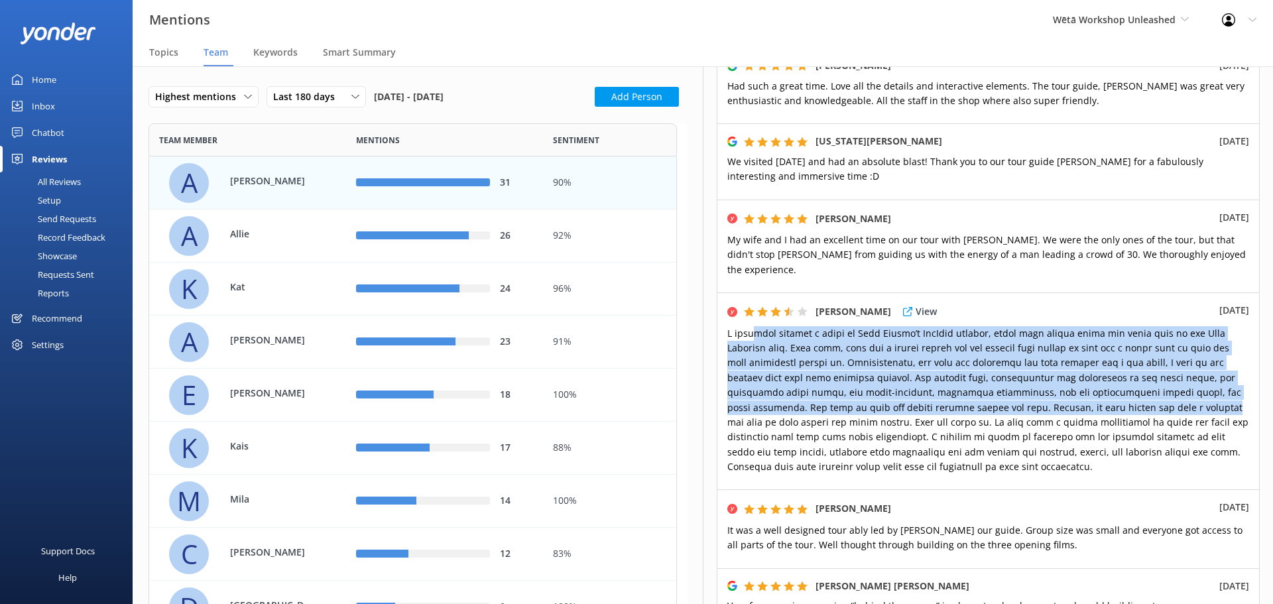
drag, startPoint x: 750, startPoint y: 324, endPoint x: 1103, endPoint y: 387, distance: 358.3
click at [1103, 387] on span at bounding box center [987, 400] width 521 height 147
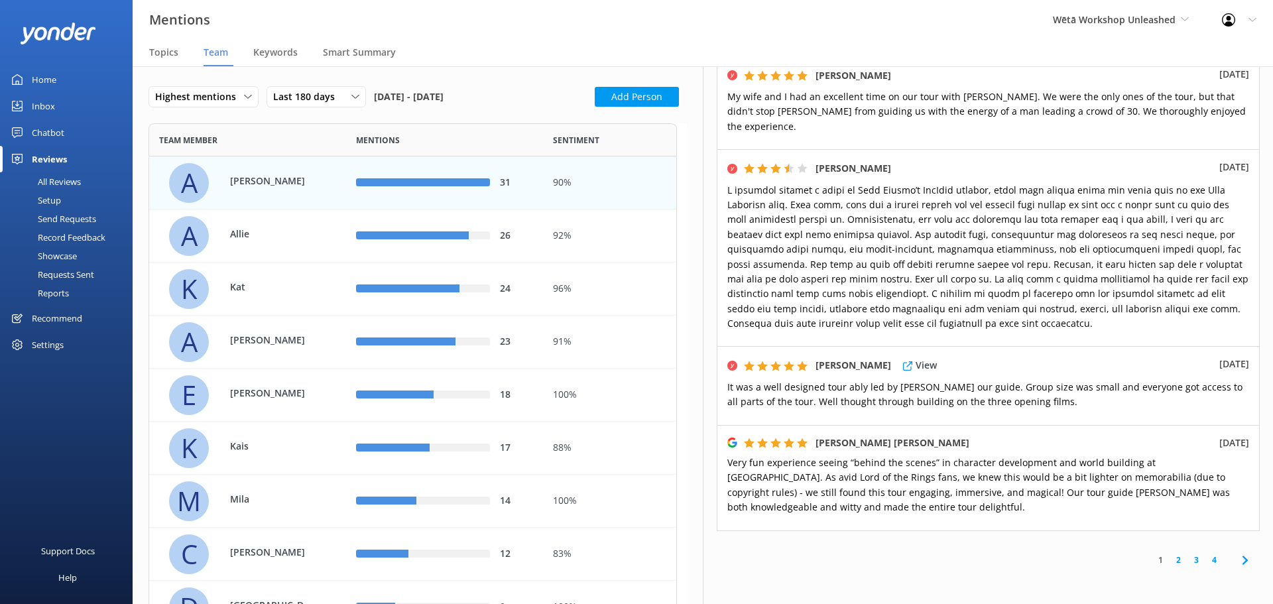
scroll to position [790, 0]
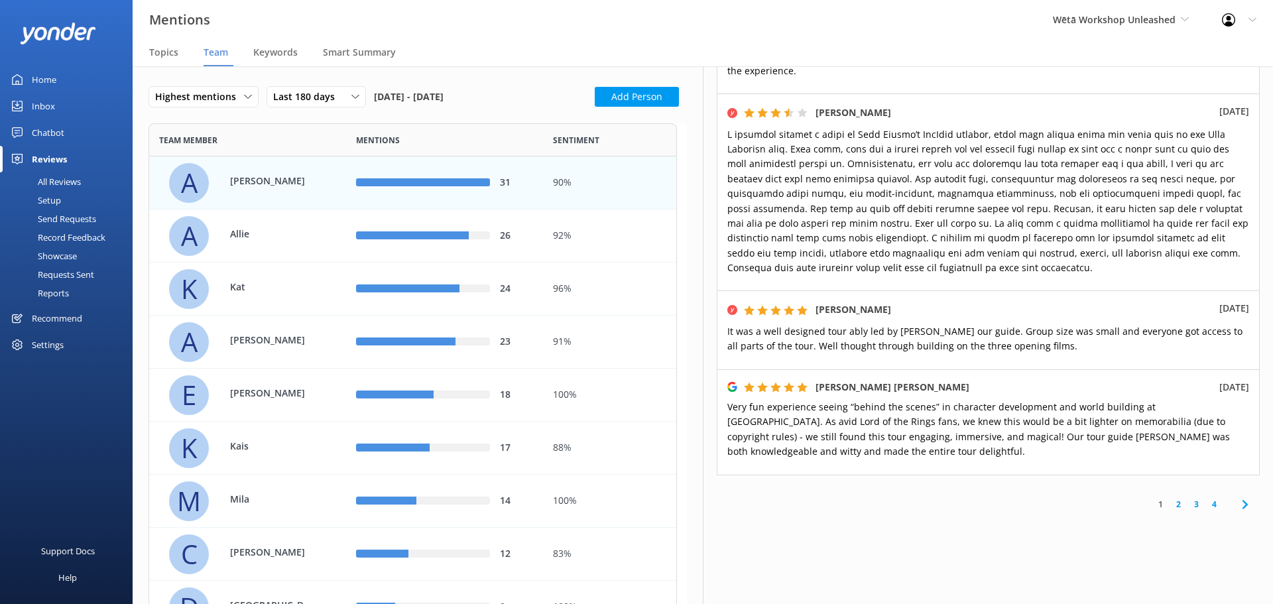
click at [1175, 498] on link "2" at bounding box center [1178, 504] width 18 height 13
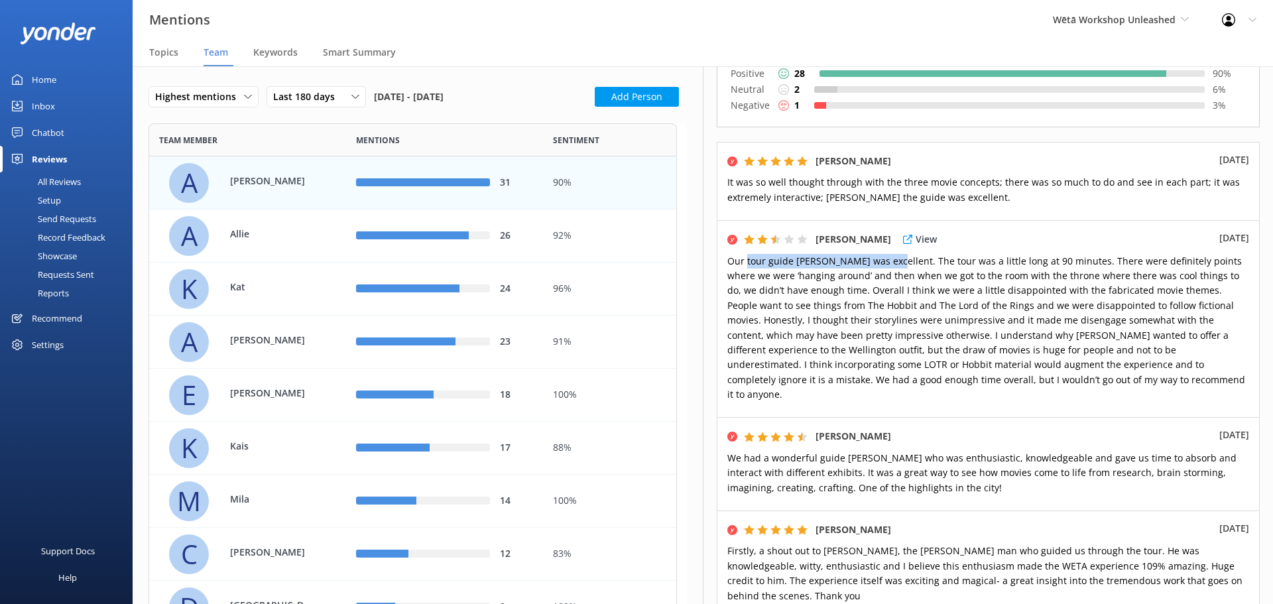
drag, startPoint x: 746, startPoint y: 266, endPoint x: 890, endPoint y: 266, distance: 143.9
click at [890, 266] on span "Our tour guide Adam was excellent. The tour was a little long at 90 minutes. Th…" at bounding box center [986, 328] width 518 height 147
click at [773, 261] on span "Our tour guide Adam was excellent. The tour was a little long at 90 minutes. Th…" at bounding box center [986, 328] width 518 height 147
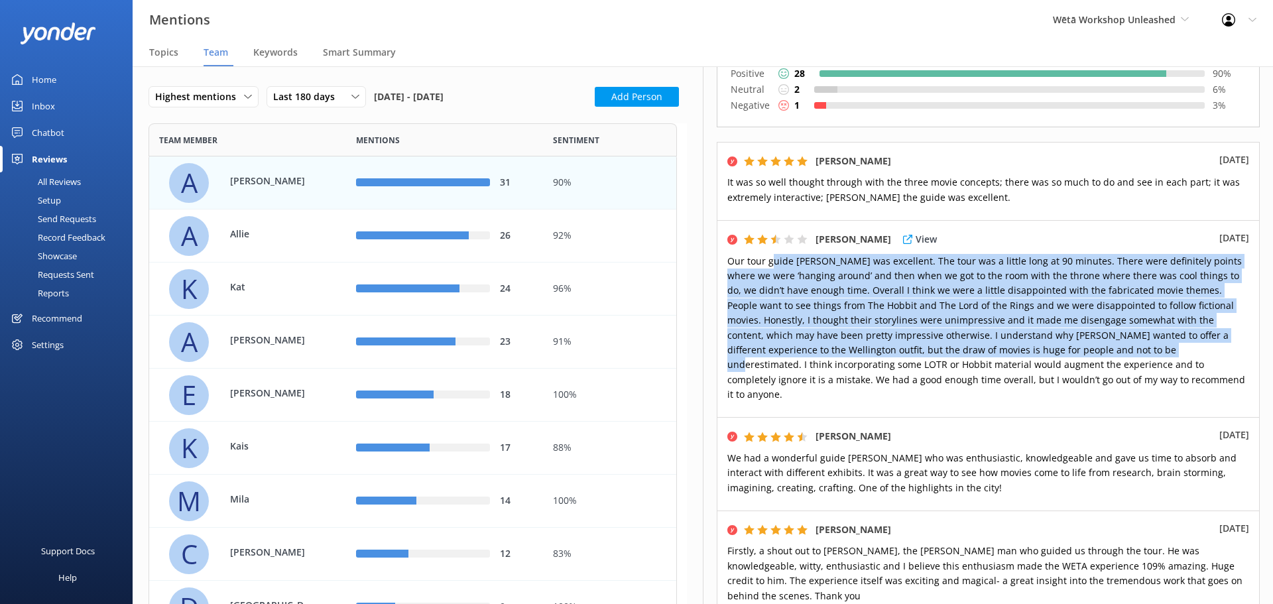
drag, startPoint x: 773, startPoint y: 260, endPoint x: 1091, endPoint y: 361, distance: 333.2
click at [1091, 361] on span "Our tour guide Adam was excellent. The tour was a little long at 90 minutes. Th…" at bounding box center [986, 328] width 518 height 147
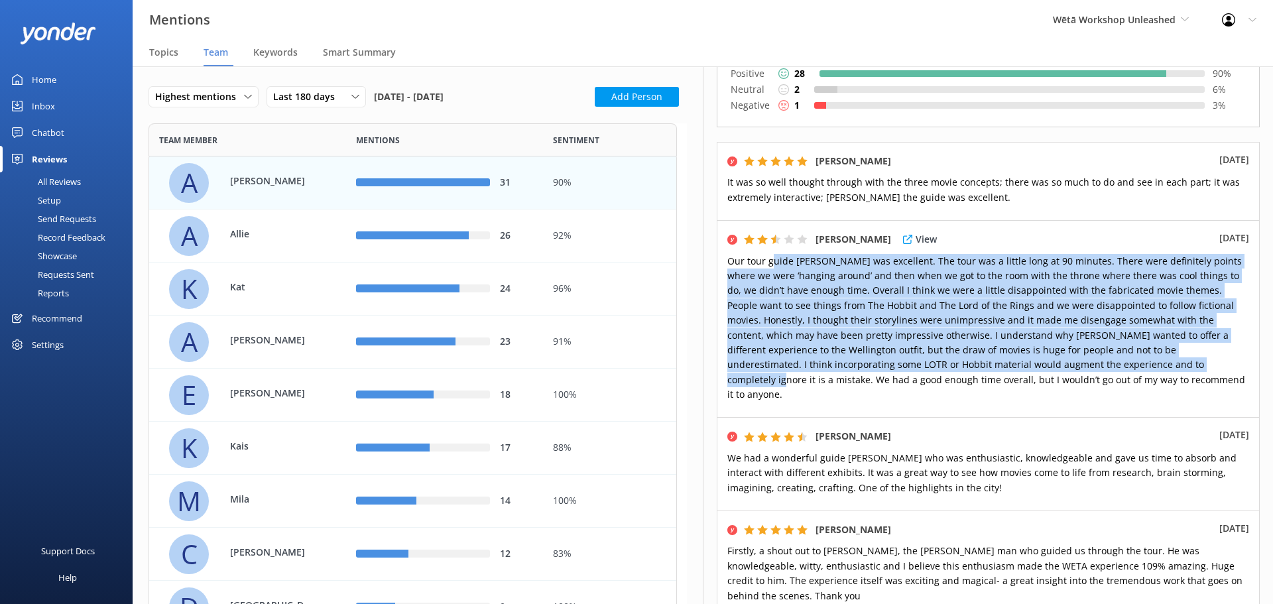
click at [1087, 355] on span "Our tour guide Adam was excellent. The tour was a little long at 90 minutes. Th…" at bounding box center [986, 328] width 518 height 147
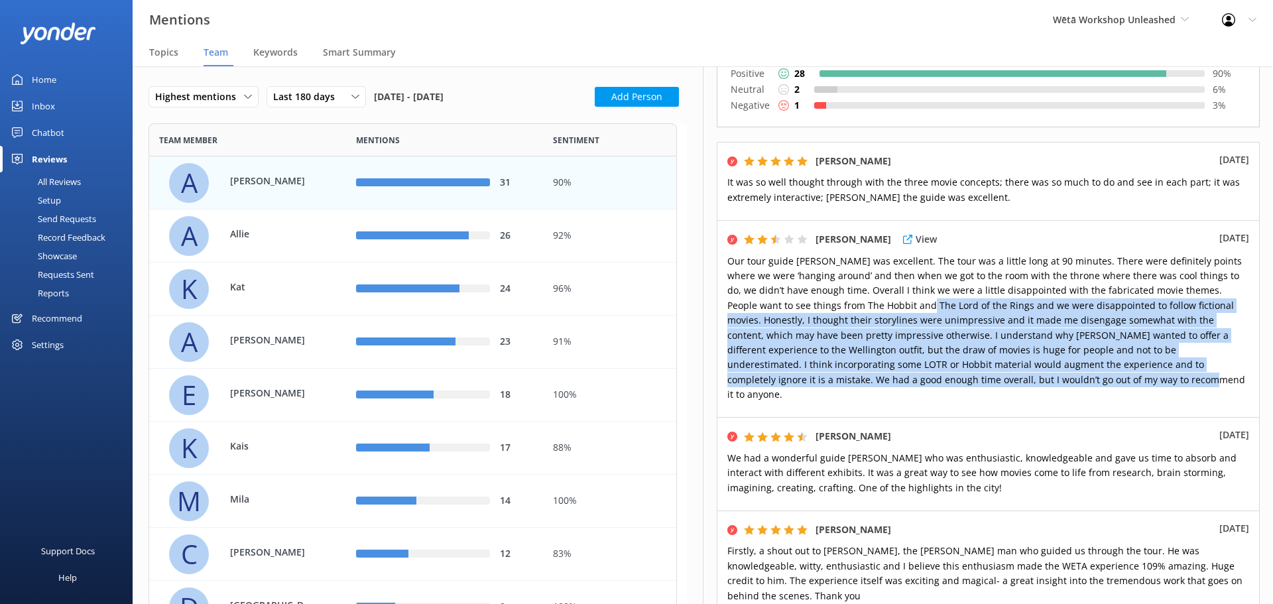
drag, startPoint x: 1108, startPoint y: 385, endPoint x: 838, endPoint y: 283, distance: 288.9
click at [870, 293] on p "Our tour guide Adam was excellent. The tour was a little long at 90 minutes. Th…" at bounding box center [988, 328] width 522 height 149
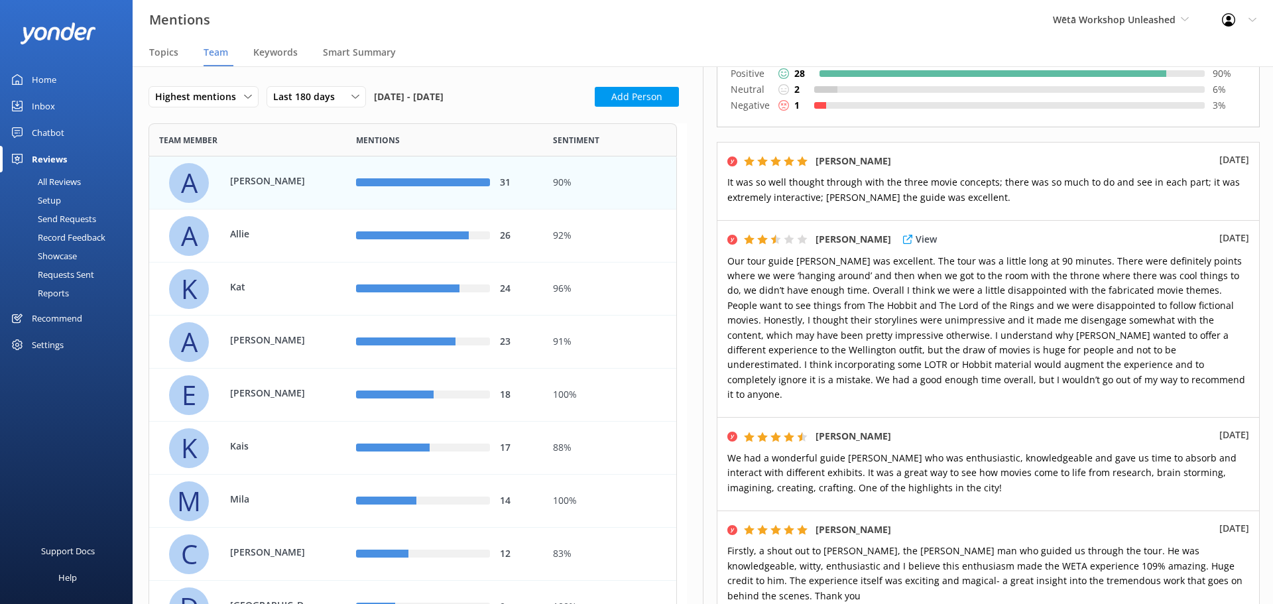
click at [838, 283] on p "Our tour guide Adam was excellent. The tour was a little long at 90 minutes. Th…" at bounding box center [988, 328] width 522 height 149
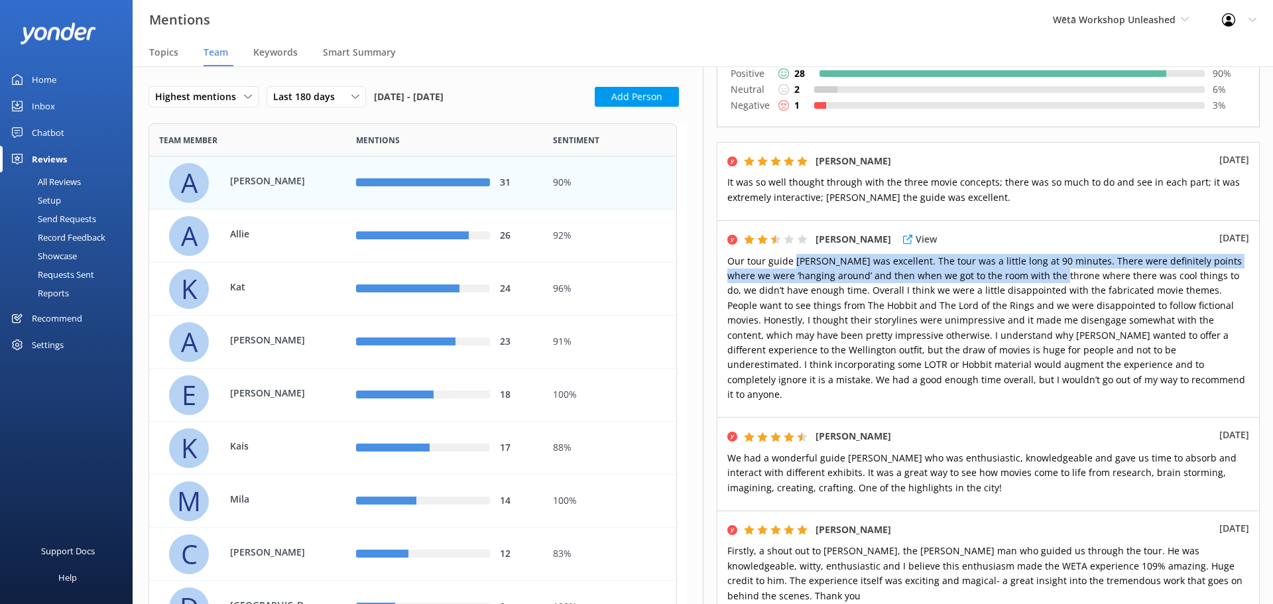
drag, startPoint x: 794, startPoint y: 260, endPoint x: 1063, endPoint y: 273, distance: 269.5
click at [1063, 273] on span "Our tour guide Adam was excellent. The tour was a little long at 90 minutes. Th…" at bounding box center [986, 328] width 518 height 147
click at [950, 256] on span "Our tour guide Adam was excellent. The tour was a little long at 90 minutes. Th…" at bounding box center [986, 328] width 518 height 147
drag, startPoint x: 950, startPoint y: 256, endPoint x: 1055, endPoint y: 273, distance: 106.8
click at [1050, 270] on span "Our tour guide Adam was excellent. The tour was a little long at 90 minutes. Th…" at bounding box center [986, 328] width 518 height 147
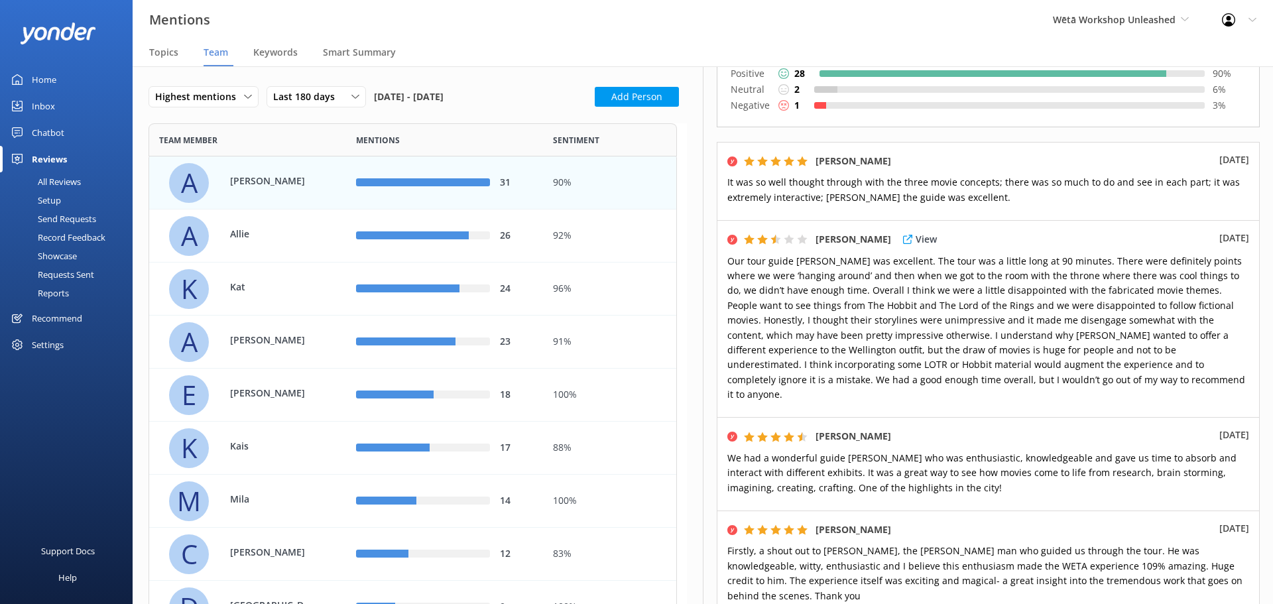
click at [1032, 333] on span "Our tour guide Adam was excellent. The tour was a little long at 90 minutes. Th…" at bounding box center [986, 328] width 518 height 147
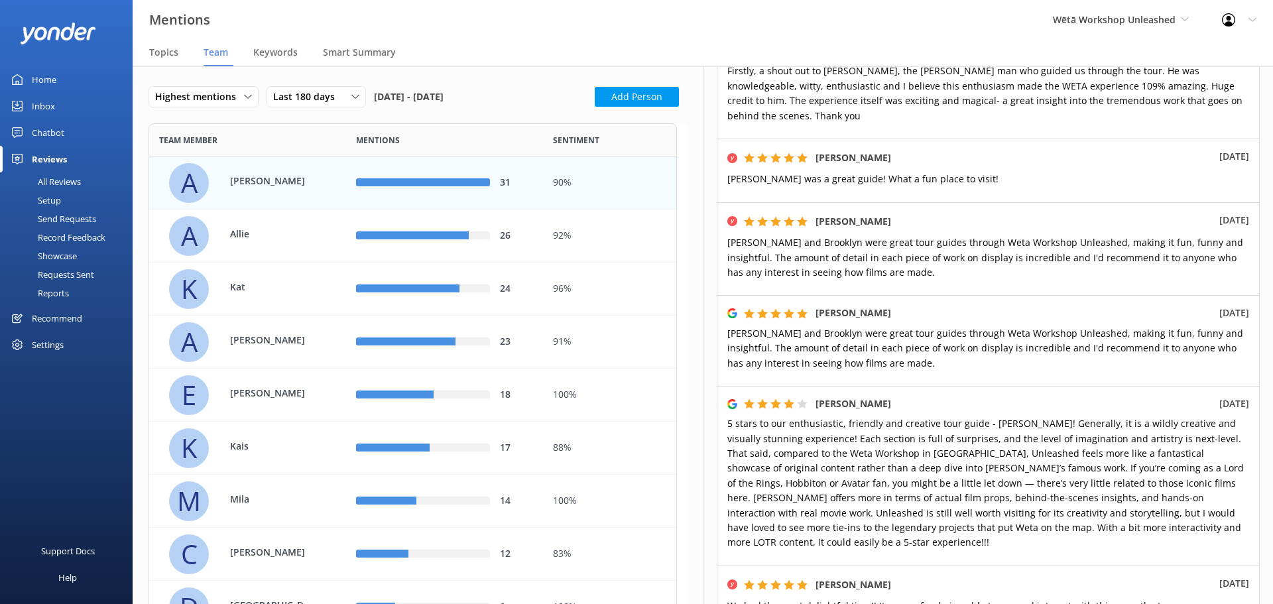
scroll to position [729, 0]
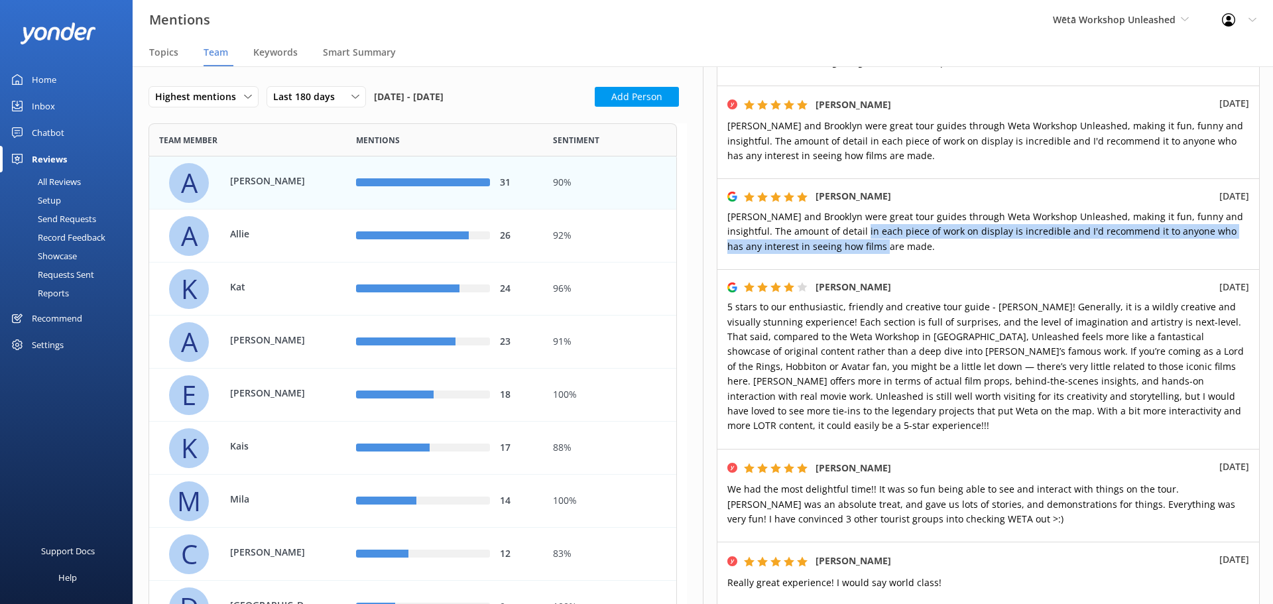
drag, startPoint x: 945, startPoint y: 227, endPoint x: 856, endPoint y: 213, distance: 90.7
click at [856, 213] on p "Adam and Brooklyn were great tour guides through Weta Workshop Unleashed, makin…" at bounding box center [988, 231] width 522 height 44
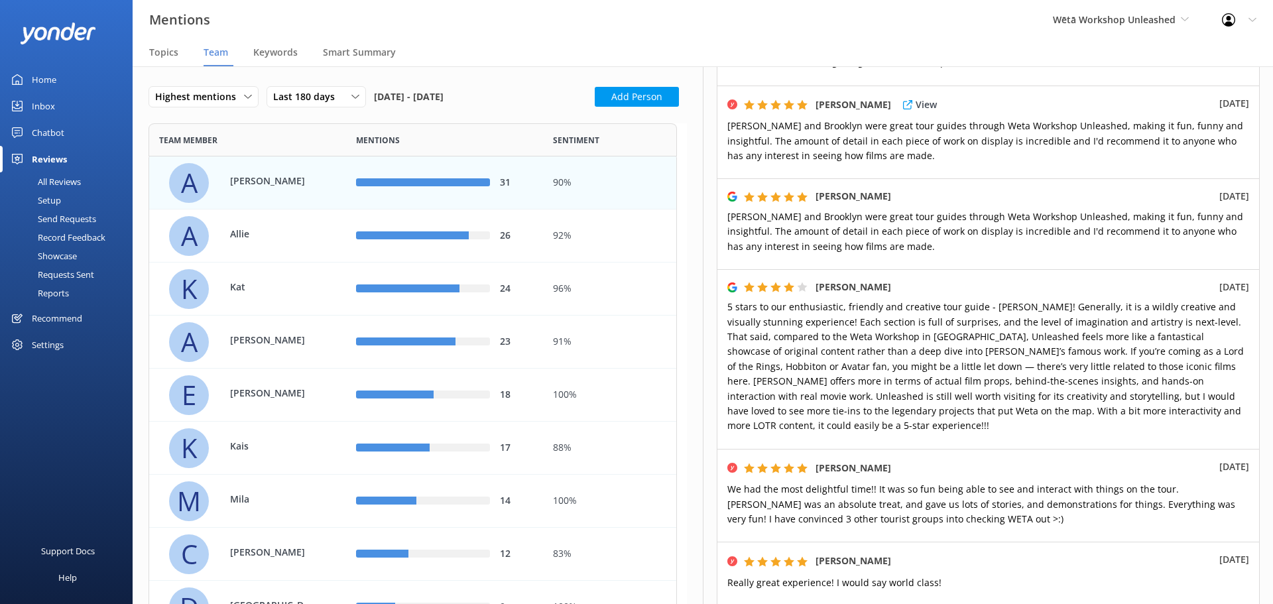
drag, startPoint x: 839, startPoint y: 125, endPoint x: 933, endPoint y: 126, distance: 94.2
click at [841, 125] on span "Adam and Brooklyn were great tour guides through Weta Workshop Unleashed, makin…" at bounding box center [985, 140] width 516 height 42
click at [970, 123] on span "Adam and Brooklyn were great tour guides through Weta Workshop Unleashed, makin…" at bounding box center [985, 140] width 516 height 42
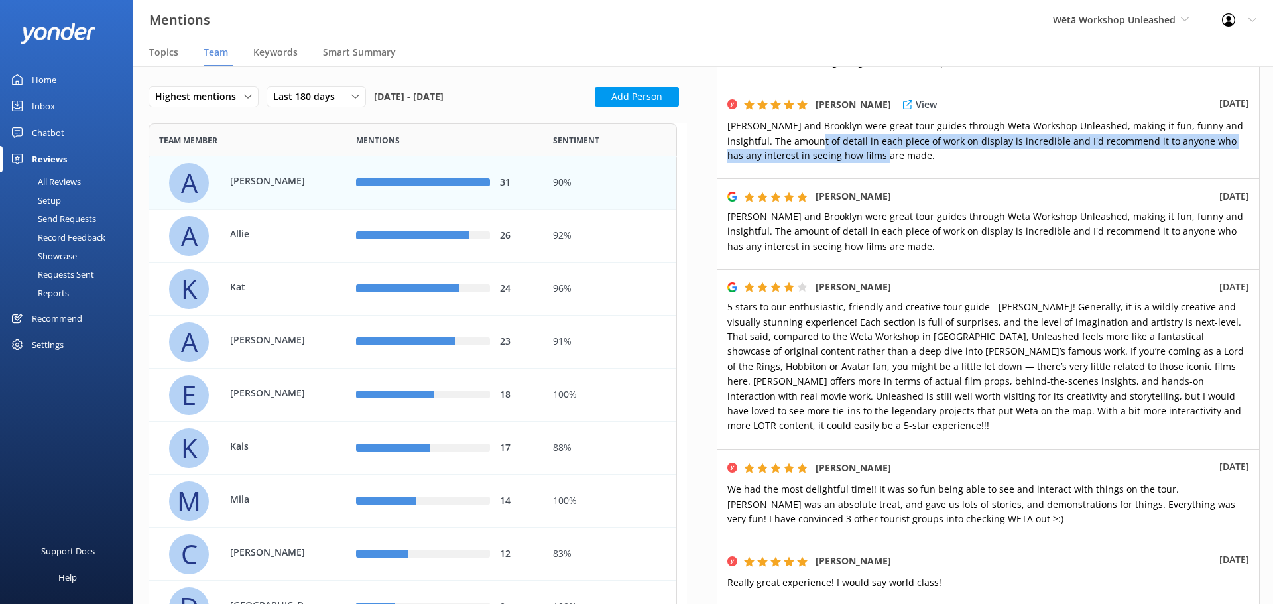
drag, startPoint x: 813, startPoint y: 123, endPoint x: 957, endPoint y: 148, distance: 145.9
click at [957, 147] on p "Adam and Brooklyn were great tour guides through Weta Workshop Unleashed, makin…" at bounding box center [988, 141] width 522 height 44
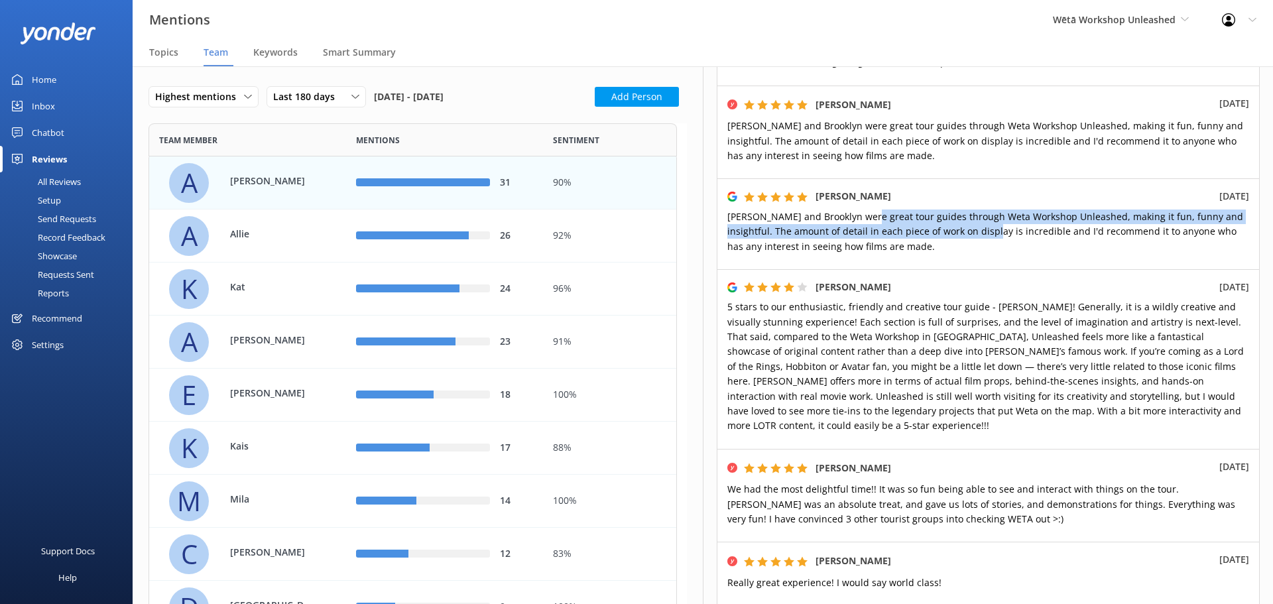
drag, startPoint x: 980, startPoint y: 210, endPoint x: 867, endPoint y: 196, distance: 113.6
click at [867, 210] on span "Adam and Brooklyn were great tour guides through Weta Workshop Unleashed, makin…" at bounding box center [985, 231] width 516 height 42
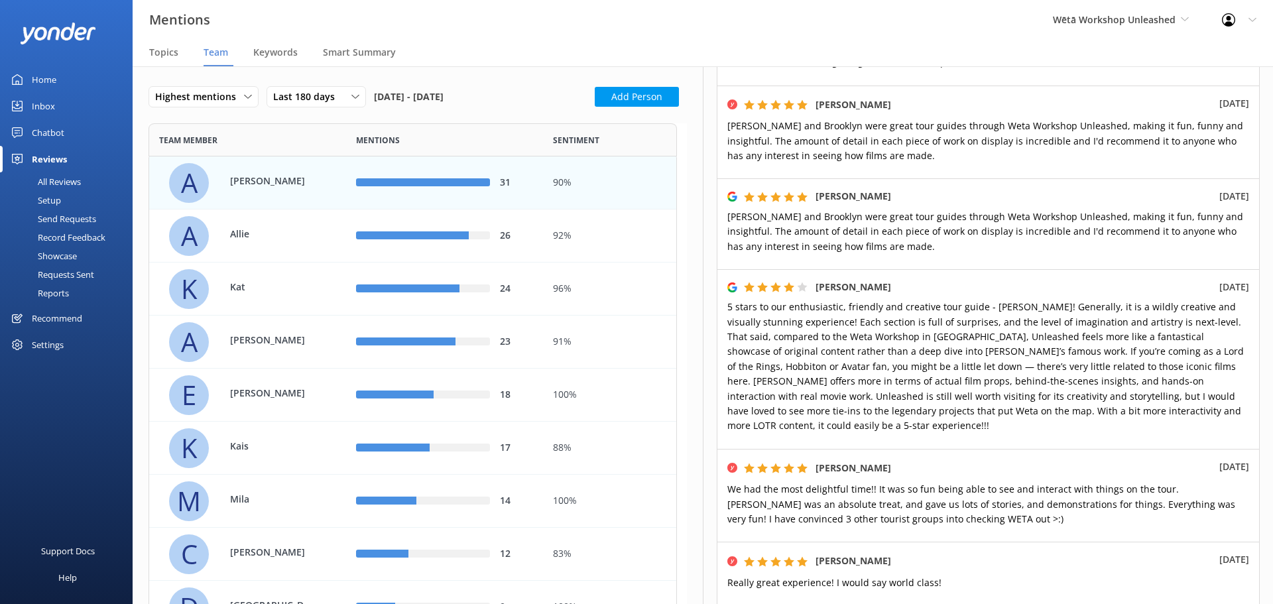
click at [863, 210] on span "Adam and Brooklyn were great tour guides through Weta Workshop Unleashed, makin…" at bounding box center [985, 231] width 516 height 42
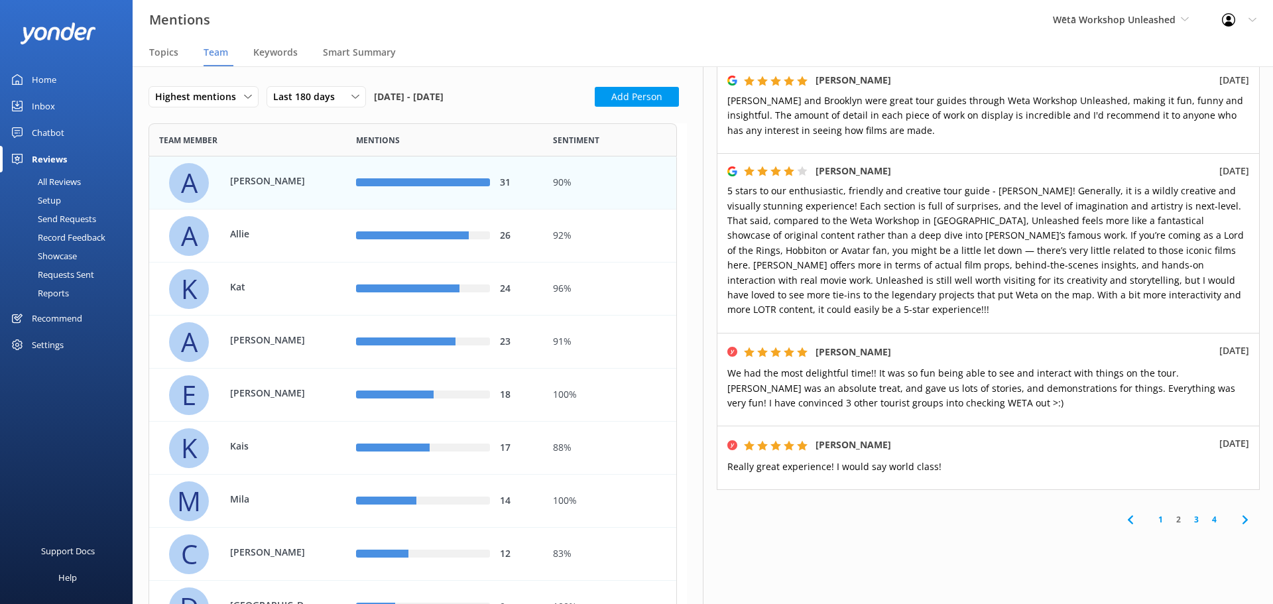
click at [1187, 513] on link "3" at bounding box center [1196, 519] width 18 height 13
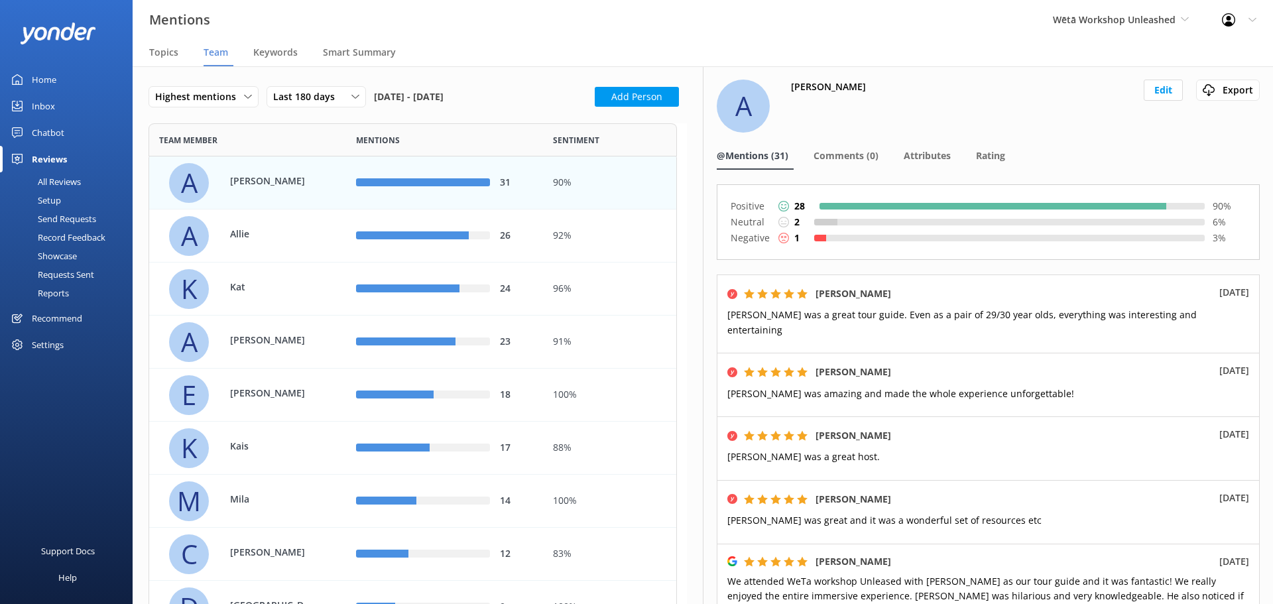
click at [742, 236] on p "Negative" at bounding box center [751, 238] width 40 height 16
click at [1169, 232] on div "Negative 1 3 %" at bounding box center [988, 238] width 515 height 16
click at [912, 232] on div "Negative 1 3 %" at bounding box center [988, 238] width 515 height 16
click at [1017, 196] on div "Positive 28 90 % Neutral 2 6 % Negative 1 3 %" at bounding box center [988, 222] width 543 height 76
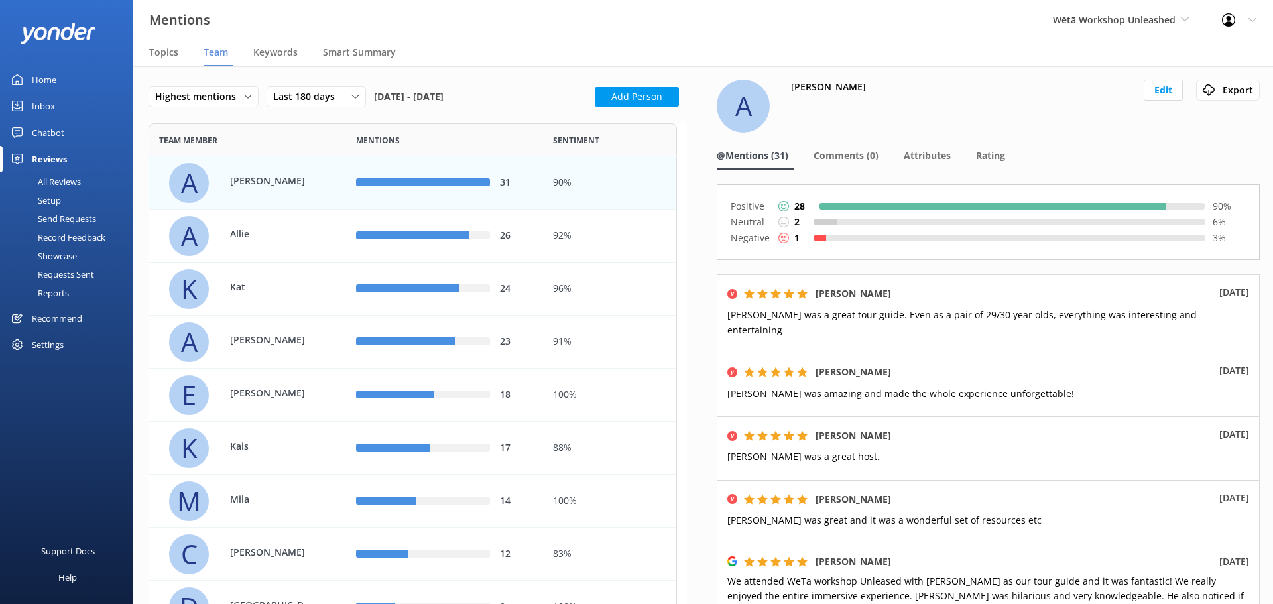
drag, startPoint x: 1115, startPoint y: 206, endPoint x: 1049, endPoint y: 258, distance: 84.5
click at [1096, 234] on div "Positive 28 90 % Neutral 2 6 % Negative 1 3 %" at bounding box center [988, 222] width 515 height 48
click at [920, 186] on div "Positive 28 90 % Neutral 2 6 % Negative 1 3 %" at bounding box center [988, 222] width 543 height 76
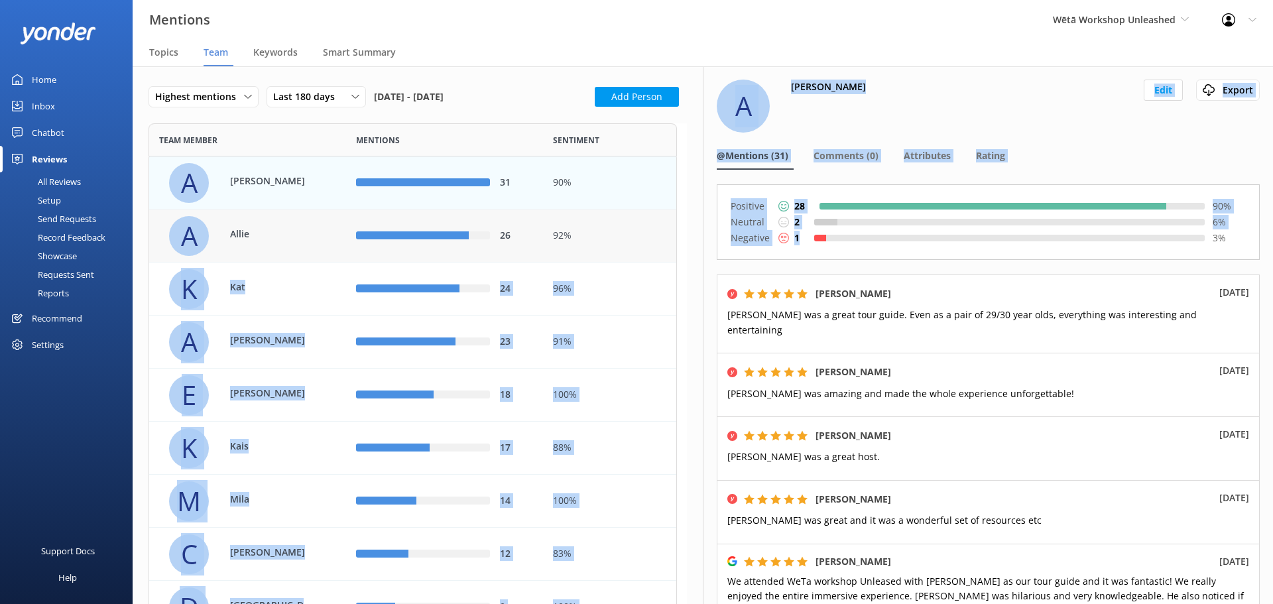
drag, startPoint x: 831, startPoint y: 237, endPoint x: 406, endPoint y: 298, distance: 430.1
click at [583, 249] on div "Highest mentions Name Highest mentions Lowest mentions Last 180 days Last 7 day…" at bounding box center [703, 335] width 1140 height 538
click at [297, 227] on p "Allie" at bounding box center [273, 234] width 86 height 15
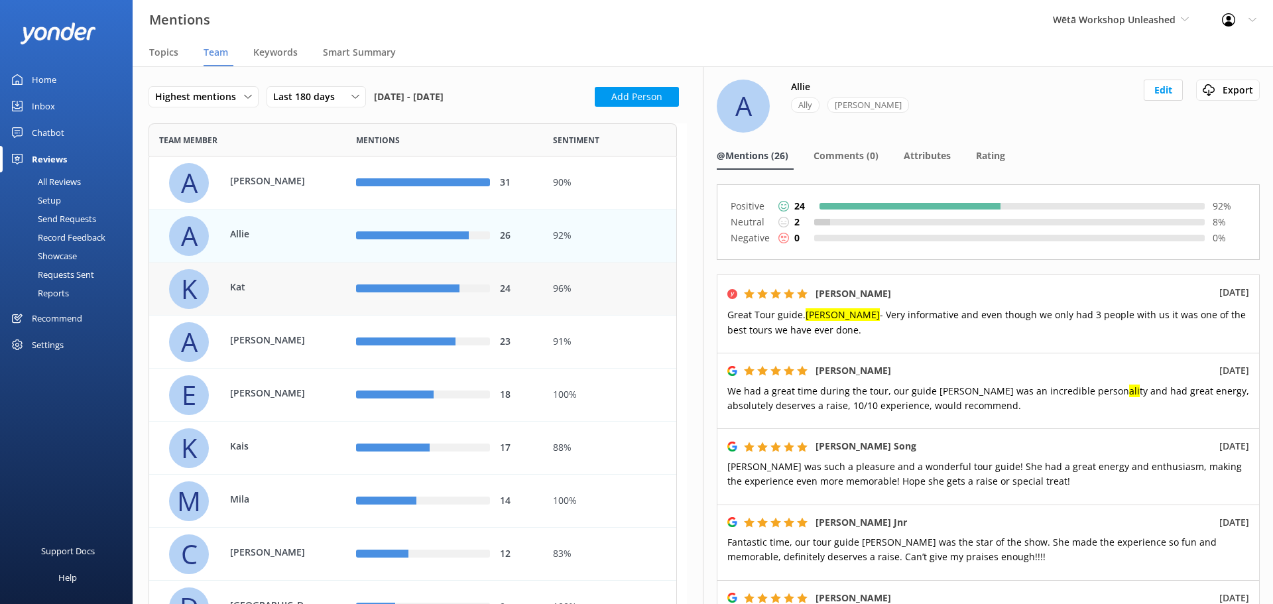
click at [269, 290] on p "Kat" at bounding box center [273, 287] width 86 height 15
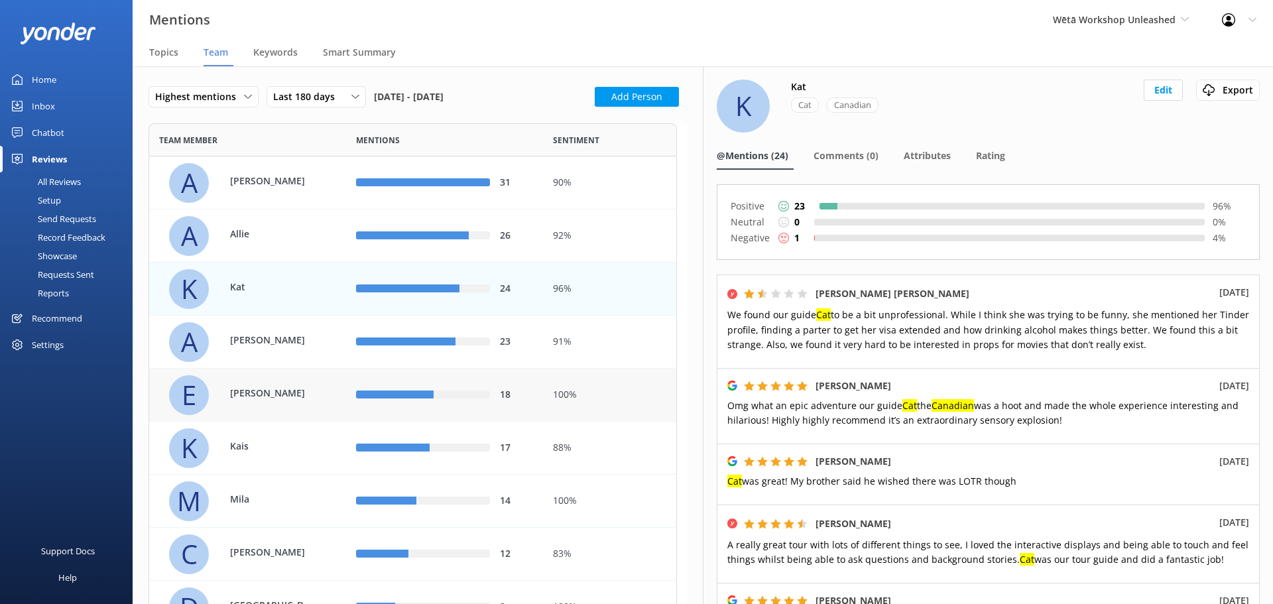
drag, startPoint x: 289, startPoint y: 349, endPoint x: 289, endPoint y: 395, distance: 45.7
click at [289, 350] on div "Anna" at bounding box center [266, 342] width 99 height 18
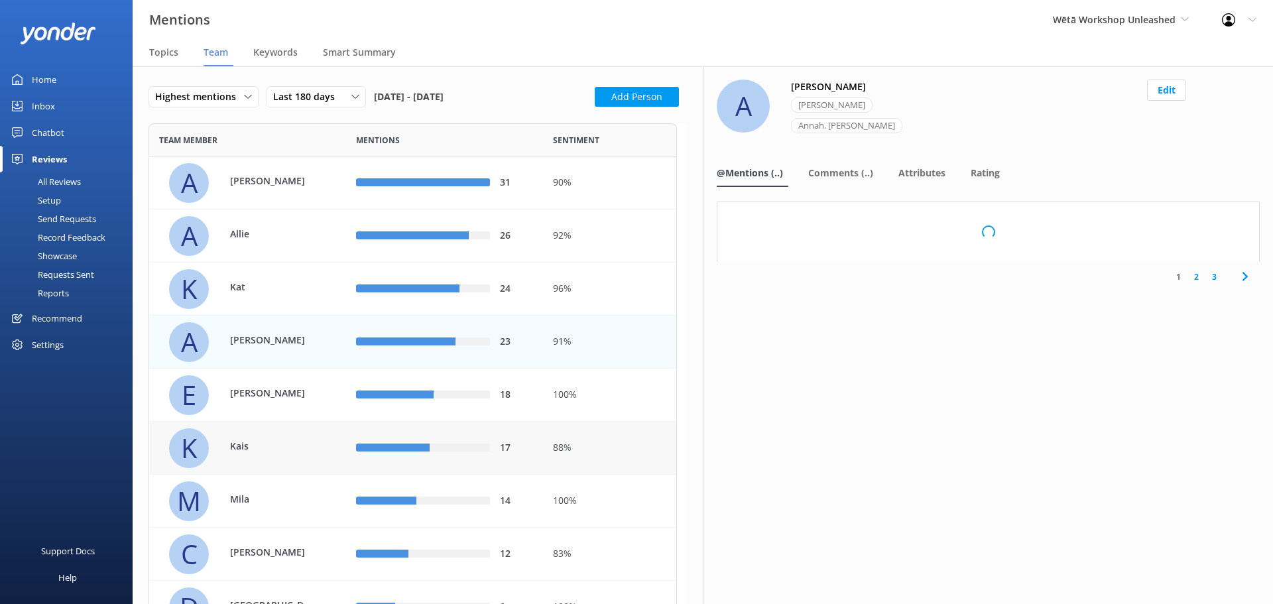
click at [289, 404] on div "[PERSON_NAME]" at bounding box center [266, 395] width 99 height 18
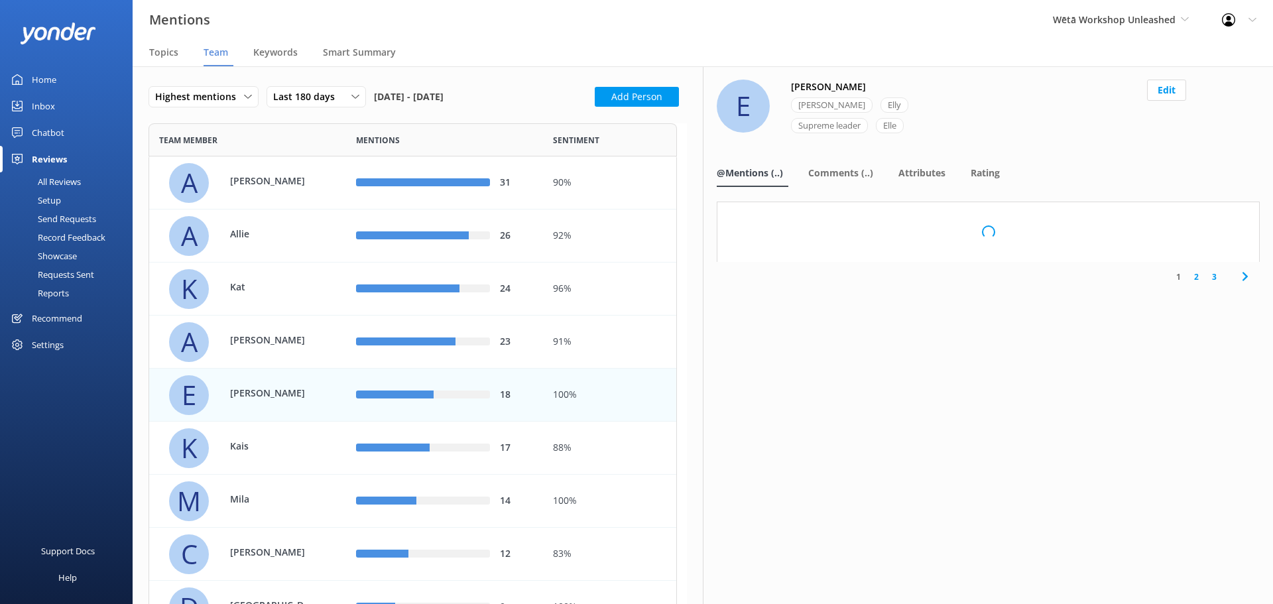
drag, startPoint x: 297, startPoint y: 463, endPoint x: 308, endPoint y: 375, distance: 88.2
click at [298, 463] on div "K Kais" at bounding box center [252, 448] width 167 height 40
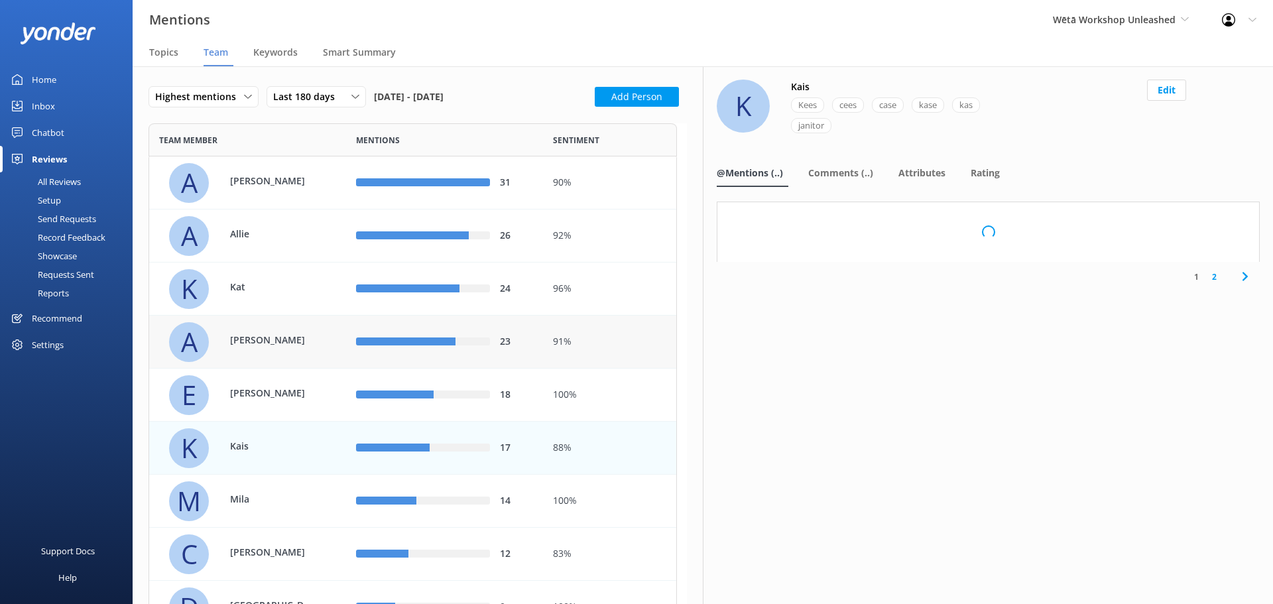
drag, startPoint x: 302, startPoint y: 365, endPoint x: 292, endPoint y: 325, distance: 41.0
click at [302, 359] on div "A Anna" at bounding box center [247, 342] width 197 height 53
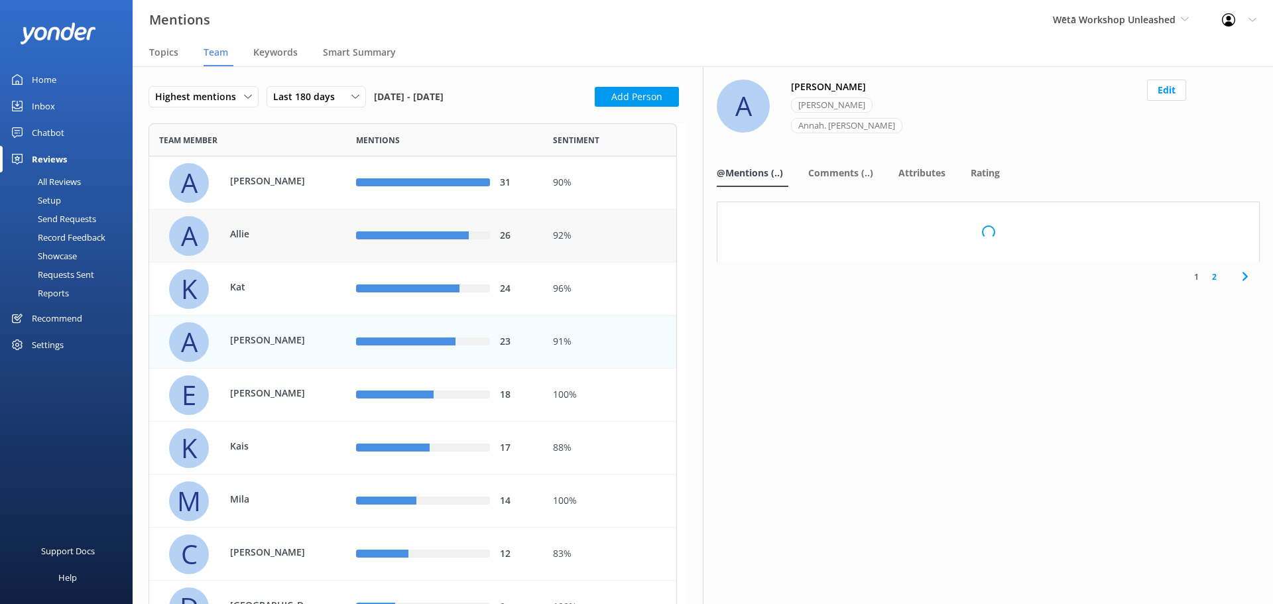
drag, startPoint x: 243, startPoint y: 237, endPoint x: 199, endPoint y: 218, distance: 47.5
click at [240, 241] on p "Allie" at bounding box center [273, 234] width 86 height 15
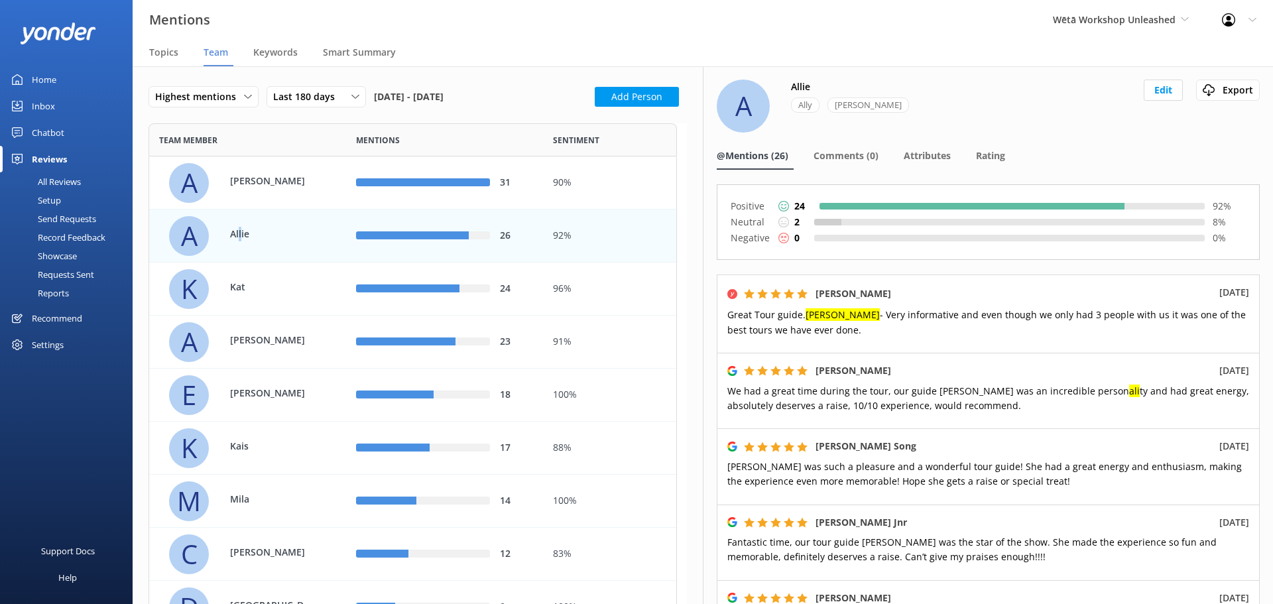
click at [74, 69] on link "Home" at bounding box center [66, 79] width 133 height 27
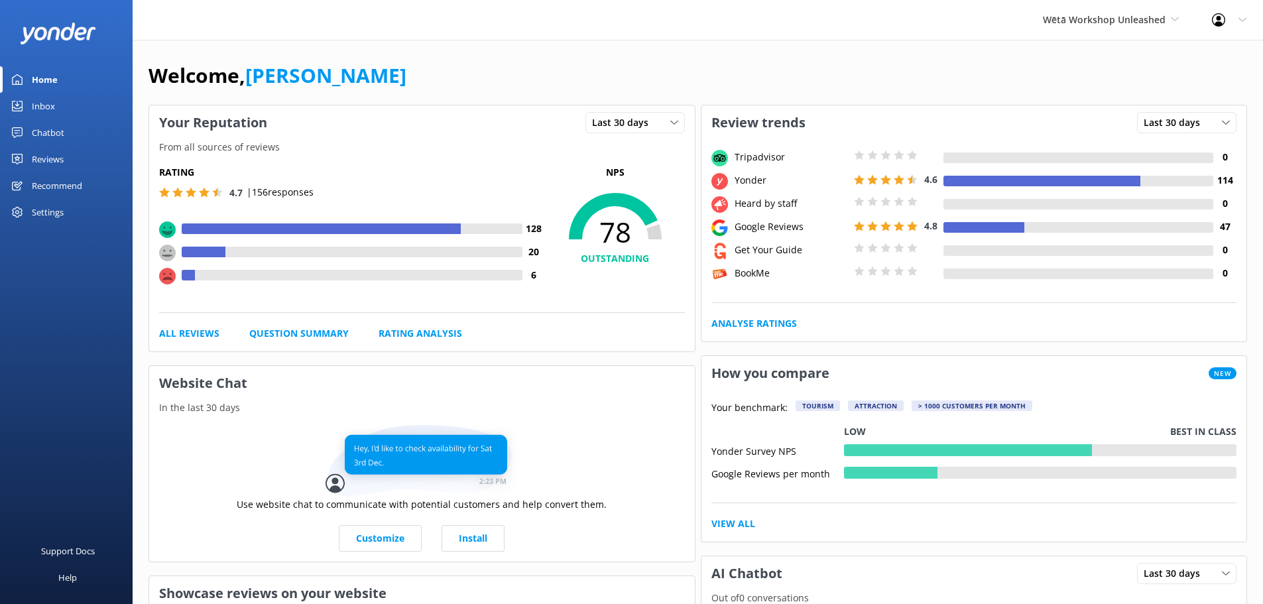
click at [797, 77] on div "Welcome, Adam Thorpe" at bounding box center [698, 82] width 1099 height 45
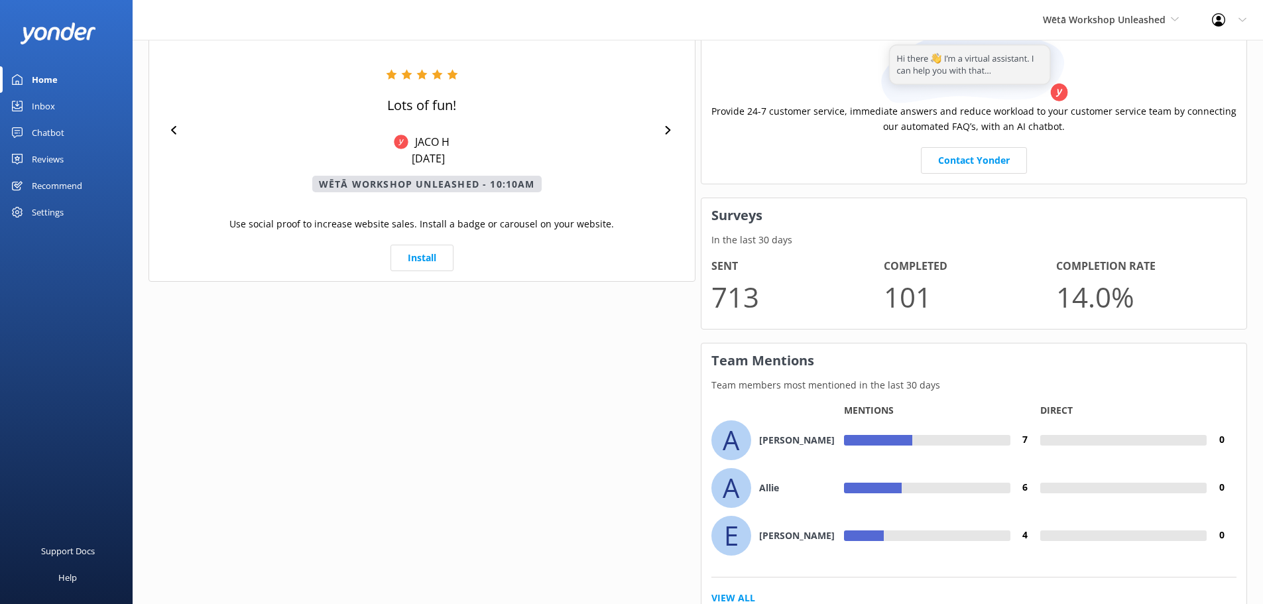
scroll to position [635, 0]
